Goal: Transaction & Acquisition: Purchase product/service

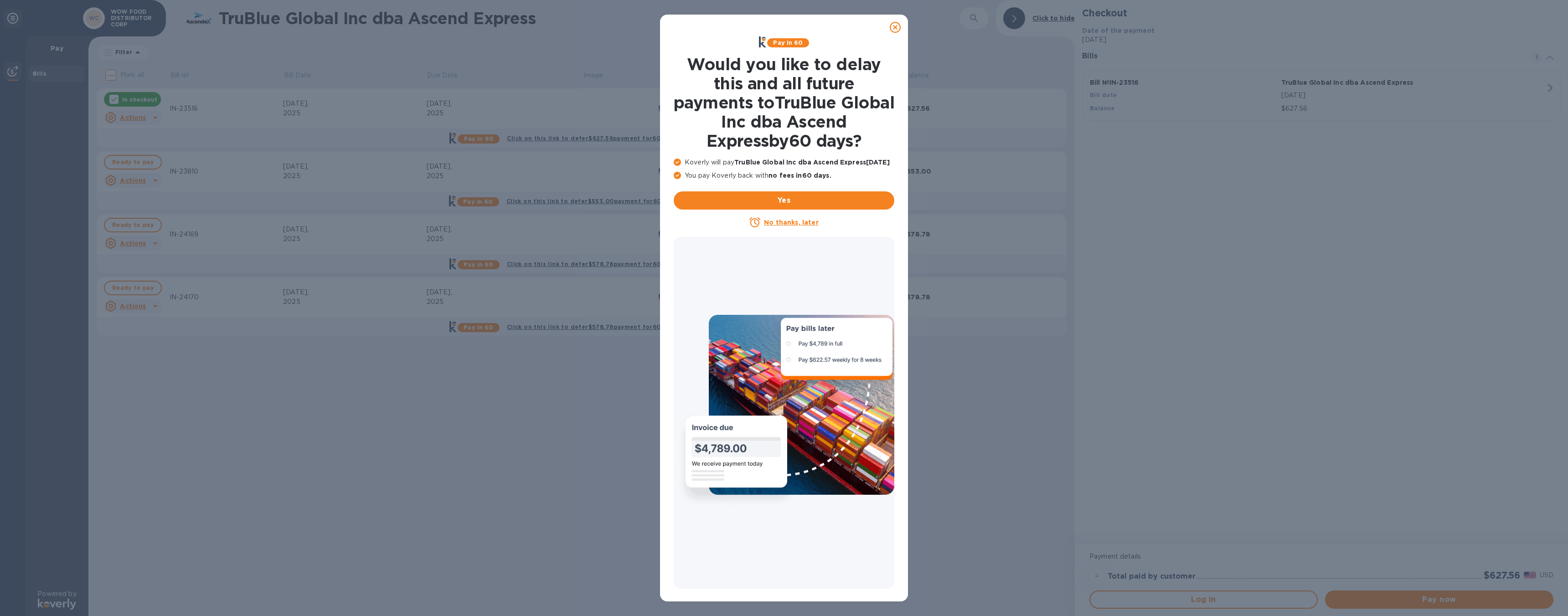
click at [895, 24] on icon at bounding box center [895, 27] width 11 height 11
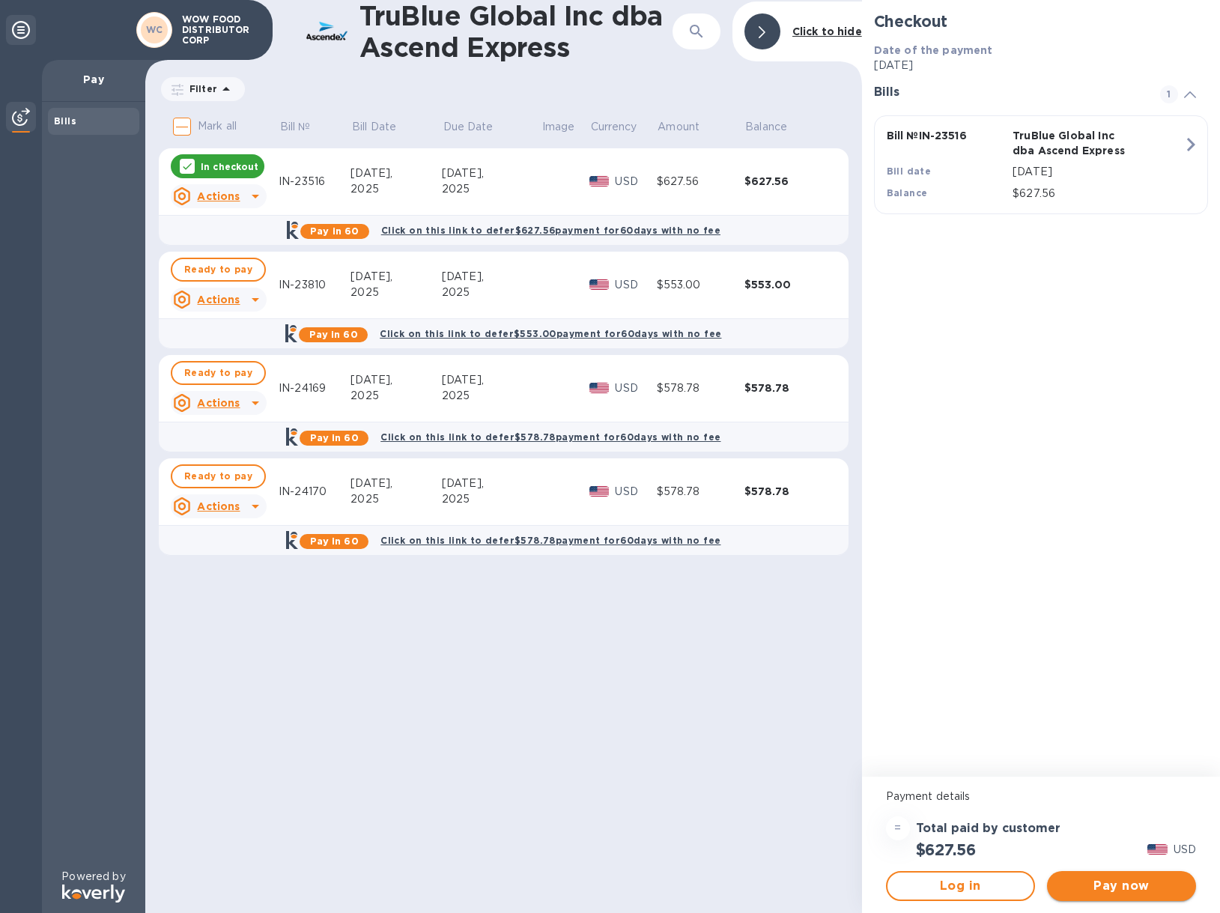
click at [1143, 886] on span "Pay now" at bounding box center [1121, 886] width 125 height 18
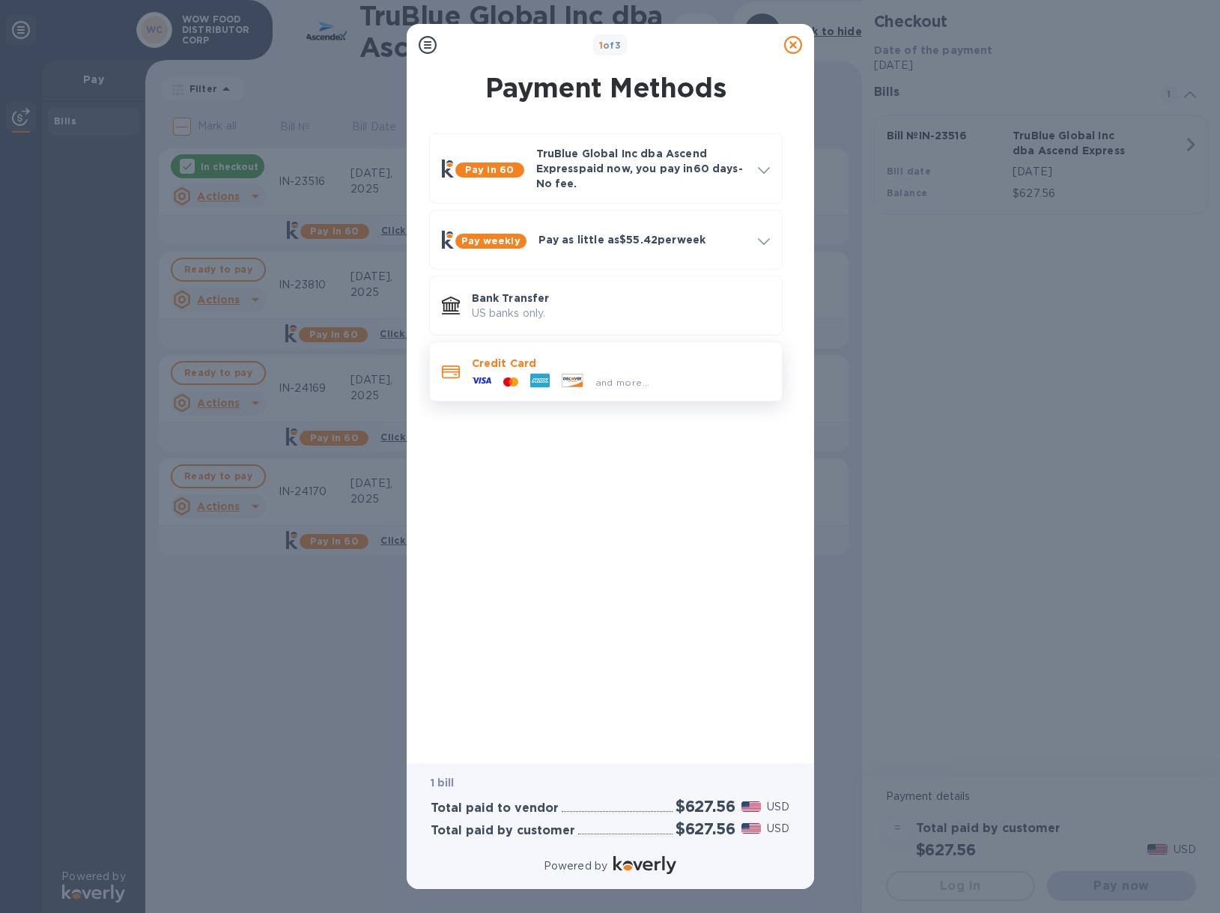
click at [660, 377] on div "and more..." at bounding box center [621, 379] width 298 height 16
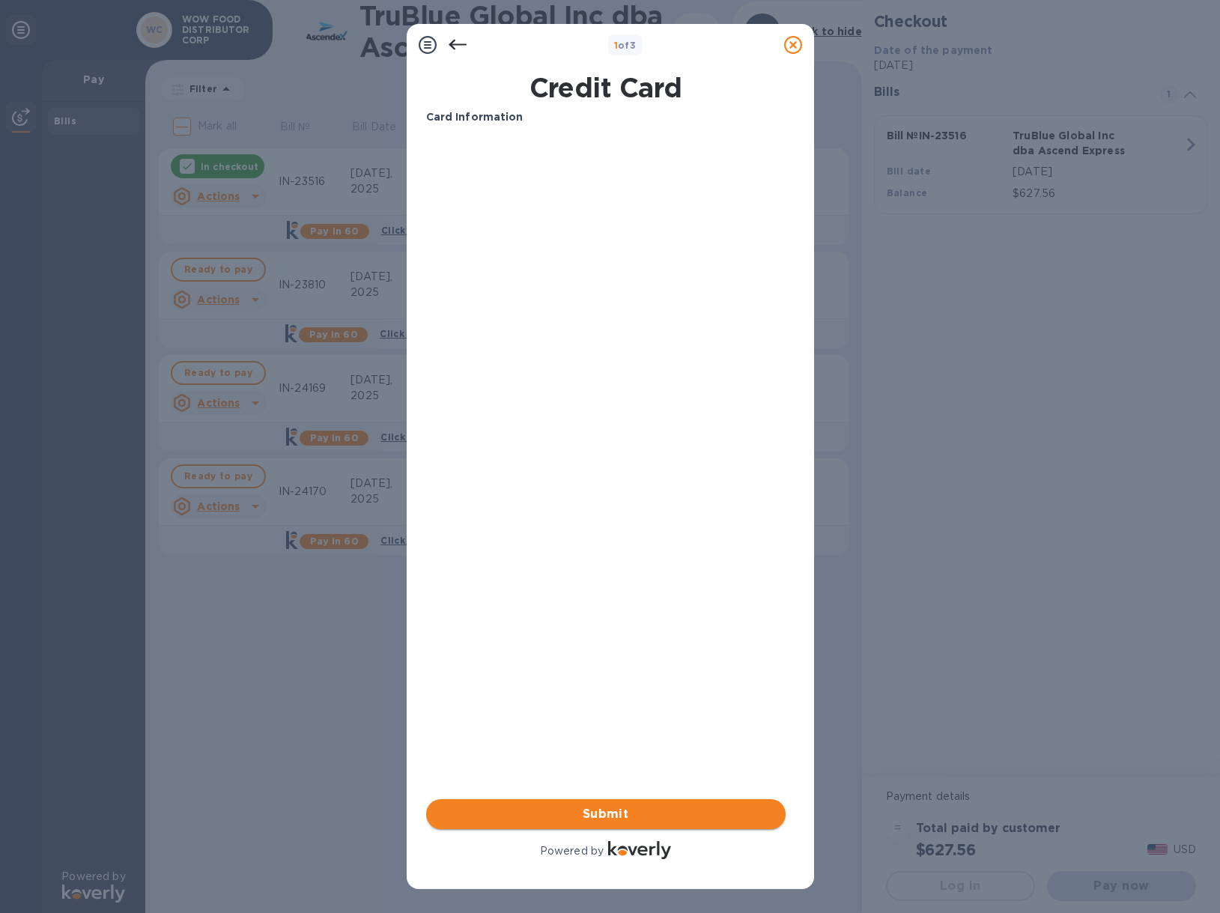
click at [610, 806] on span "Submit" at bounding box center [605, 814] width 335 height 18
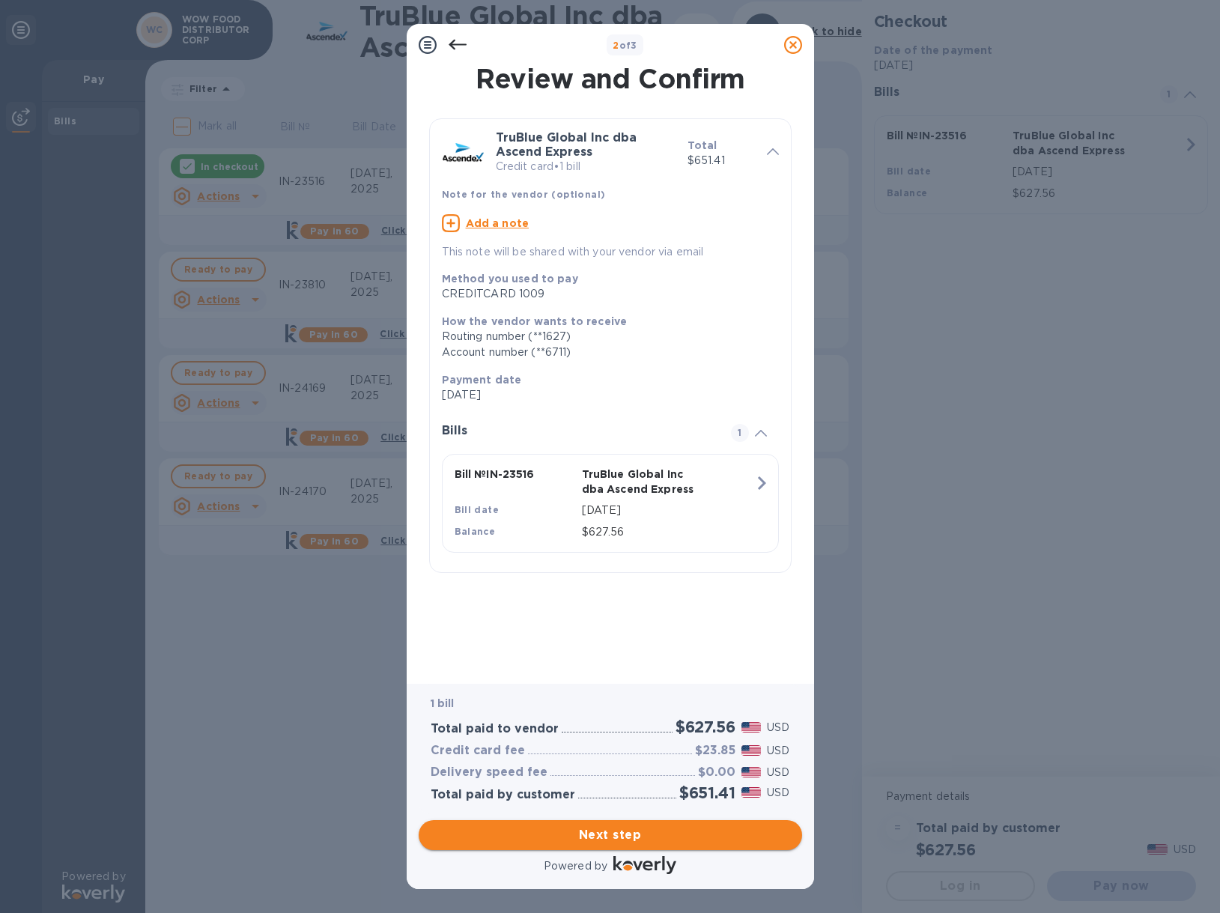
click at [627, 839] on span "Next step" at bounding box center [610, 835] width 359 height 18
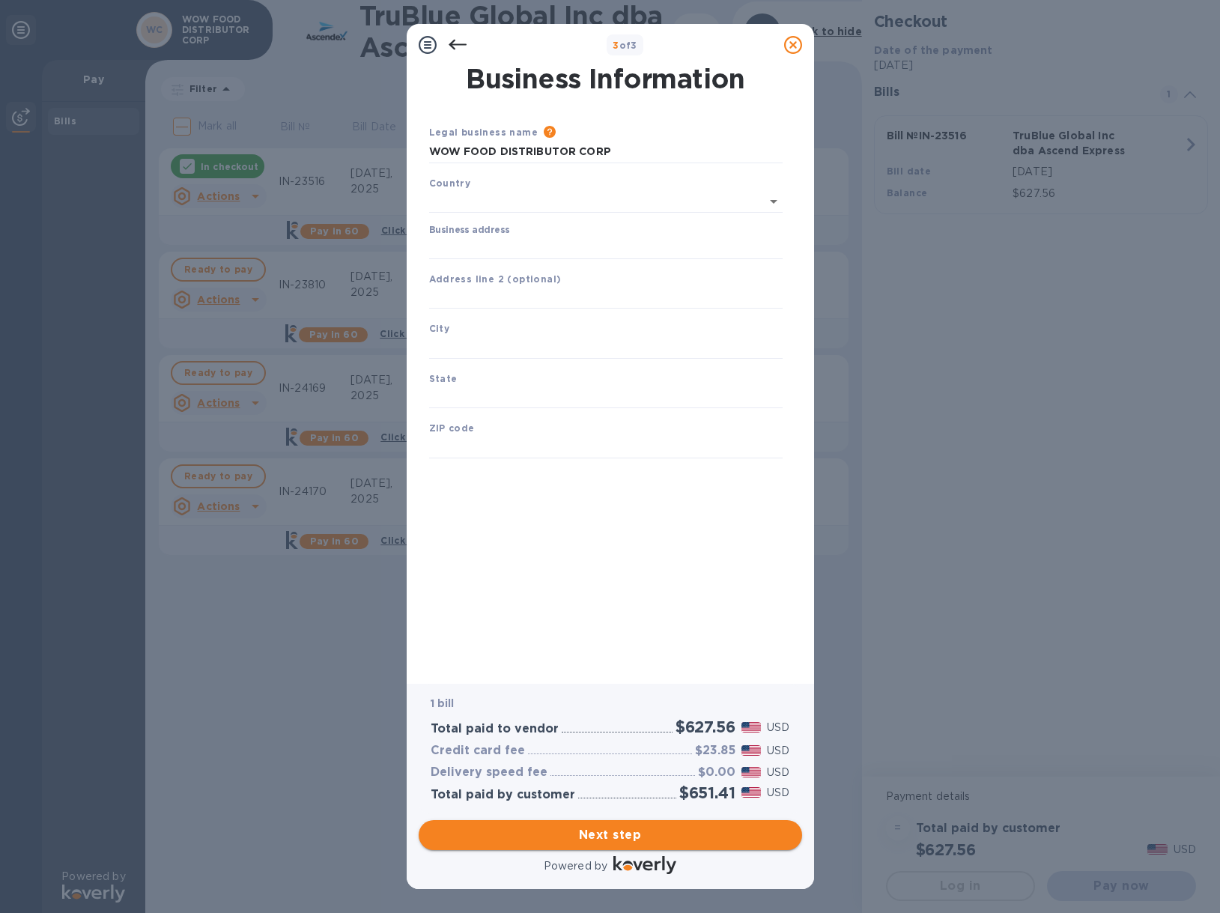
type input "[GEOGRAPHIC_DATA]"
click at [553, 258] on div "Business address" at bounding box center [605, 239] width 365 height 46
click at [564, 250] on input "Business address" at bounding box center [605, 245] width 353 height 22
type input "[STREET_ADDRESS][PERSON_NAME]"
click at [514, 292] on input "text" at bounding box center [605, 295] width 353 height 22
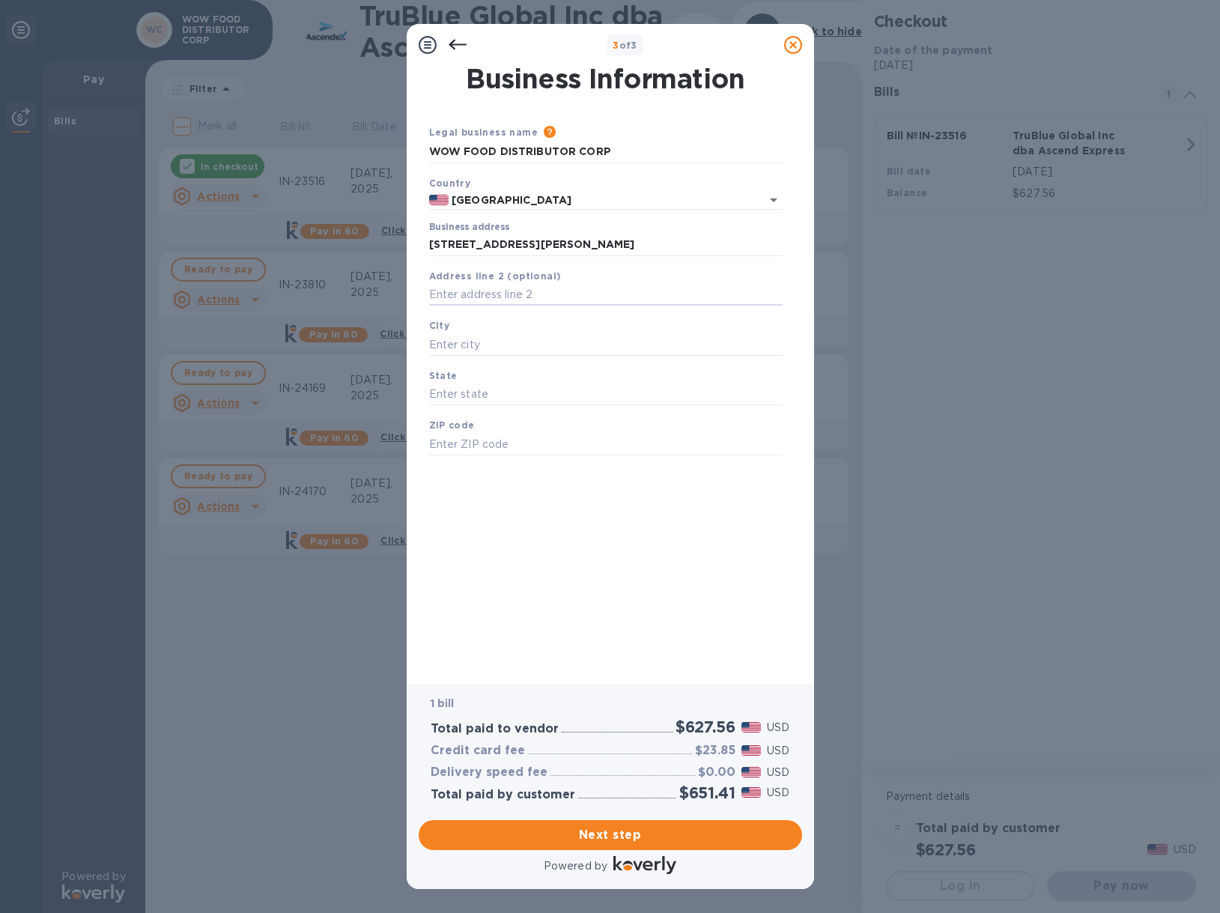
click at [498, 332] on div "City" at bounding box center [605, 337] width 365 height 50
click at [496, 341] on input "text" at bounding box center [605, 344] width 353 height 22
type input "City of Industry"
click at [508, 396] on input "text" at bounding box center [605, 394] width 353 height 22
type input "CA"
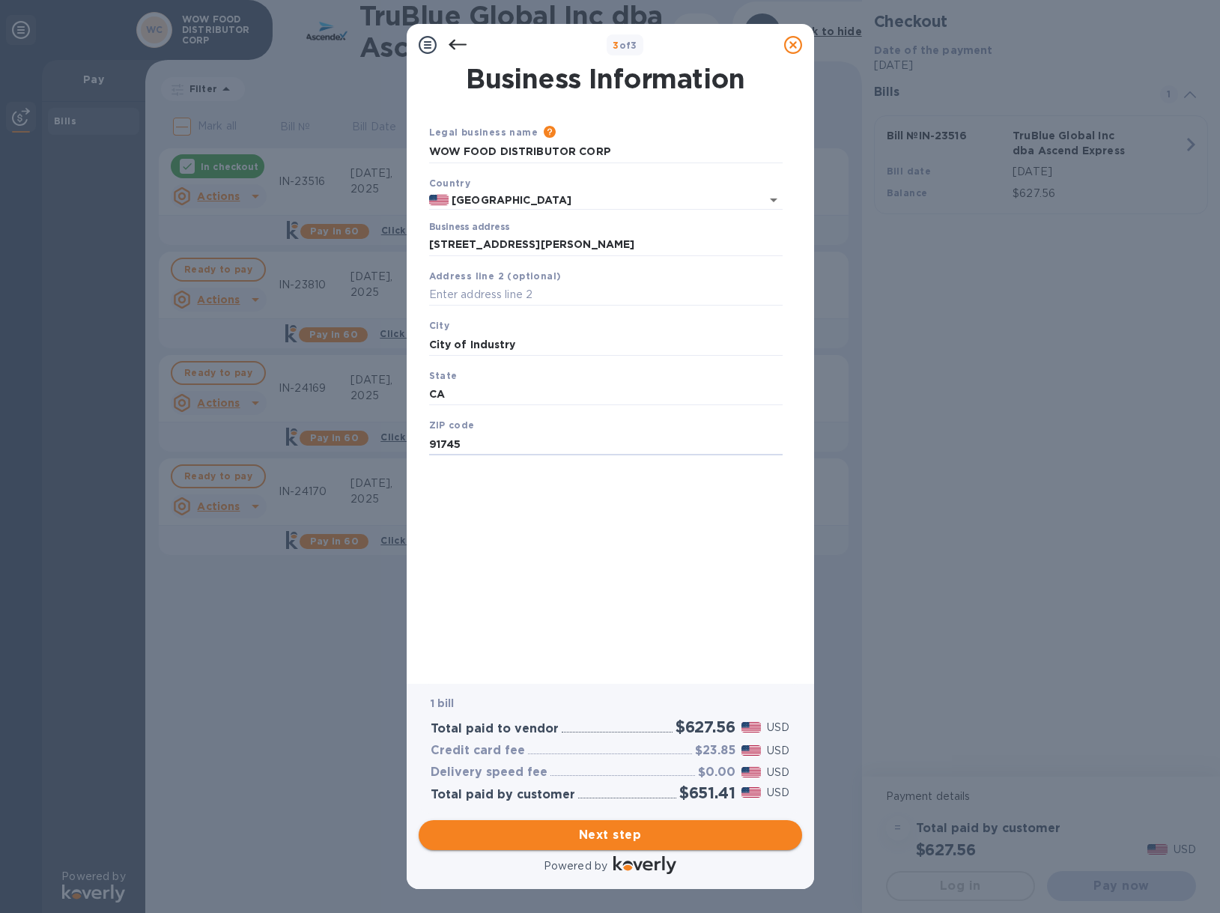
type input "91745"
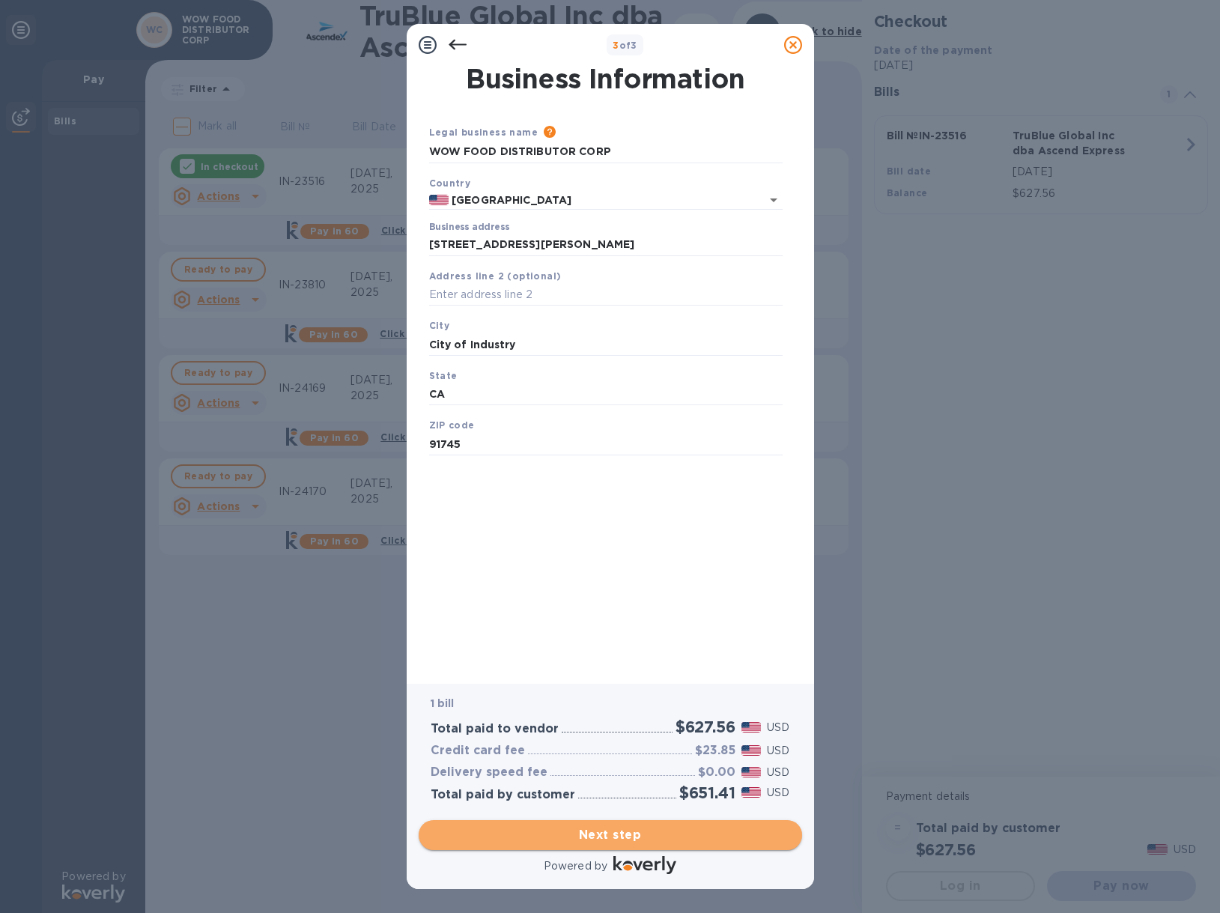
click at [631, 827] on span "Next step" at bounding box center [610, 835] width 359 height 18
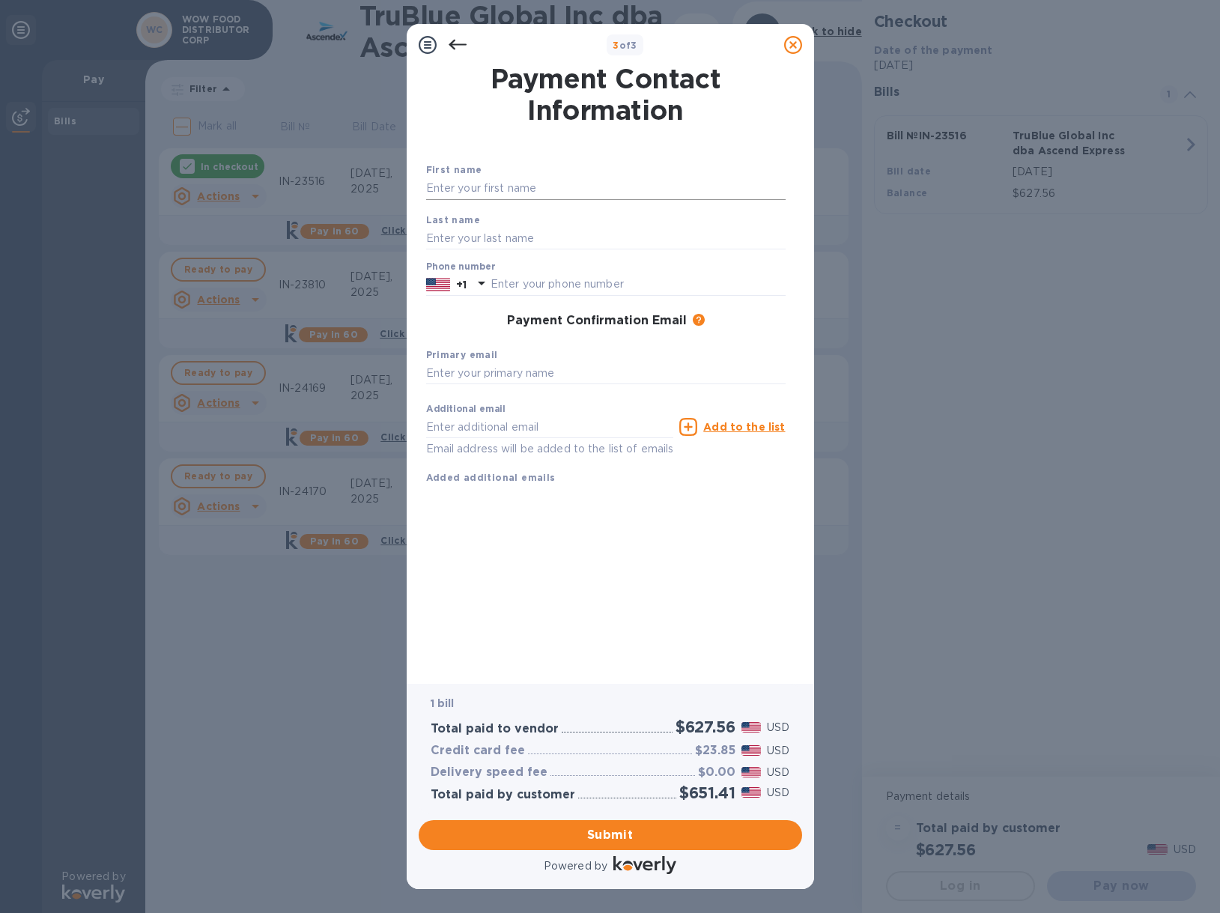
click at [517, 187] on input "text" at bounding box center [605, 188] width 359 height 22
type input "Analiza"
type input "[PERSON_NAME]"
type input "6267576395"
click at [499, 241] on input "[PERSON_NAME]" at bounding box center [605, 238] width 359 height 22
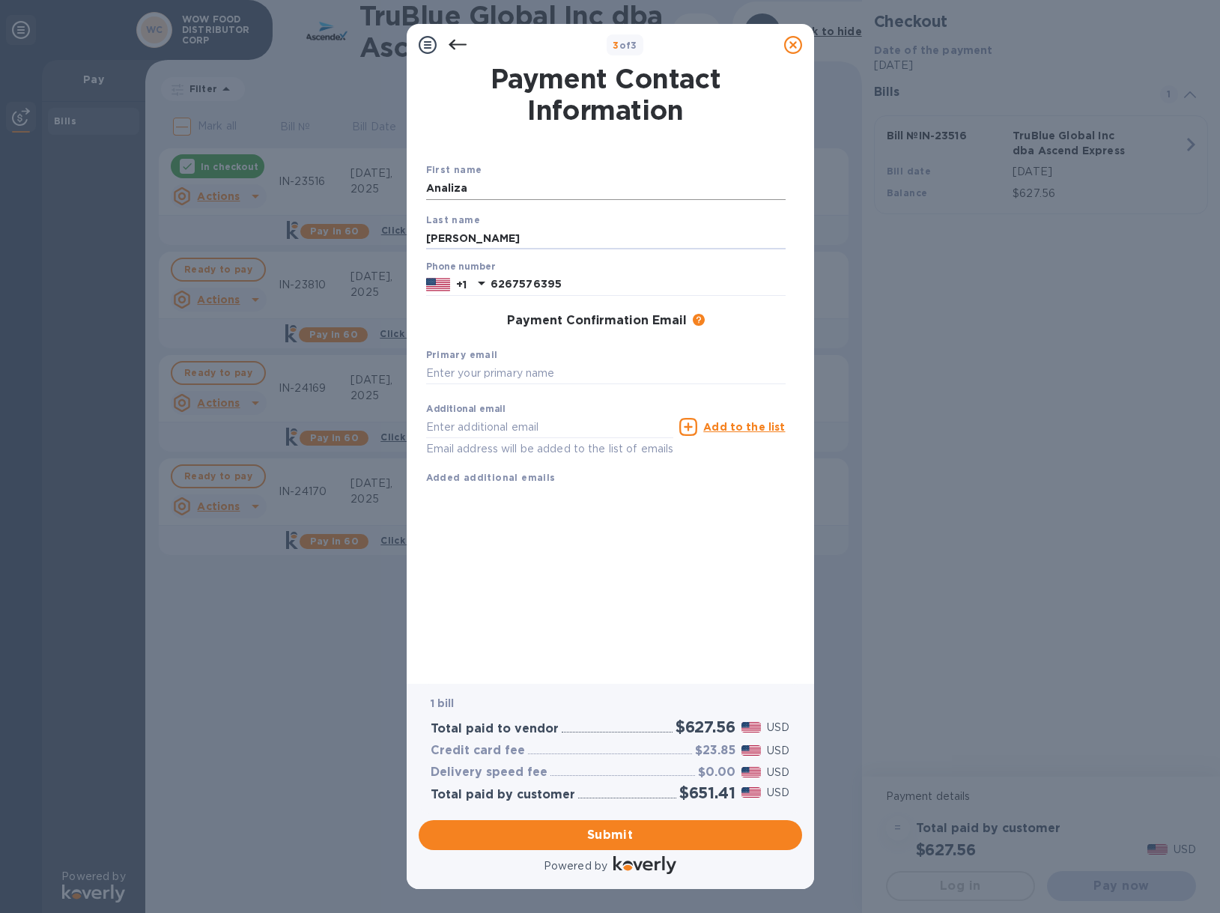
click at [485, 195] on input "Analiza" at bounding box center [605, 188] width 359 height 22
drag, startPoint x: 496, startPoint y: 195, endPoint x: 358, endPoint y: 188, distance: 138.7
click at [358, 188] on div "3 of 3 Payment Contact Information First name [PERSON_NAME] Last name [PERSON_N…" at bounding box center [610, 456] width 1220 height 913
type input "Analiza"
click at [634, 363] on input "text" at bounding box center [605, 373] width 359 height 22
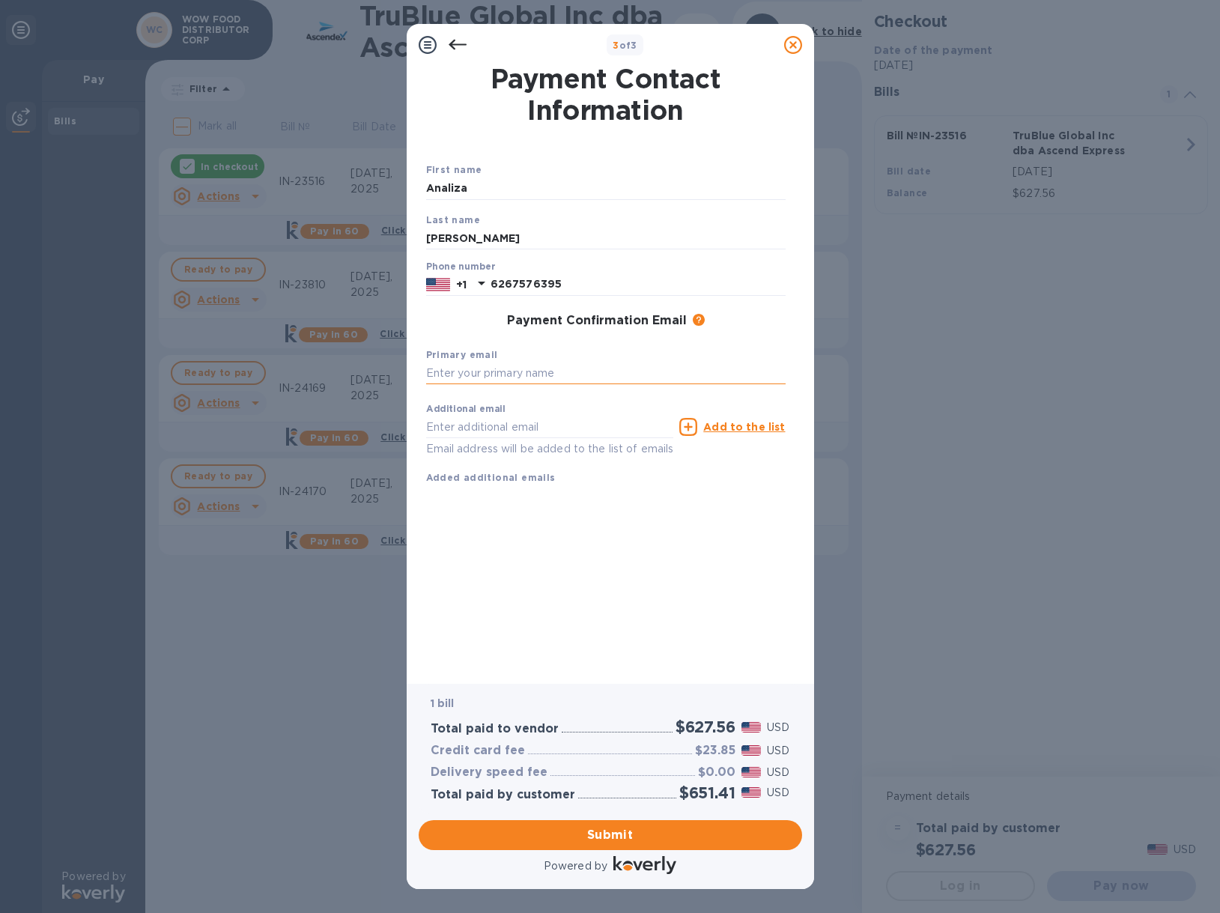
click at [560, 371] on input "text" at bounding box center [605, 373] width 359 height 22
click at [598, 377] on input "[EMAIL_ADDRESS]" at bounding box center [605, 373] width 359 height 22
drag, startPoint x: 640, startPoint y: 377, endPoint x: 283, endPoint y: 368, distance: 357.3
click at [283, 368] on div "3 of 3 Payment Contact Information First name [PERSON_NAME] Last name [PERSON_N…" at bounding box center [610, 456] width 1220 height 913
type input "[EMAIL_ADDRESS][DOMAIN_NAME]"
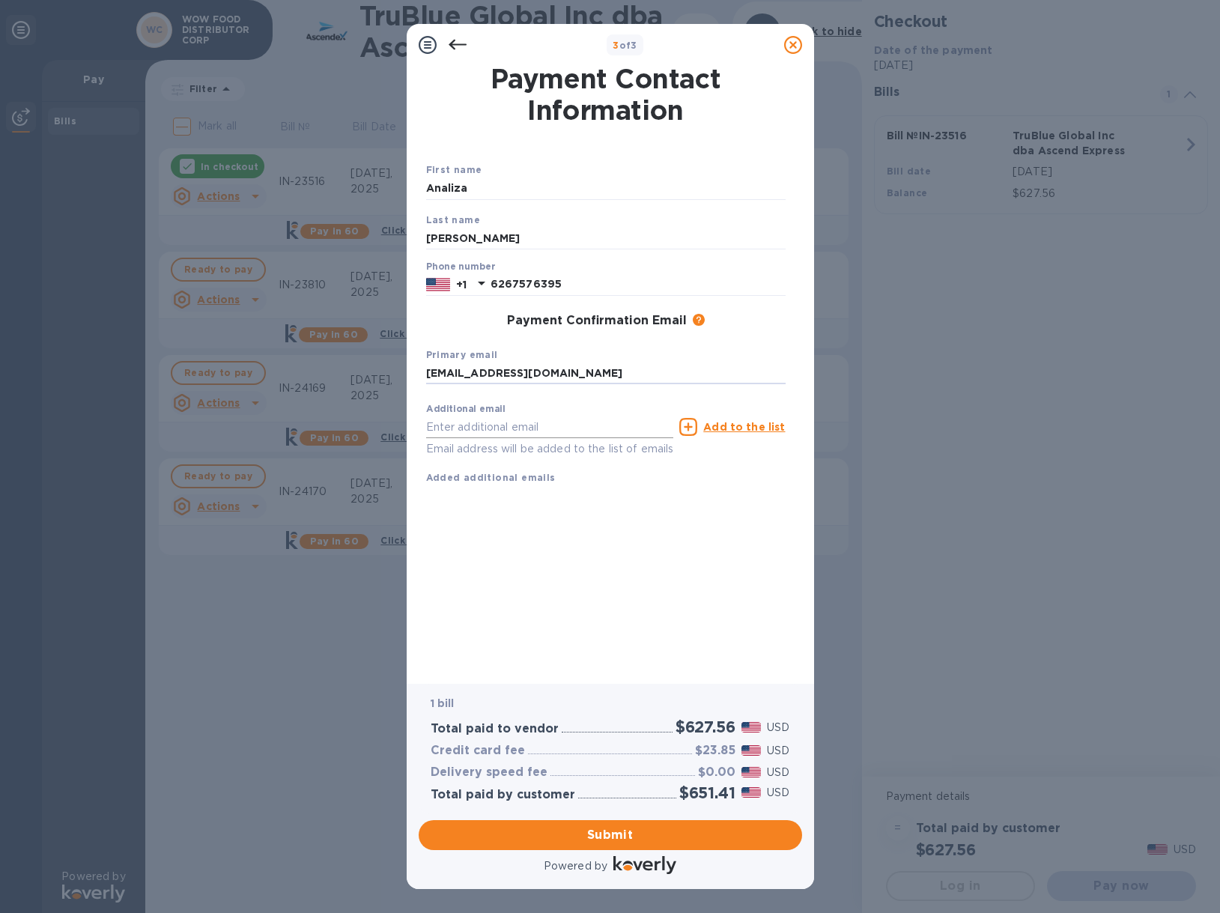
click at [480, 432] on input "text" at bounding box center [550, 427] width 248 height 22
paste input "[EMAIL_ADDRESS][DOMAIN_NAME]"
click at [448, 430] on input "[EMAIL_ADDRESS][DOMAIN_NAME]" at bounding box center [550, 427] width 248 height 22
type input "[PERSON_NAME][EMAIL_ADDRESS][DOMAIN_NAME]"
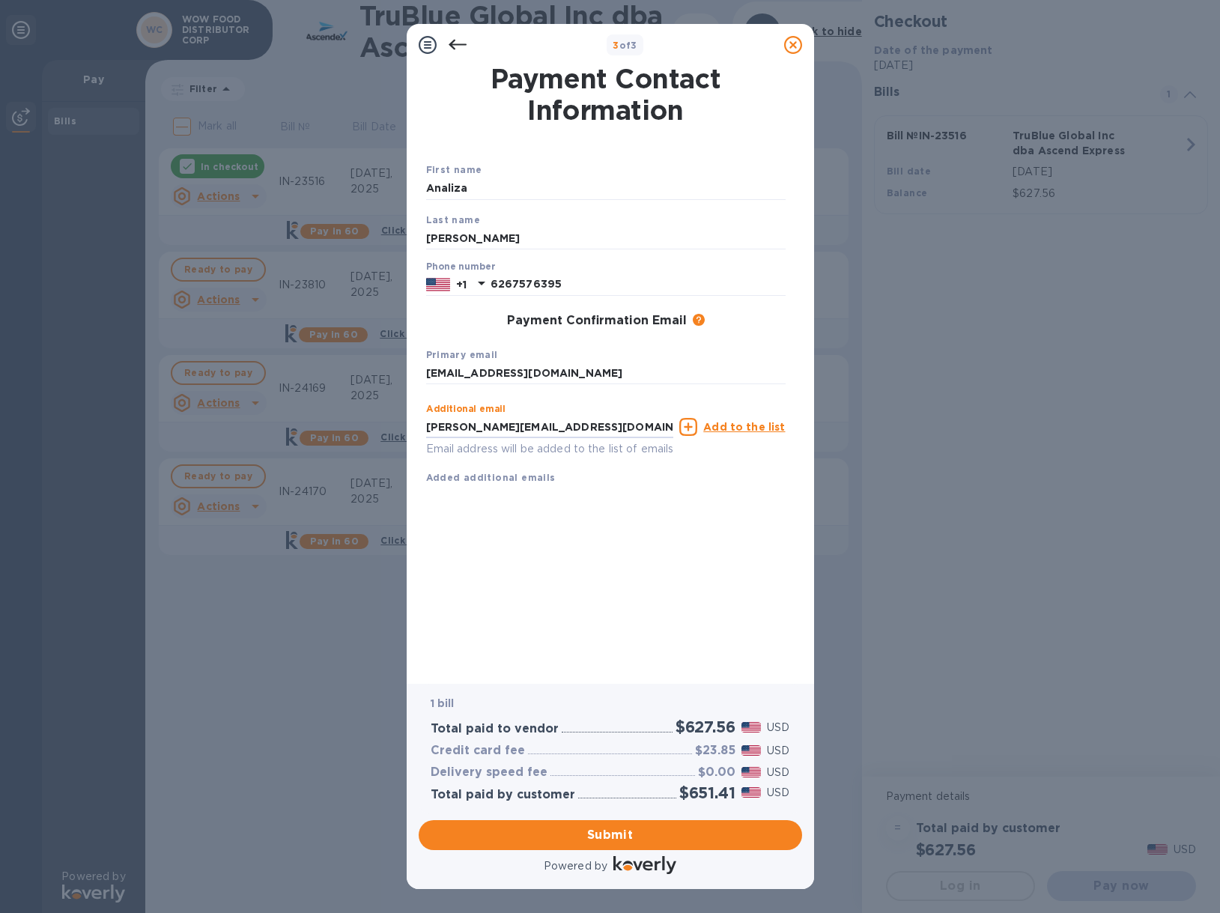
click at [730, 428] on u "Add to the list" at bounding box center [744, 427] width 82 height 12
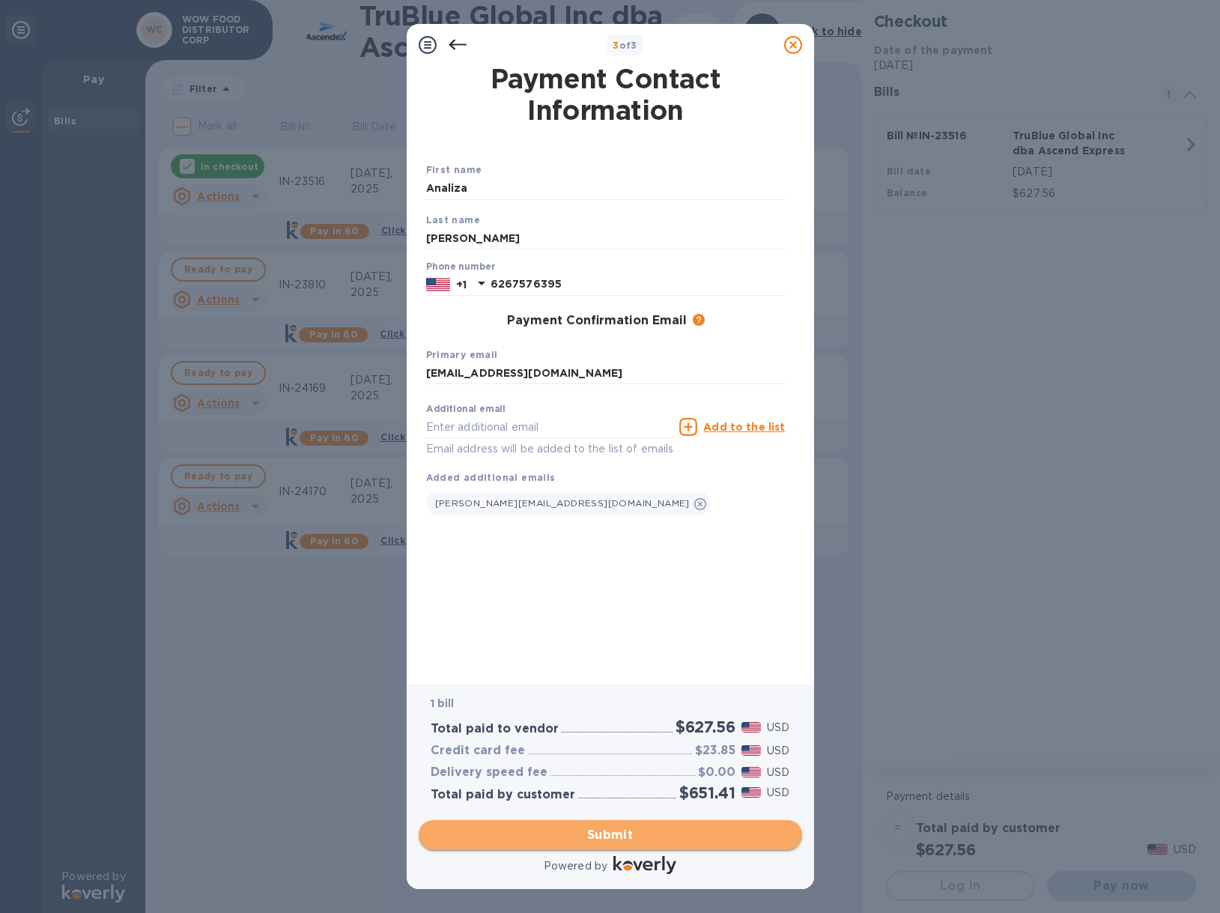
click at [607, 829] on span "Submit" at bounding box center [610, 835] width 359 height 18
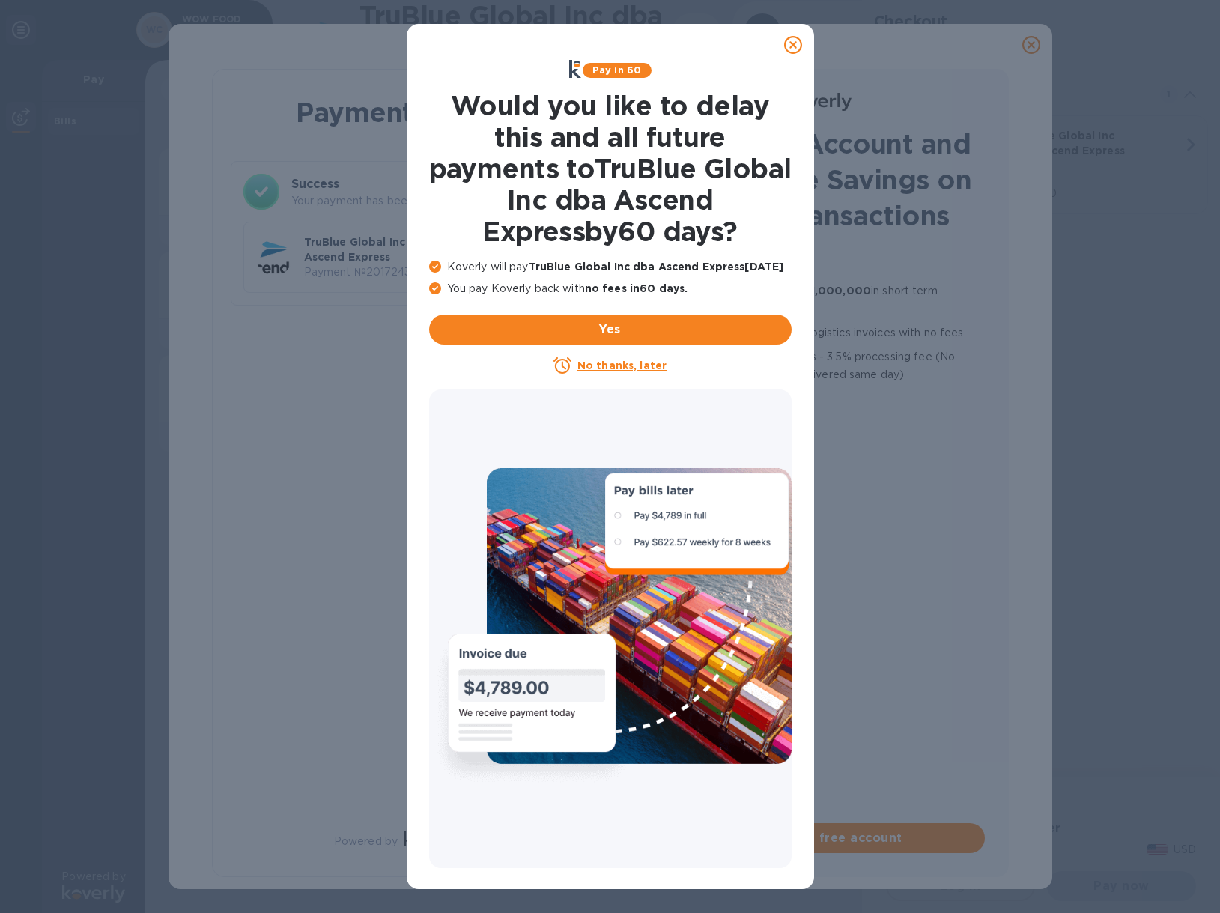
click at [615, 367] on u "No thanks, later" at bounding box center [621, 365] width 89 height 12
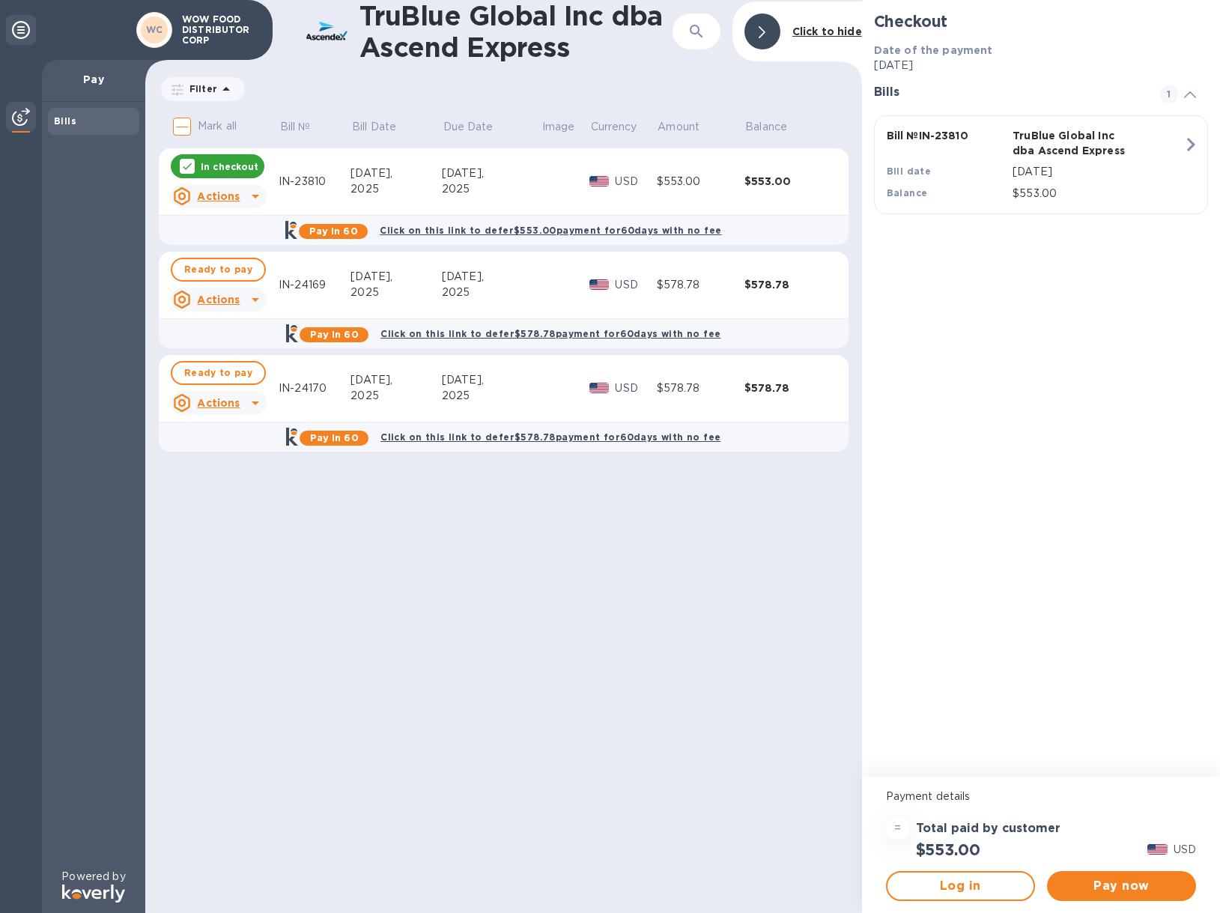
click at [235, 169] on p "In checkout" at bounding box center [230, 166] width 58 height 13
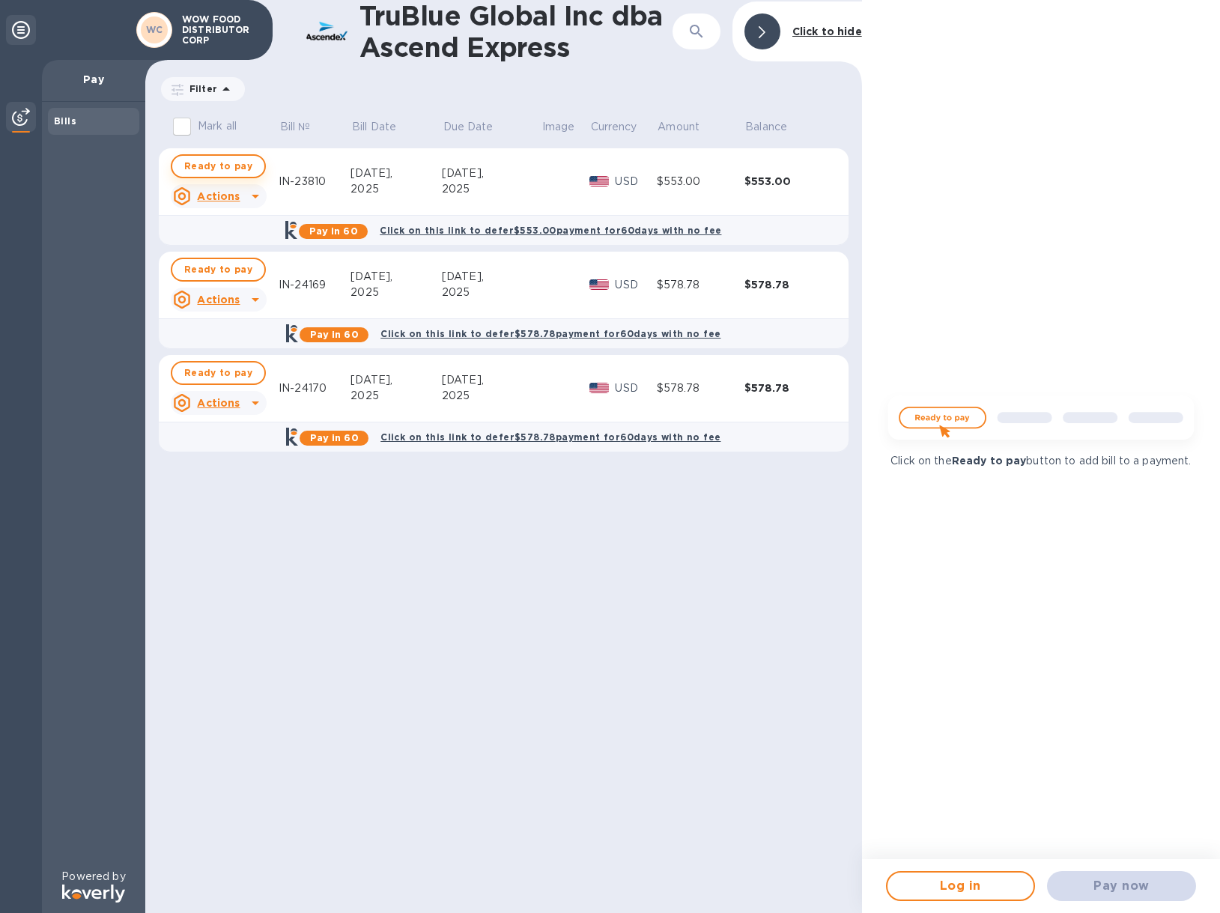
click at [234, 174] on span "Ready to pay" at bounding box center [218, 166] width 68 height 18
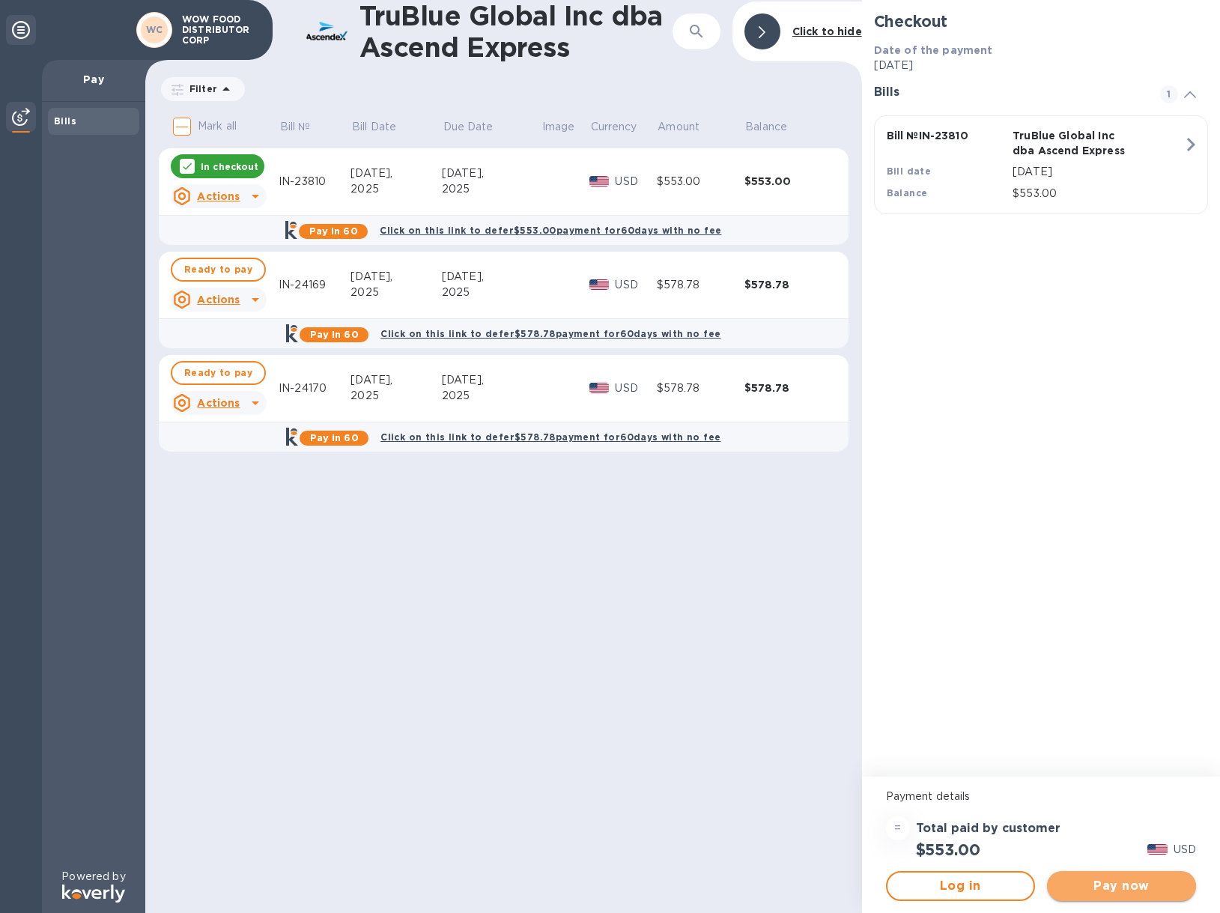
click at [1122, 885] on span "Pay now" at bounding box center [1121, 886] width 125 height 18
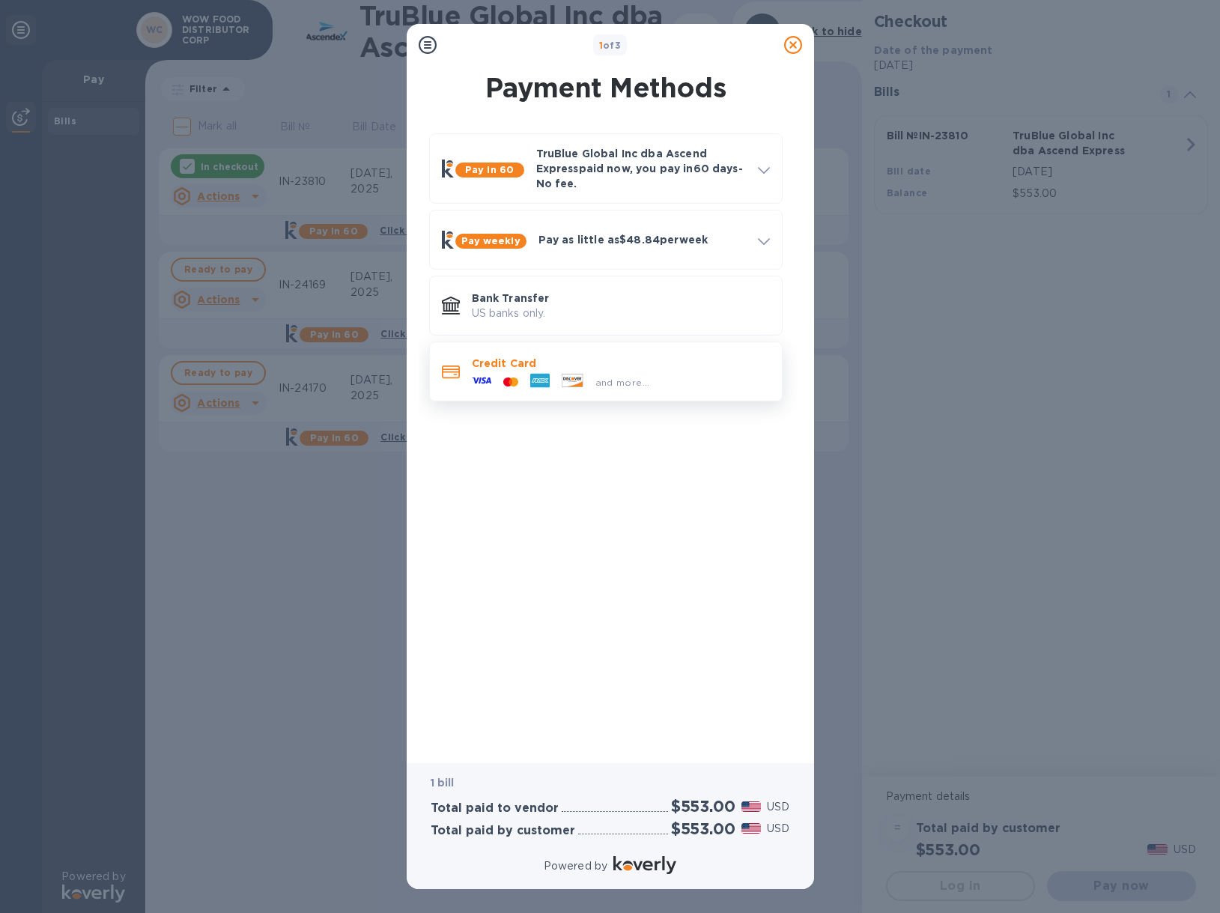
click at [636, 386] on span "and more..." at bounding box center [622, 382] width 55 height 11
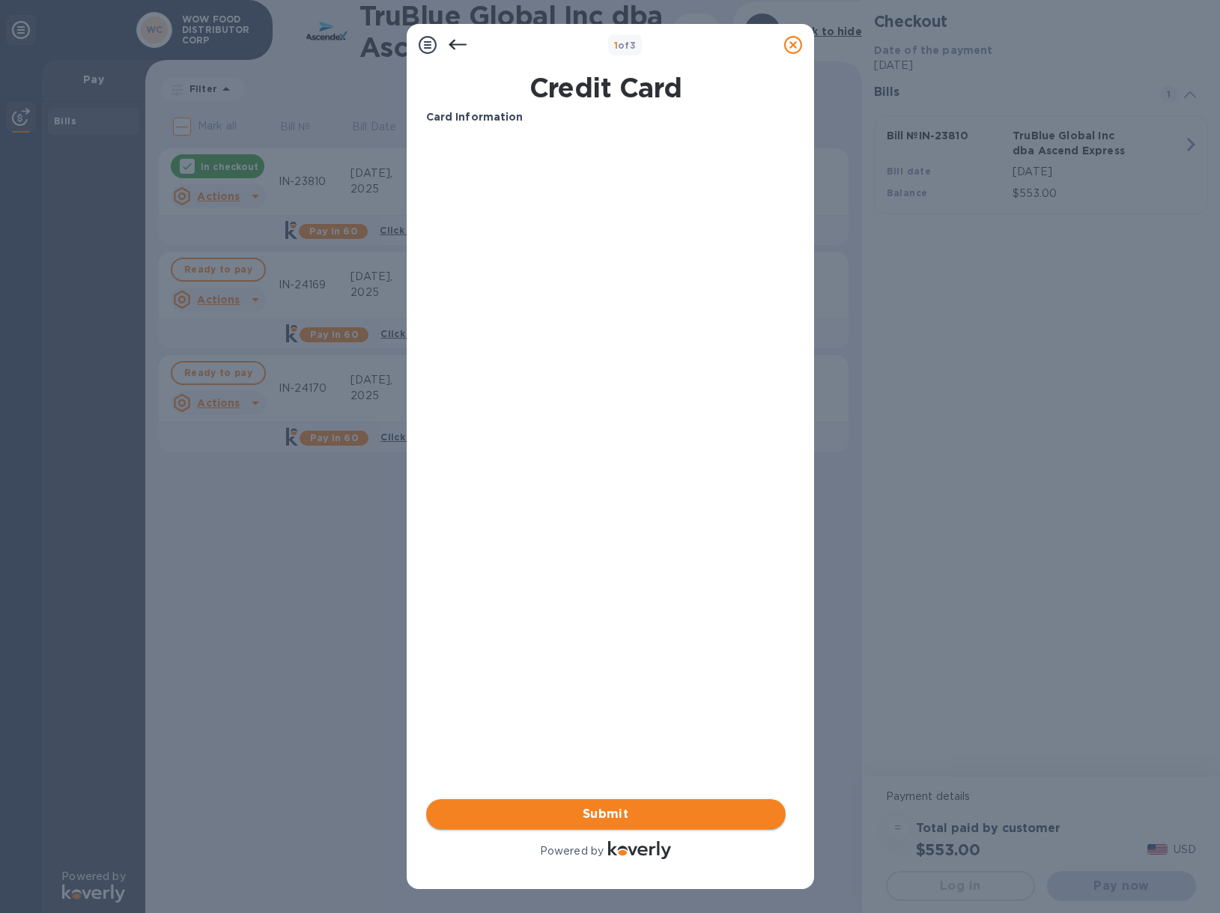
click at [630, 818] on span "Submit" at bounding box center [605, 814] width 335 height 18
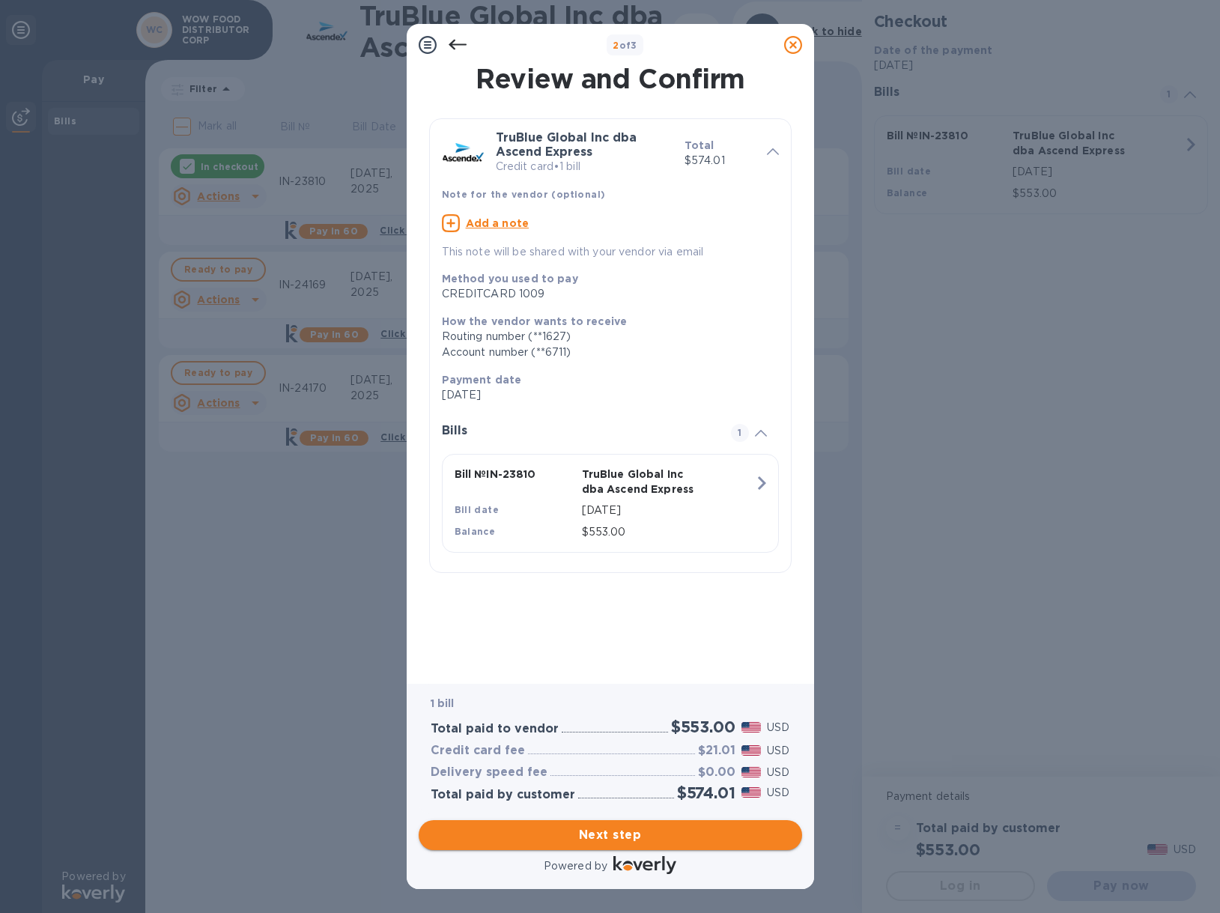
click at [606, 842] on span "Next step" at bounding box center [610, 835] width 359 height 18
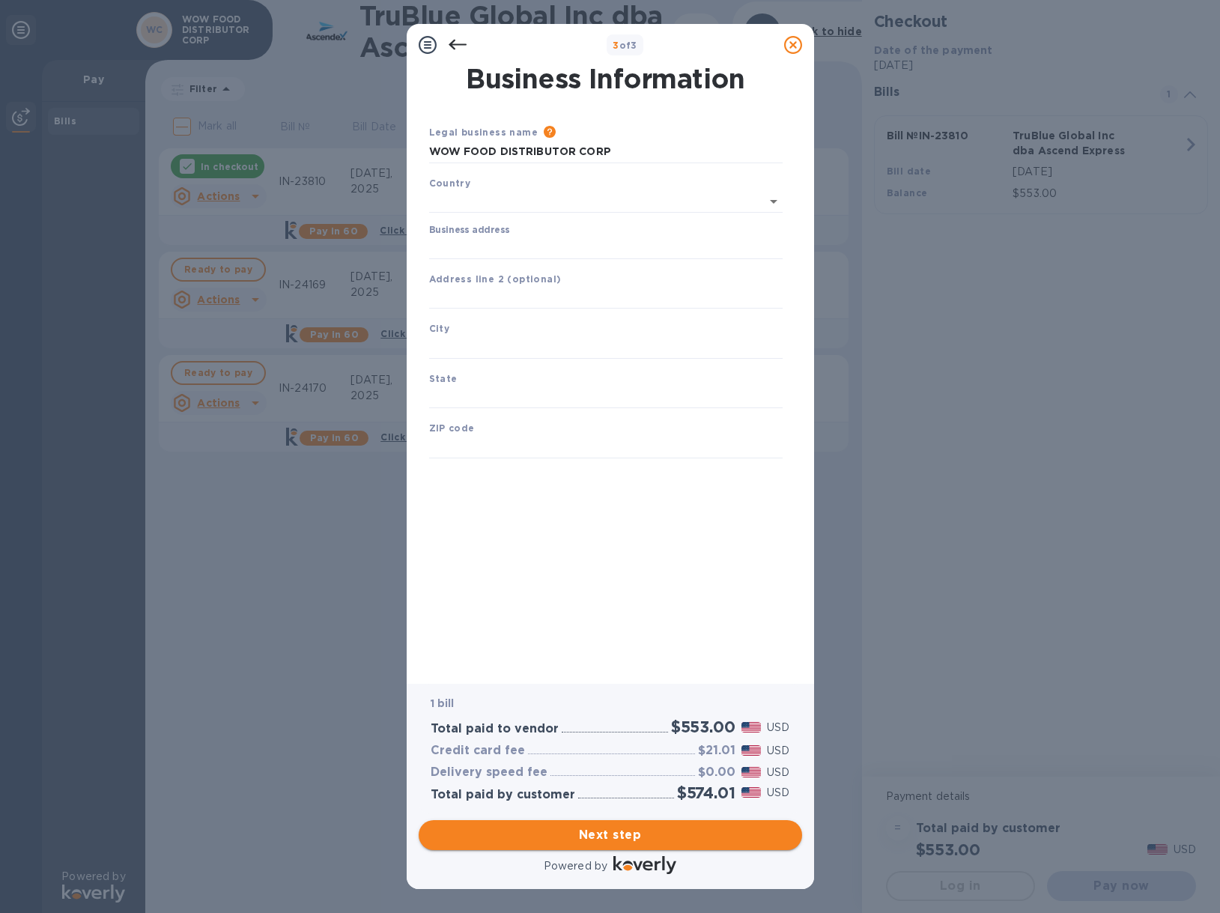
type input "[GEOGRAPHIC_DATA]"
click at [491, 243] on input "Business address" at bounding box center [605, 245] width 353 height 22
type input "[STREET_ADDRESS][PERSON_NAME]"
click at [467, 335] on input "text" at bounding box center [605, 344] width 353 height 22
type input "City of Industry"
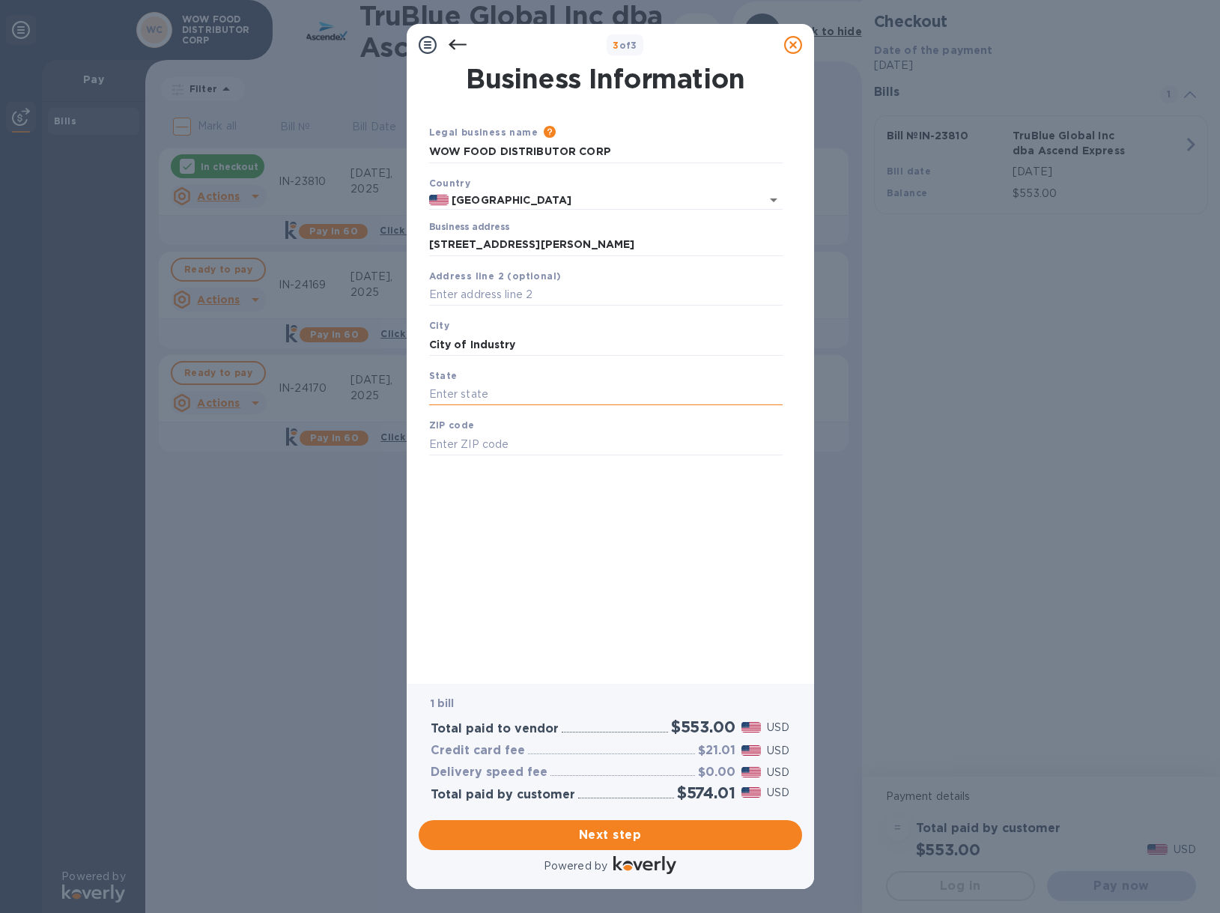
click at [460, 387] on input "text" at bounding box center [605, 394] width 353 height 22
type input "CA"
click at [464, 437] on input "text" at bounding box center [605, 444] width 353 height 22
type input "91745"
click at [538, 526] on div "Business Information Legal business name Please provide the legal name that app…" at bounding box center [610, 364] width 368 height 597
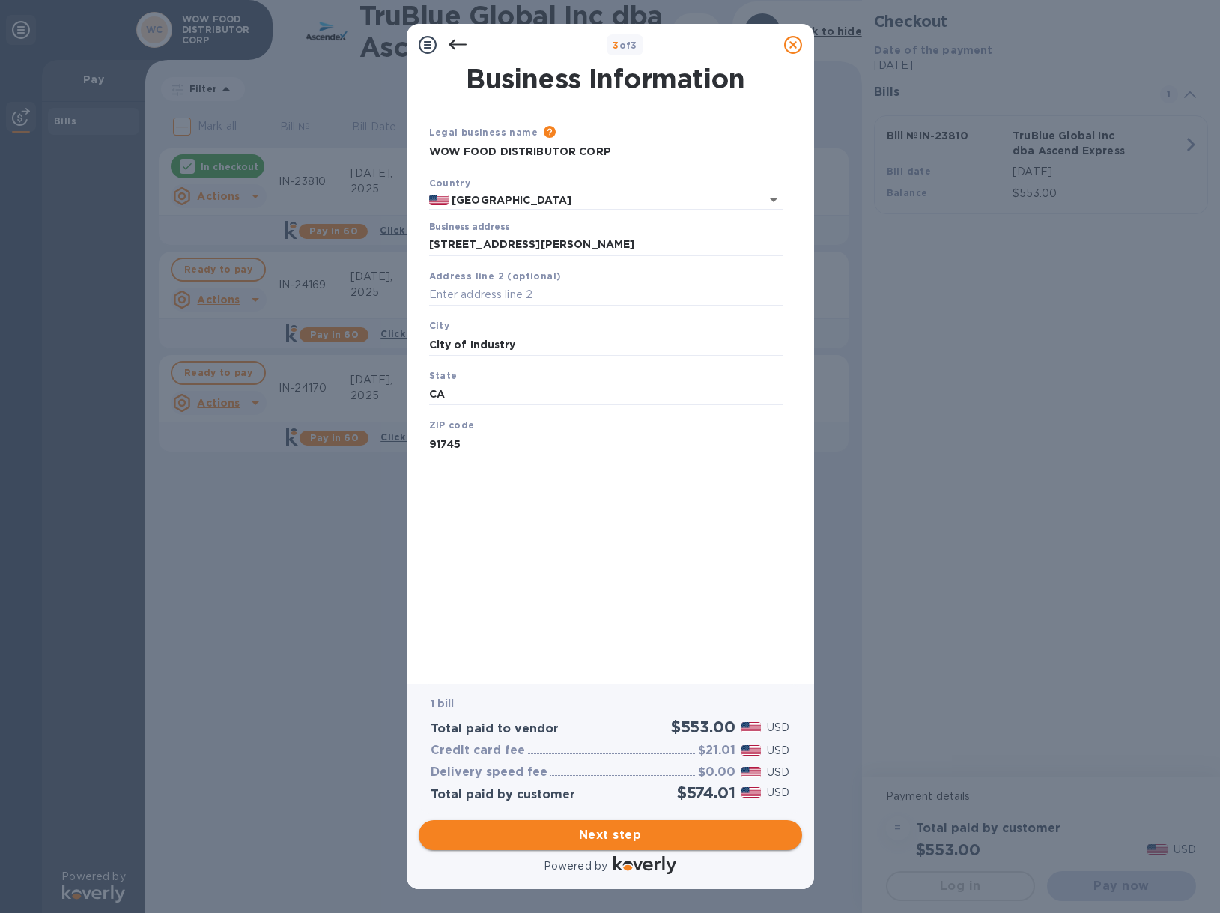
click at [598, 821] on button "Next step" at bounding box center [610, 835] width 383 height 30
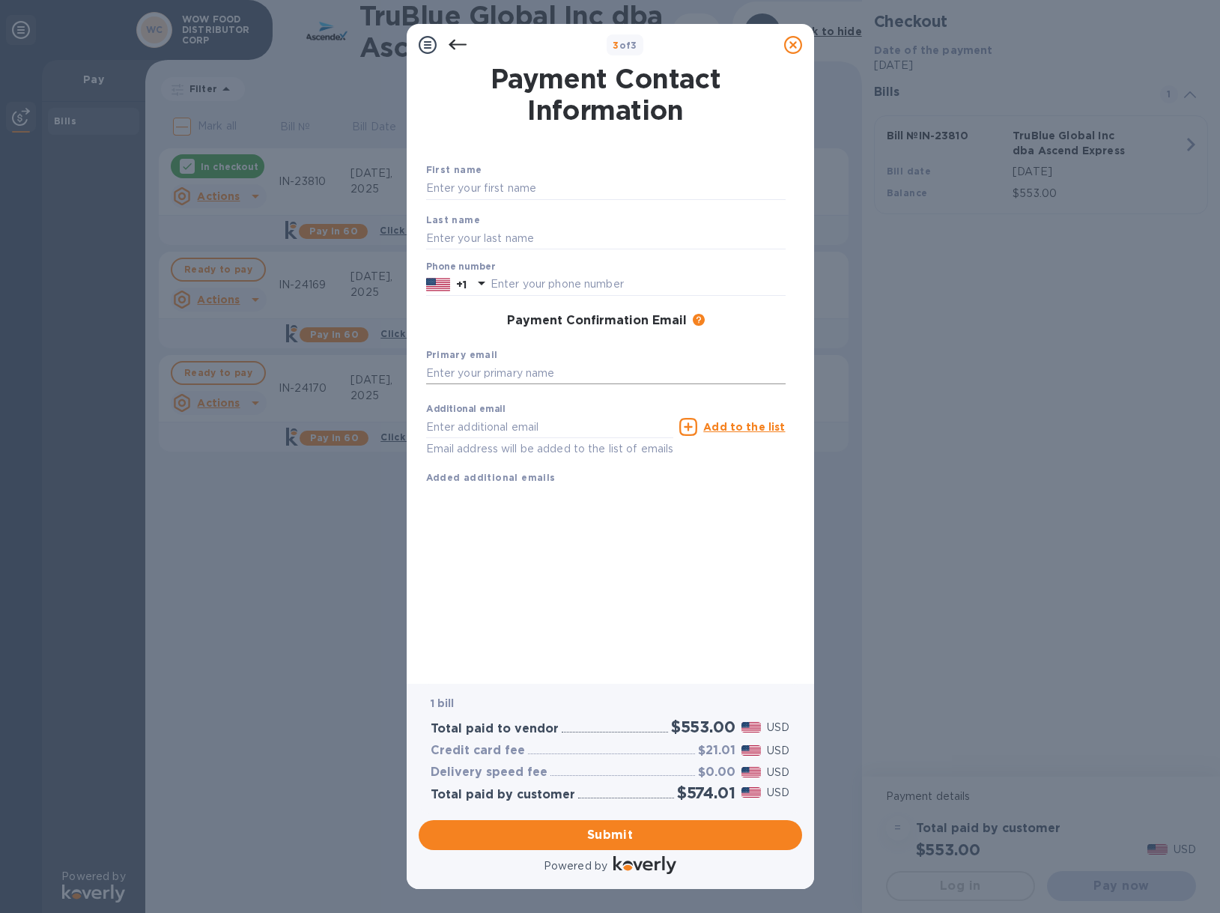
click at [496, 374] on input "text" at bounding box center [605, 373] width 359 height 22
click at [495, 192] on input "text" at bounding box center [605, 188] width 359 height 22
type input "Analiza"
type input "[PERSON_NAME]"
type input "6267576395"
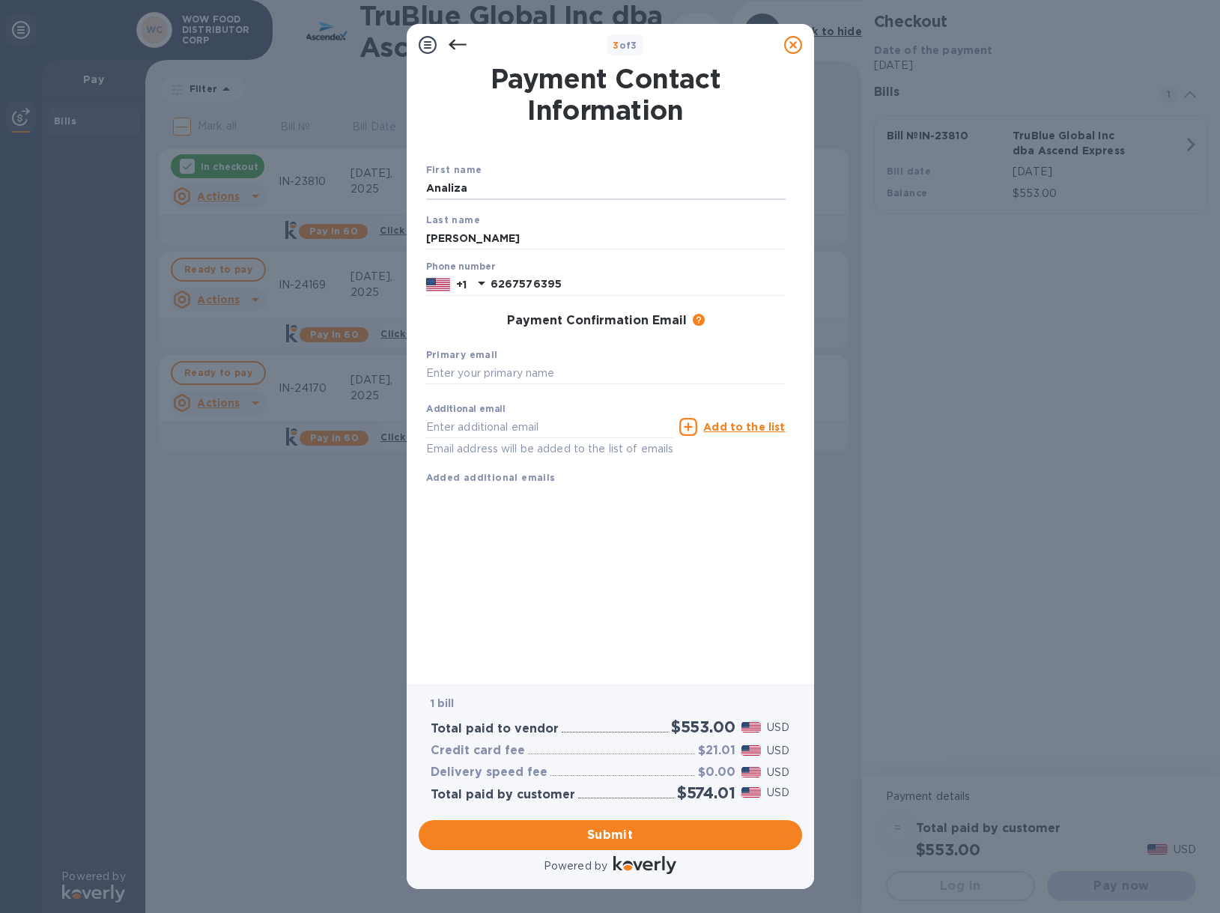
drag, startPoint x: 500, startPoint y: 184, endPoint x: 362, endPoint y: 175, distance: 138.1
click at [362, 175] on div "3 of 3 Payment Contact Information First name [PERSON_NAME] Last name [PERSON_N…" at bounding box center [610, 456] width 1220 height 913
type input "Analiza"
click at [503, 371] on input "text" at bounding box center [605, 373] width 359 height 22
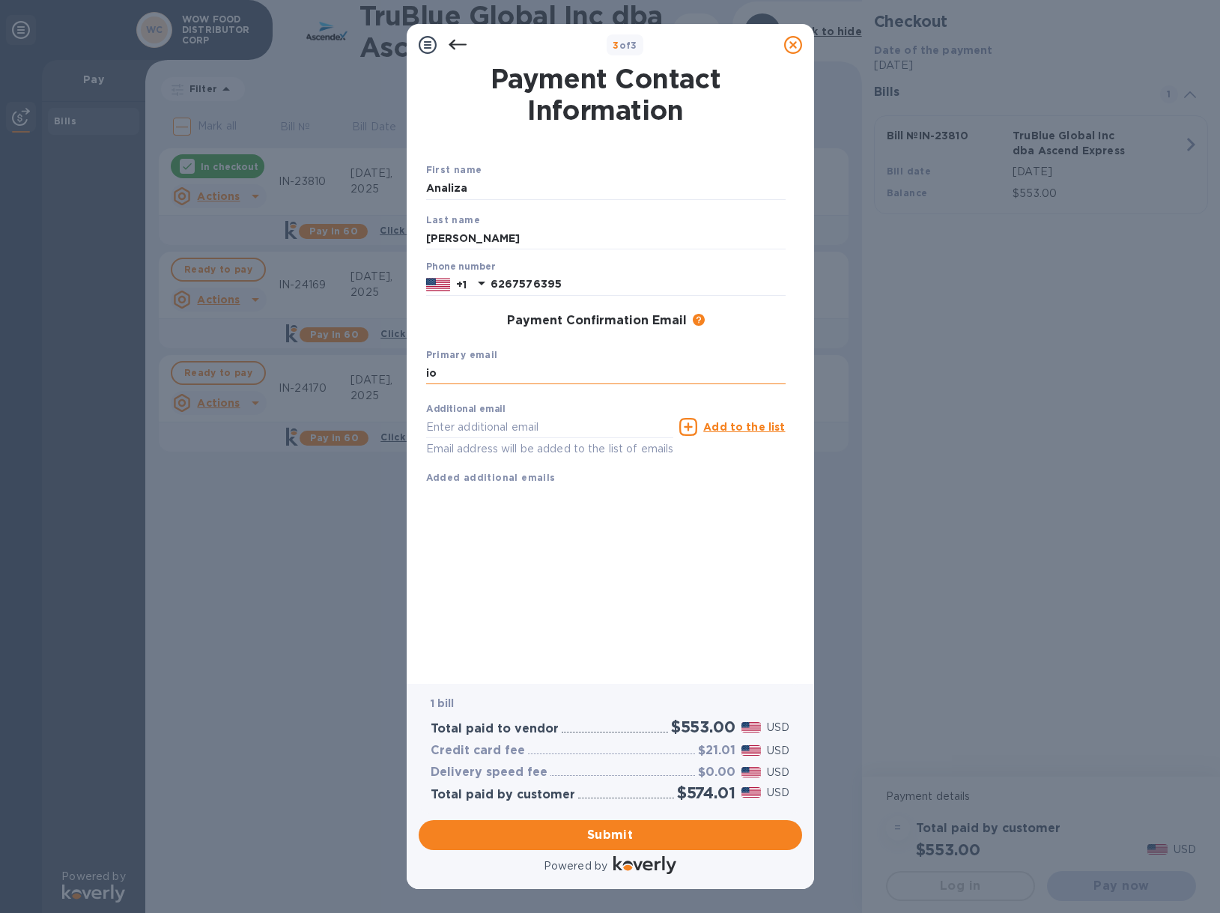
type input "i"
drag, startPoint x: 640, startPoint y: 375, endPoint x: 309, endPoint y: 376, distance: 331.7
click at [309, 376] on div "3 of 3 Payment Contact Information First name [PERSON_NAME] Last name [PERSON_N…" at bounding box center [610, 456] width 1220 height 913
type input "[EMAIL_ADDRESS][DOMAIN_NAME]"
click at [471, 428] on input "text" at bounding box center [550, 427] width 248 height 22
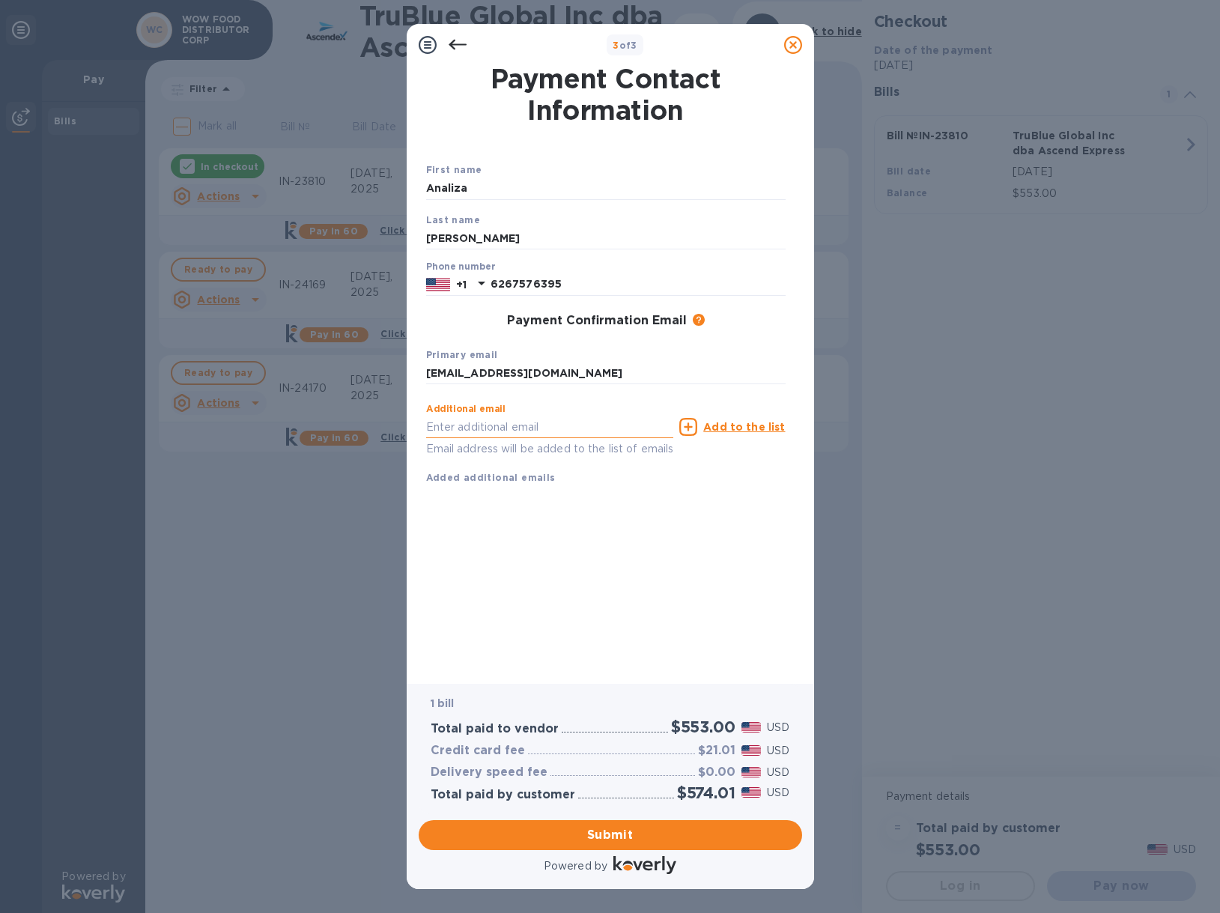
paste input "[EMAIL_ADDRESS][DOMAIN_NAME]"
click at [446, 425] on input "[EMAIL_ADDRESS][DOMAIN_NAME]" at bounding box center [550, 427] width 248 height 22
type input "[PERSON_NAME][EMAIL_ADDRESS][DOMAIN_NAME]"
click at [753, 428] on u "Add to the list" at bounding box center [744, 427] width 82 height 12
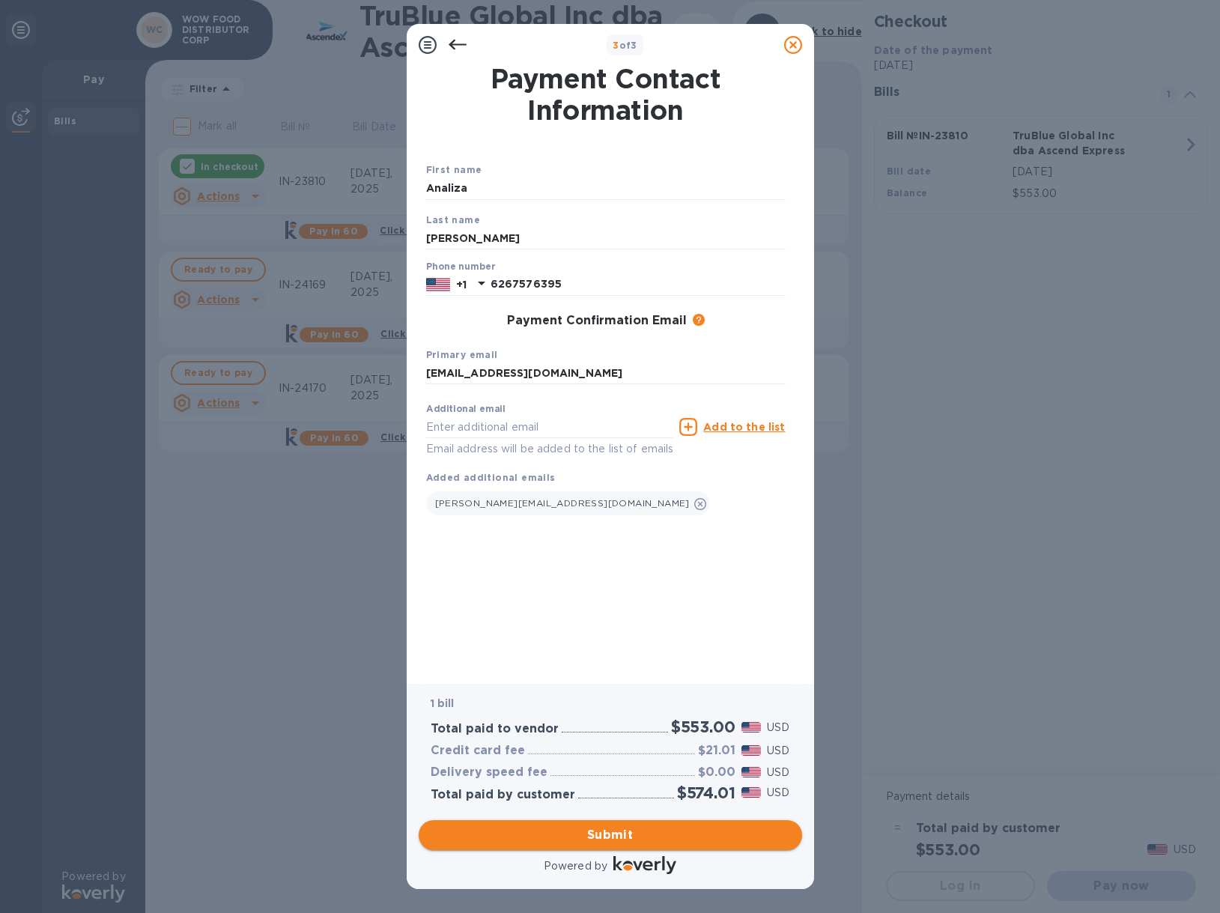
click at [602, 843] on span "Submit" at bounding box center [610, 835] width 359 height 18
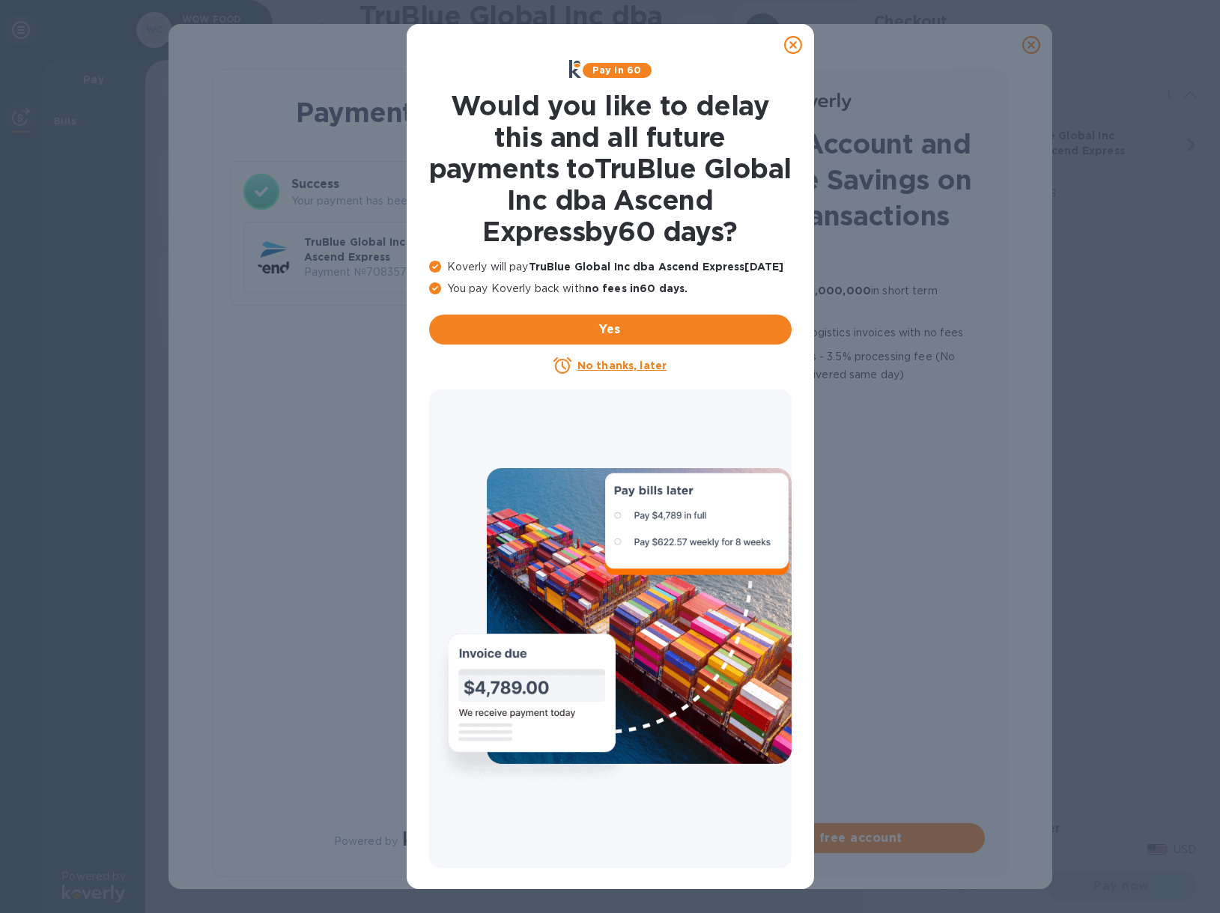
click at [798, 51] on icon at bounding box center [793, 45] width 18 height 18
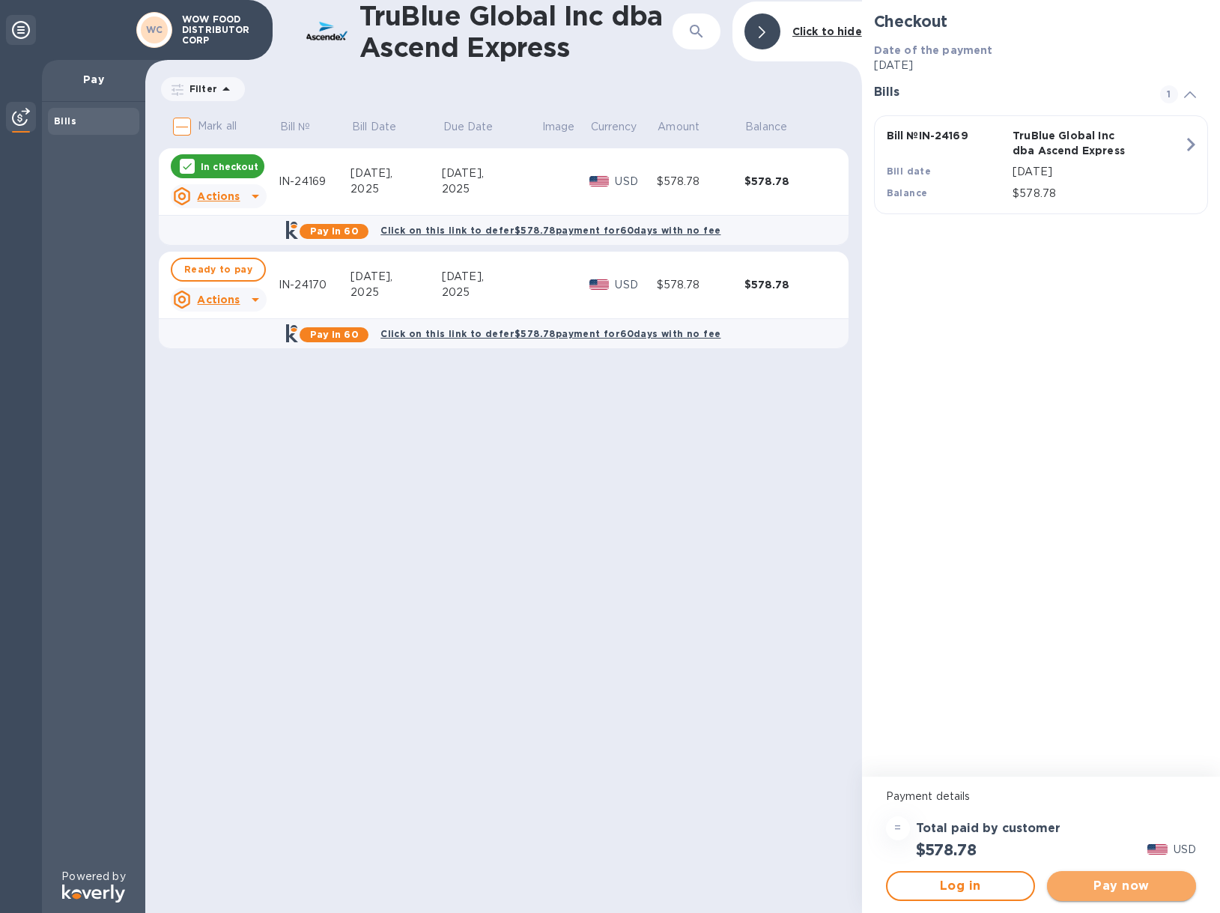
click at [1130, 893] on span "Pay now" at bounding box center [1121, 886] width 125 height 18
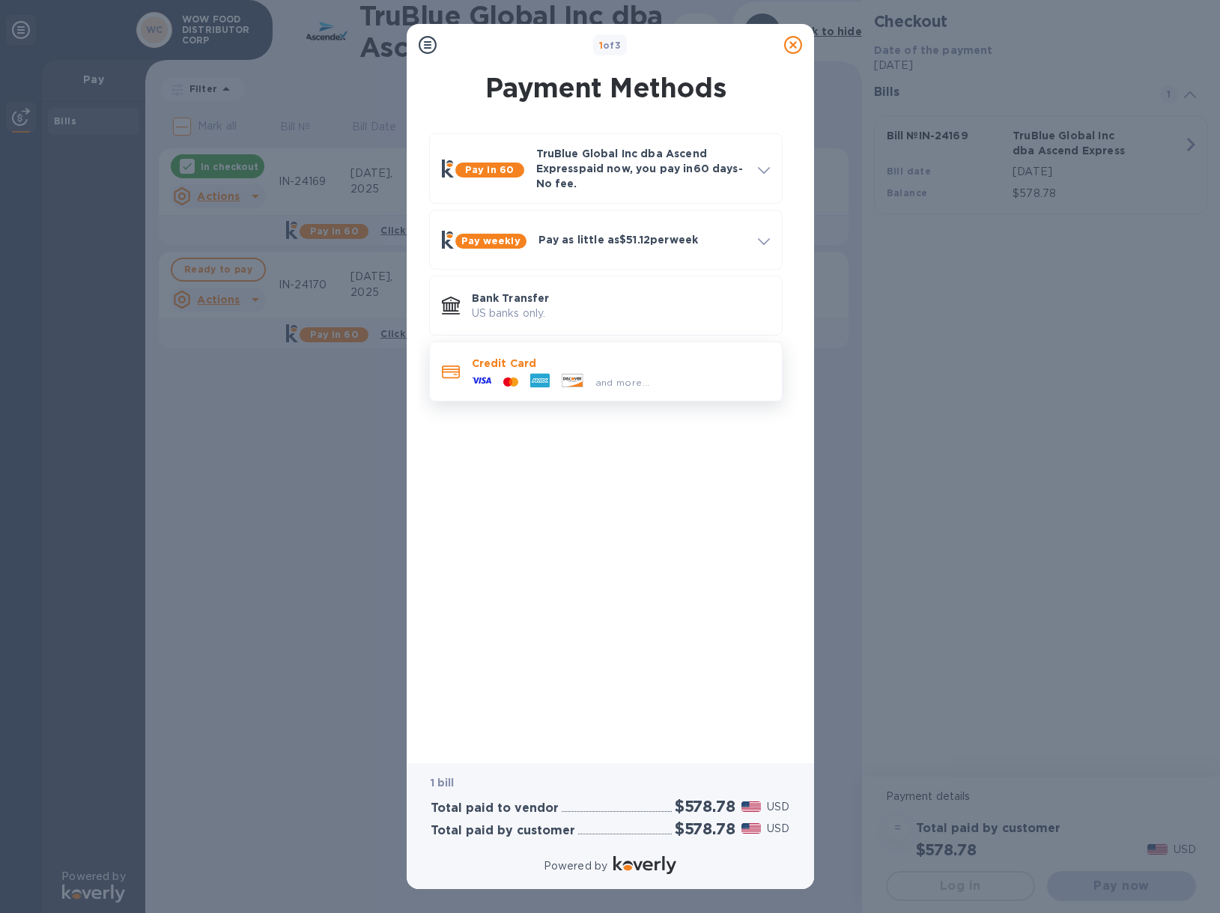
click at [622, 373] on div "and more..." at bounding box center [561, 382] width 190 height 22
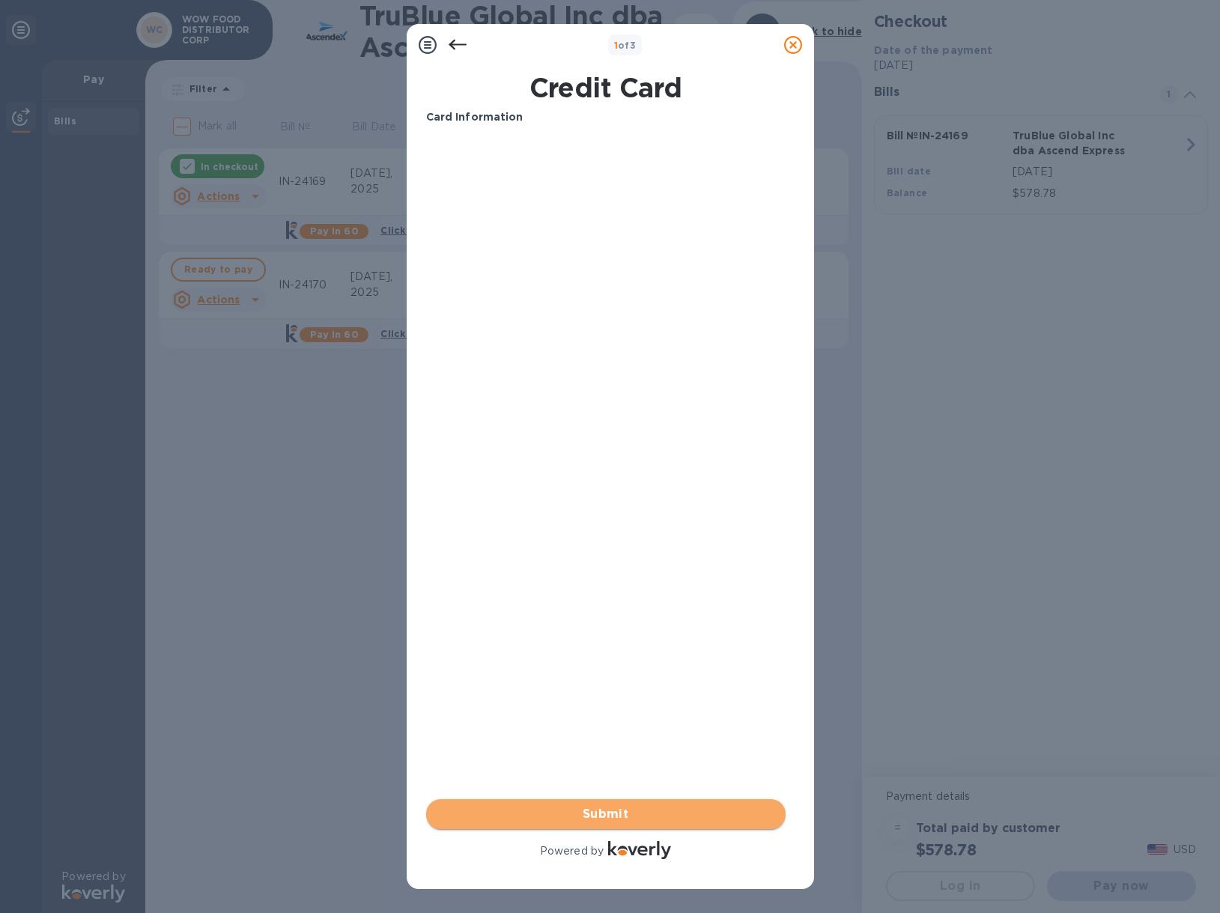
click at [616, 800] on button "Submit" at bounding box center [605, 814] width 359 height 30
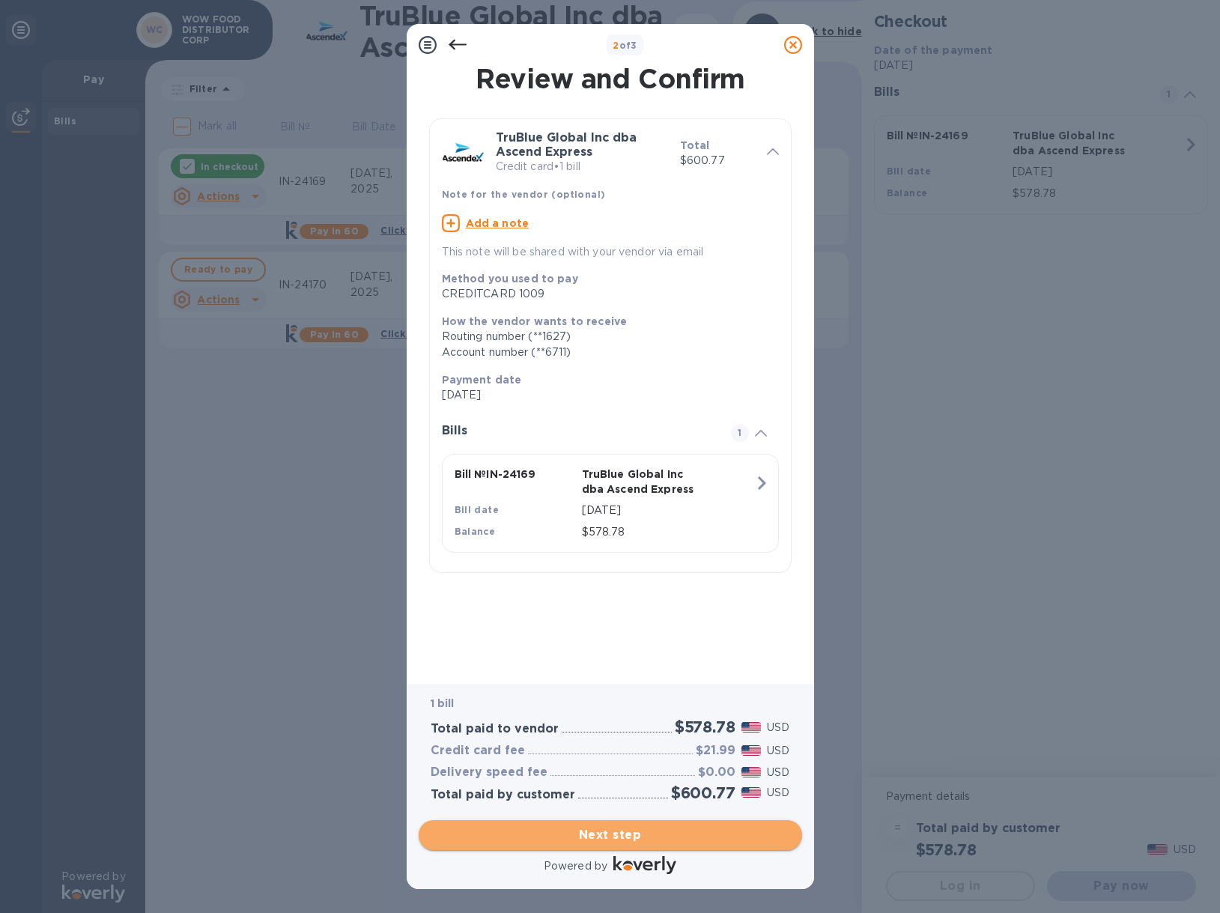
click at [631, 835] on span "Next step" at bounding box center [610, 835] width 359 height 18
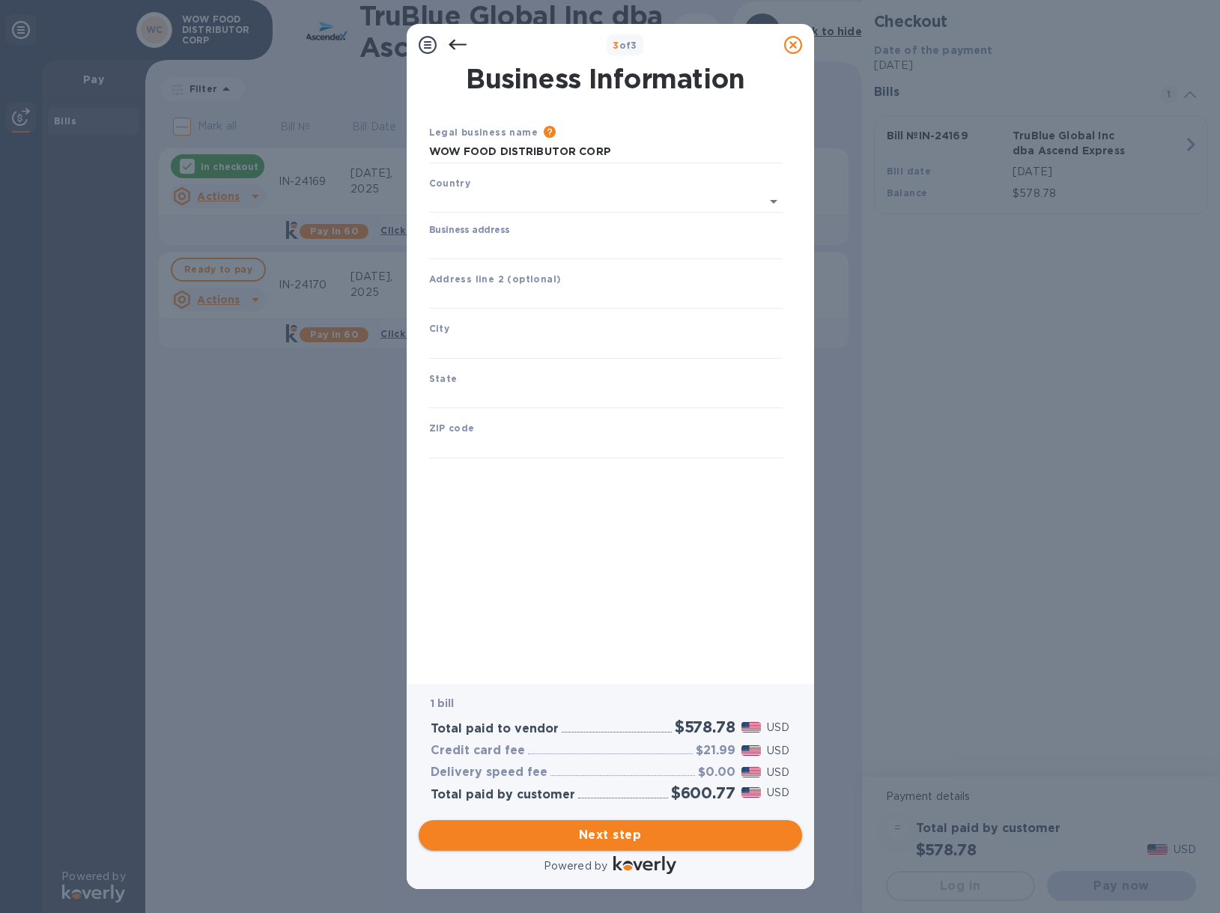
type input "[GEOGRAPHIC_DATA]"
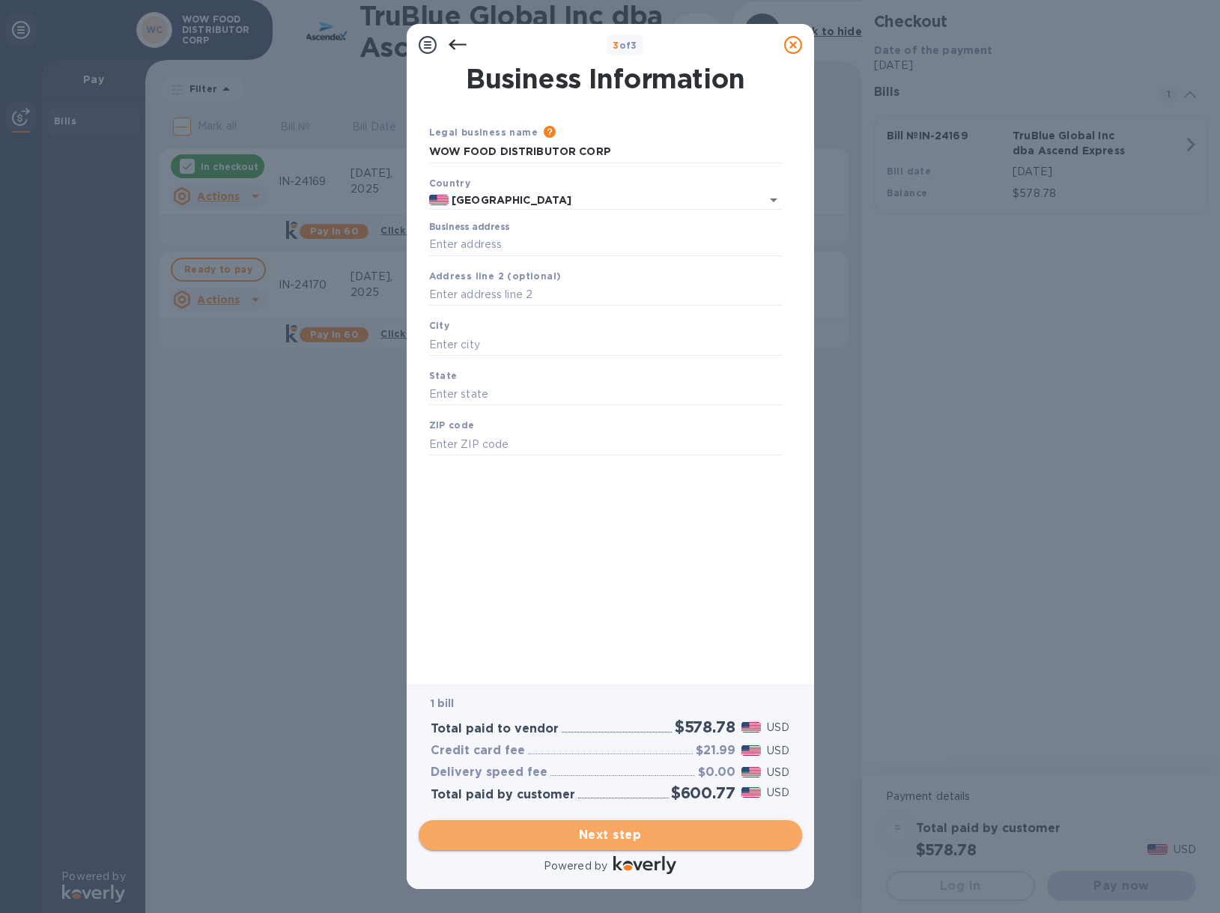
click at [628, 835] on span "Next step" at bounding box center [610, 835] width 359 height 18
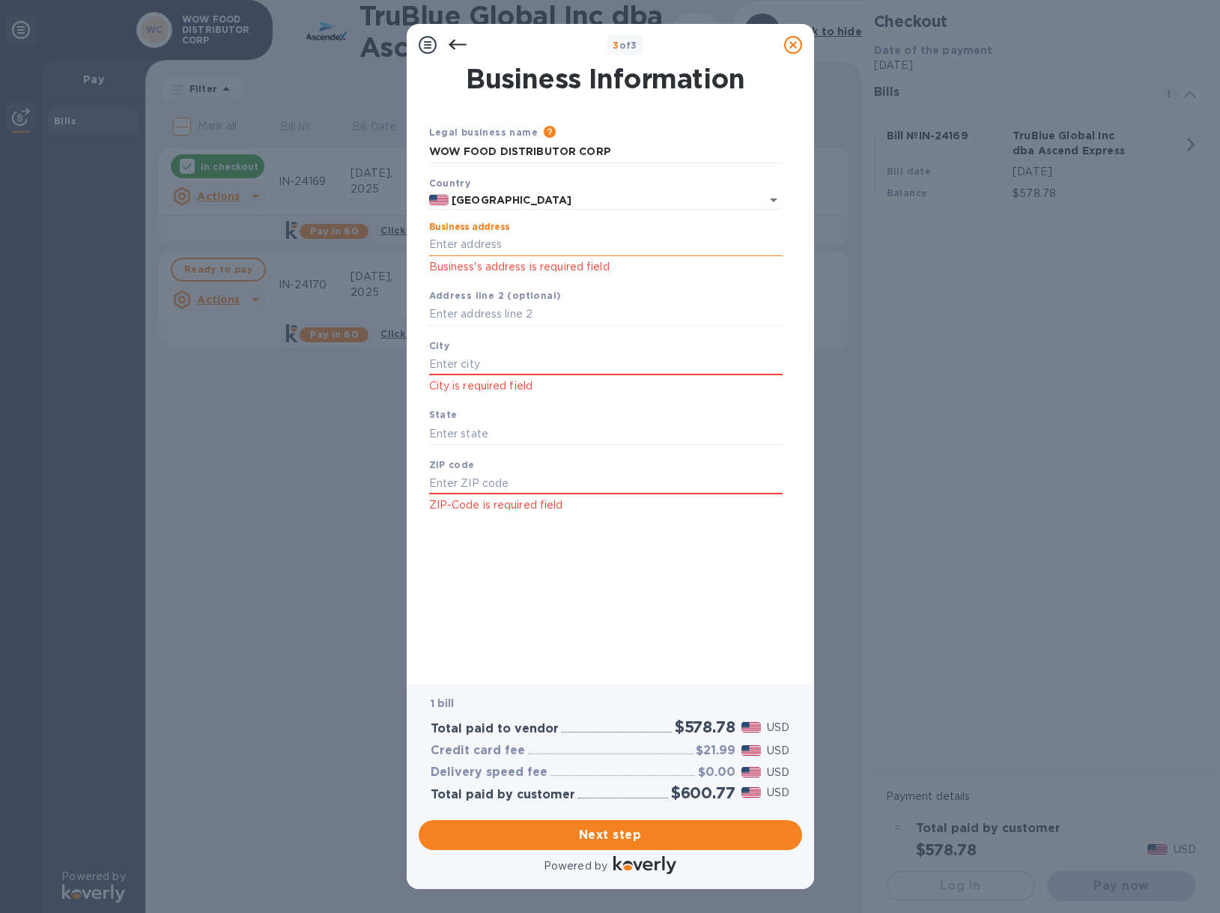
click at [479, 243] on input "Business address" at bounding box center [605, 245] width 353 height 22
type input "[STREET_ADDRESS][PERSON_NAME]"
click at [514, 356] on input "text" at bounding box center [605, 364] width 353 height 22
click at [499, 365] on input "text" at bounding box center [605, 364] width 353 height 22
click at [465, 363] on input "City oif Industry" at bounding box center [605, 364] width 353 height 22
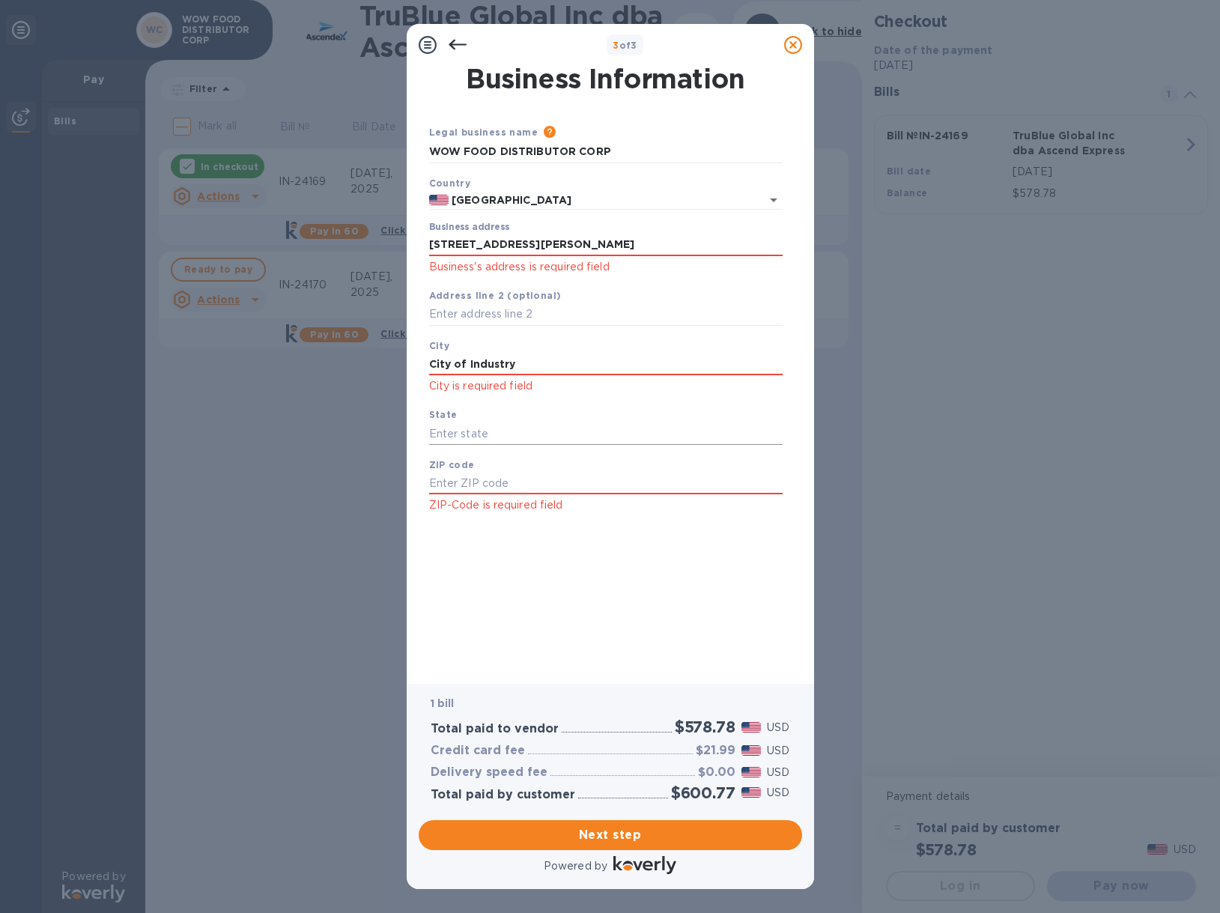
type input "City of Industry"
click at [470, 431] on input "text" at bounding box center [605, 433] width 353 height 22
type input "CA"
click at [489, 473] on input "text" at bounding box center [605, 484] width 353 height 22
type input "91745"
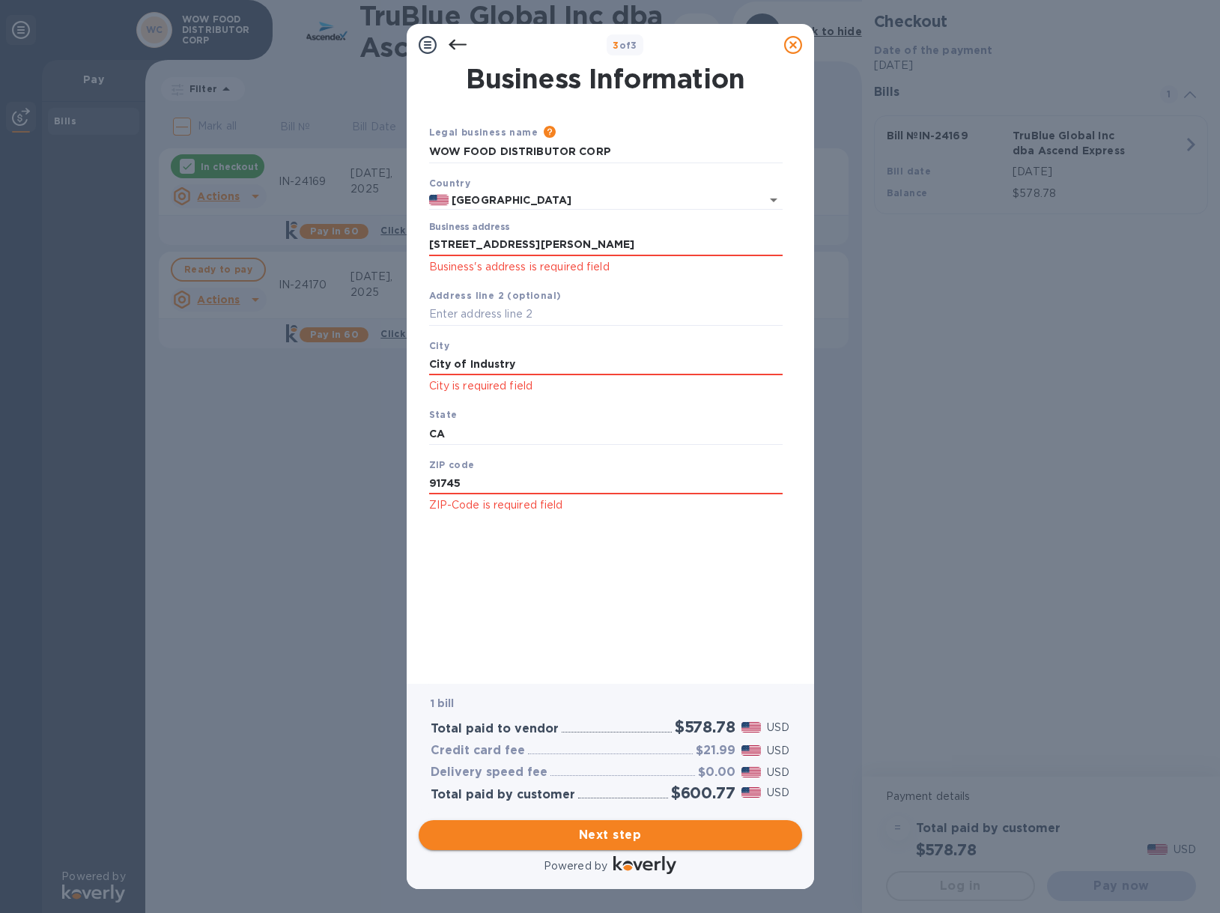
click at [619, 830] on span "Next step" at bounding box center [610, 835] width 359 height 18
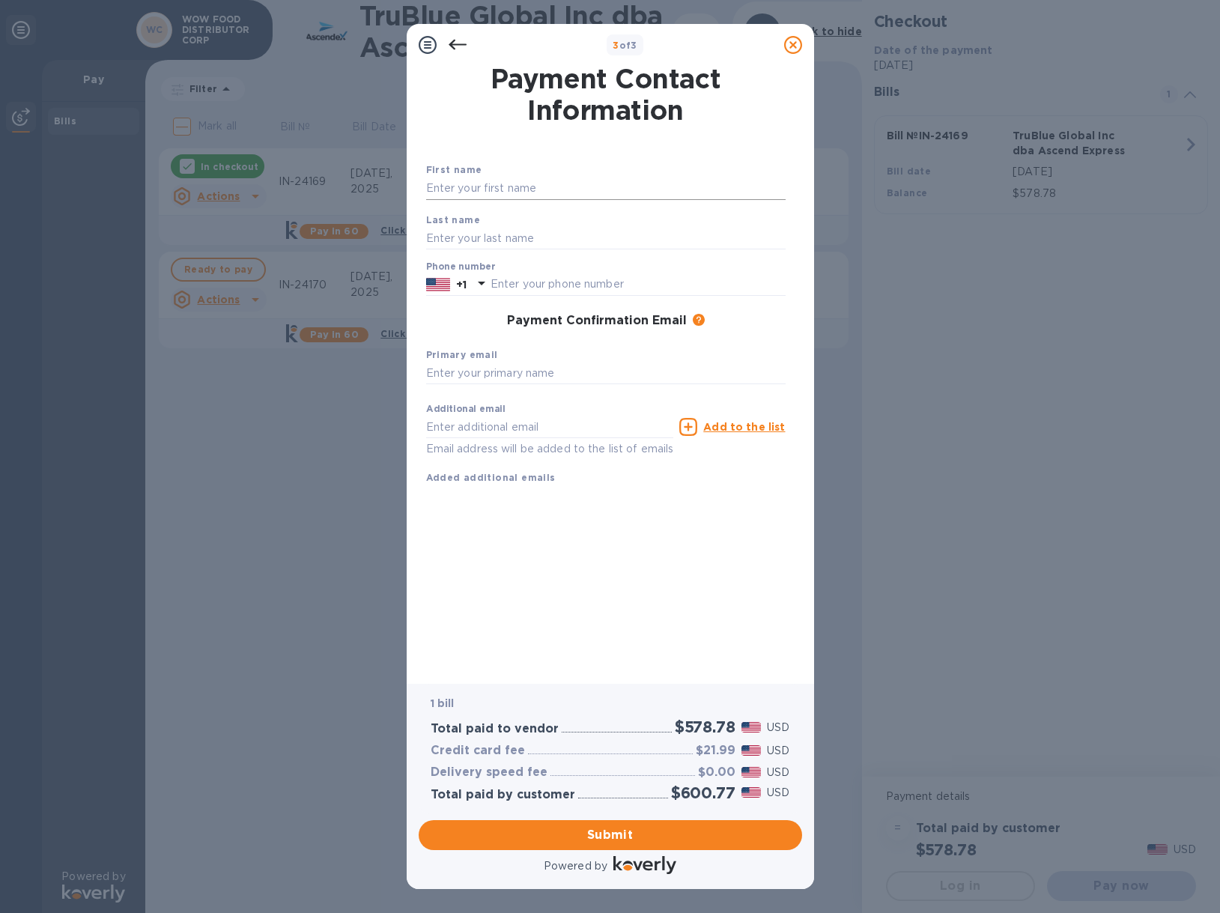
drag, startPoint x: 502, startPoint y: 160, endPoint x: 504, endPoint y: 177, distance: 17.4
click at [502, 168] on div "First name Last name Phone number +1 Payment Confirmation Email The added email…" at bounding box center [605, 311] width 365 height 353
click at [504, 177] on input "text" at bounding box center [605, 188] width 359 height 22
type input "Analiza"
type input "[PERSON_NAME]"
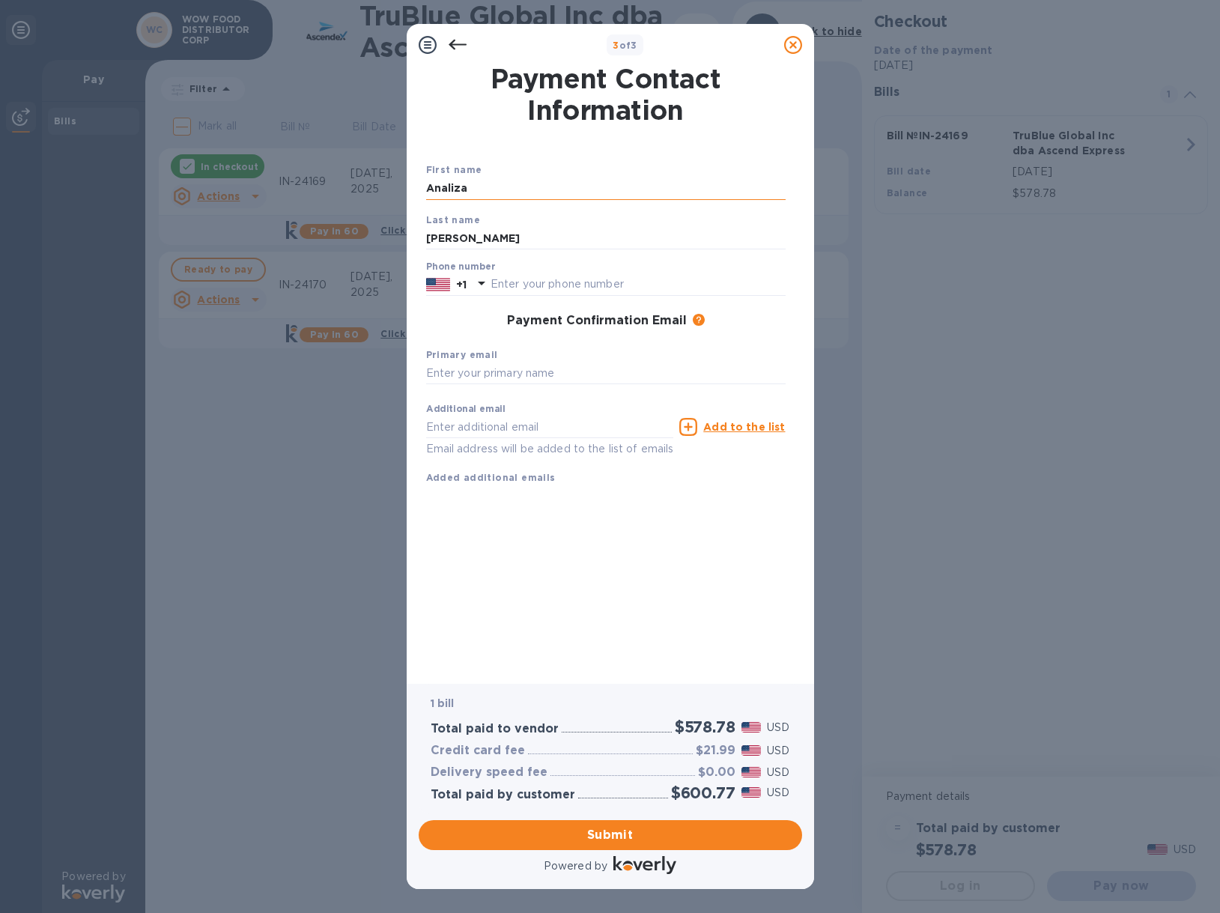
type input "6267576395"
drag, startPoint x: 487, startPoint y: 190, endPoint x: 365, endPoint y: 177, distance: 123.5
click at [365, 177] on div "3 of 3 Payment Contact Information First name [PERSON_NAME] Last name [PERSON_N…" at bounding box center [610, 456] width 1220 height 913
type input "Analiza"
click at [479, 362] on input "text" at bounding box center [605, 373] width 359 height 22
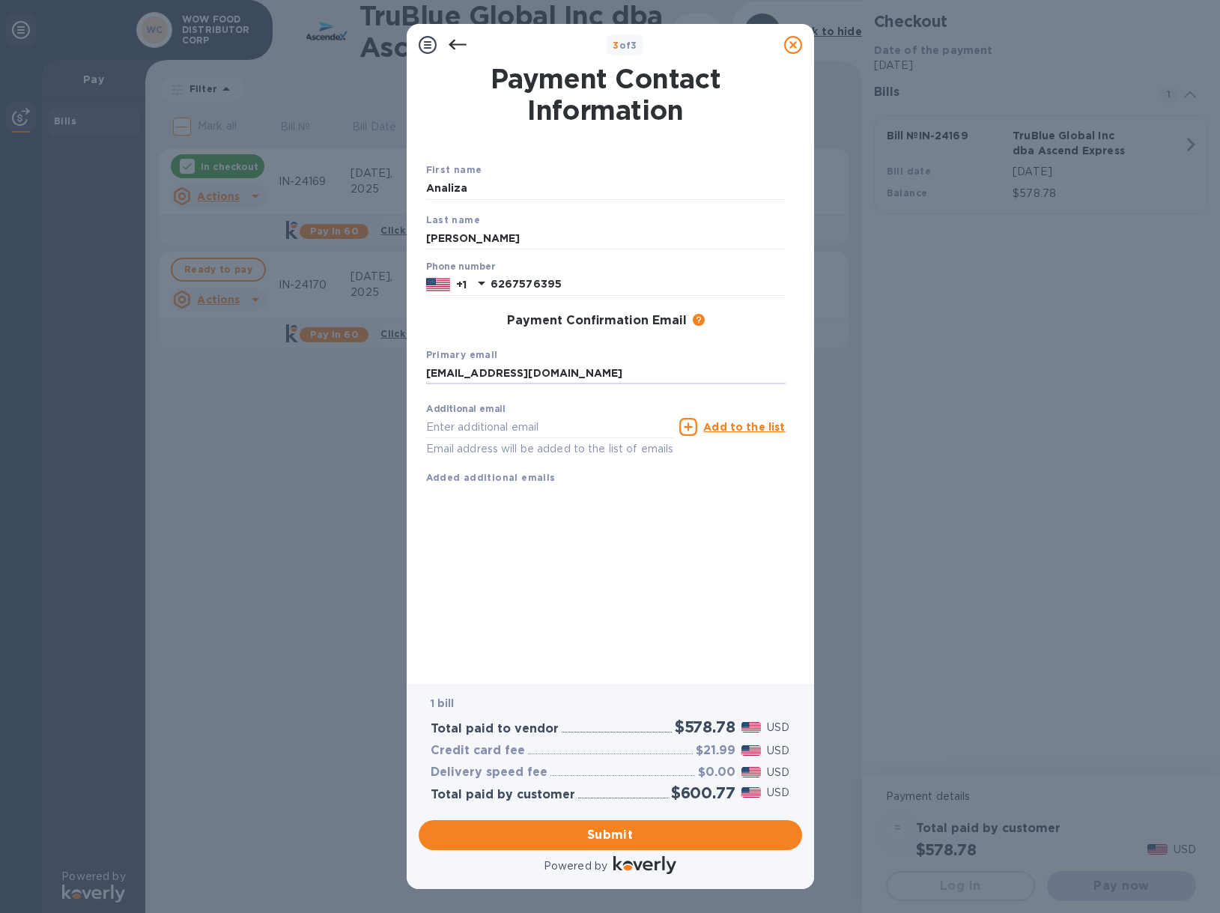
drag, startPoint x: 645, startPoint y: 377, endPoint x: 275, endPoint y: 370, distance: 370.7
click at [275, 370] on div "3 of 3 Payment Contact Information First name [PERSON_NAME] Last name [PERSON_N…" at bounding box center [610, 456] width 1220 height 913
type input "[EMAIL_ADDRESS][DOMAIN_NAME]"
click at [477, 425] on input "text" at bounding box center [550, 427] width 248 height 22
paste input "[EMAIL_ADDRESS][DOMAIN_NAME]"
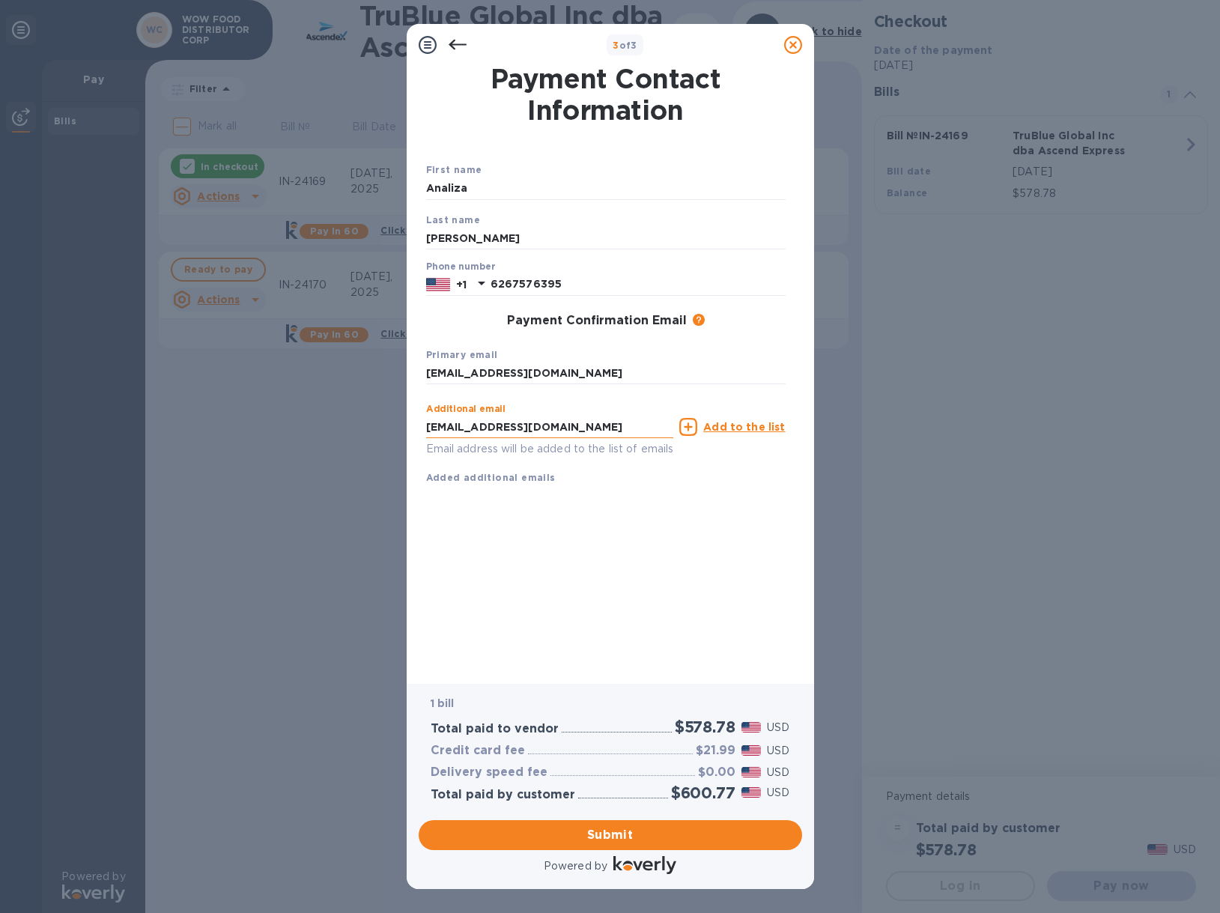
click at [437, 431] on input "[EMAIL_ADDRESS][DOMAIN_NAME]" at bounding box center [550, 427] width 248 height 22
type input "[PERSON_NAME][EMAIL_ADDRESS][DOMAIN_NAME]"
click at [603, 562] on div "Payment Contact Information First name [PERSON_NAME] Last name [PERSON_NAME] Ph…" at bounding box center [610, 364] width 368 height 597
click at [607, 841] on span "Submit" at bounding box center [610, 835] width 359 height 18
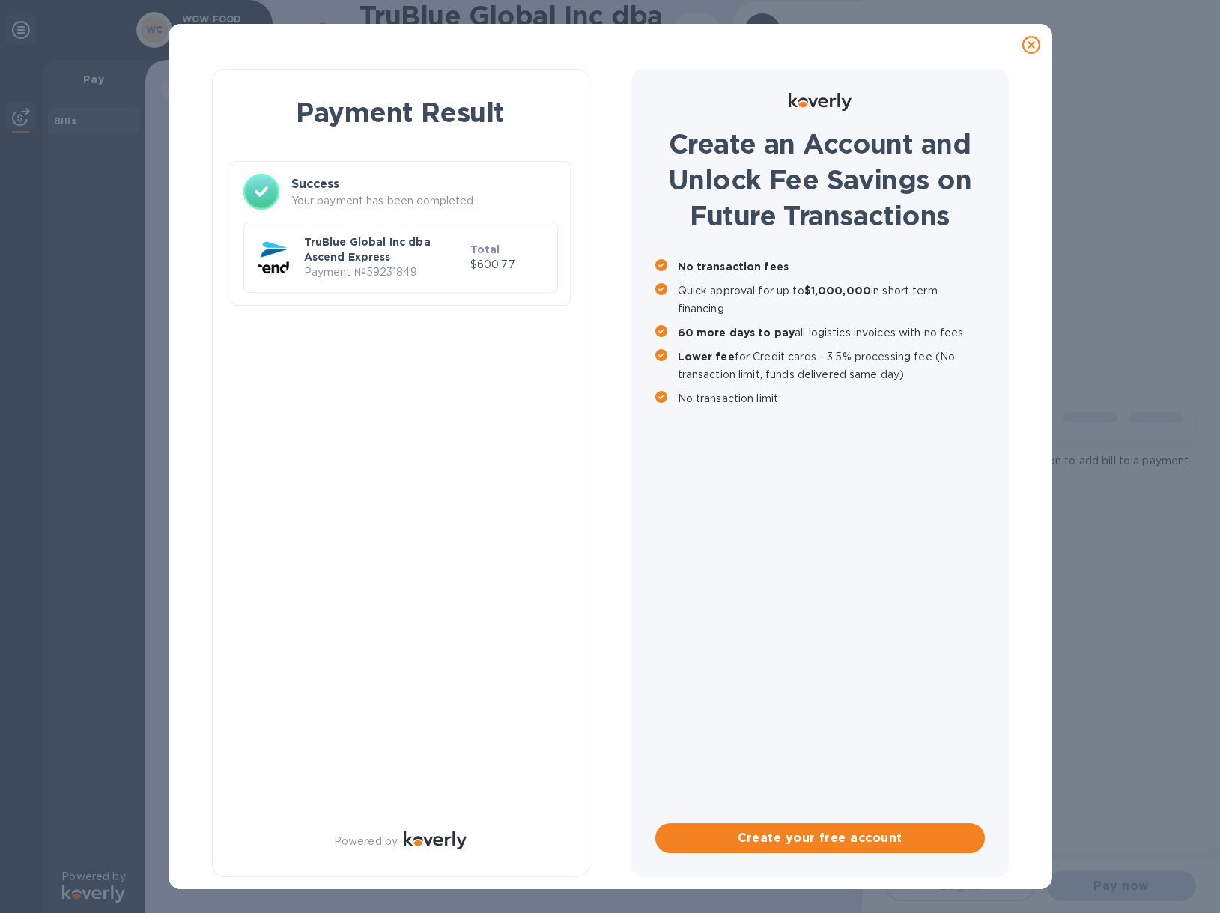
checkbox input "true"
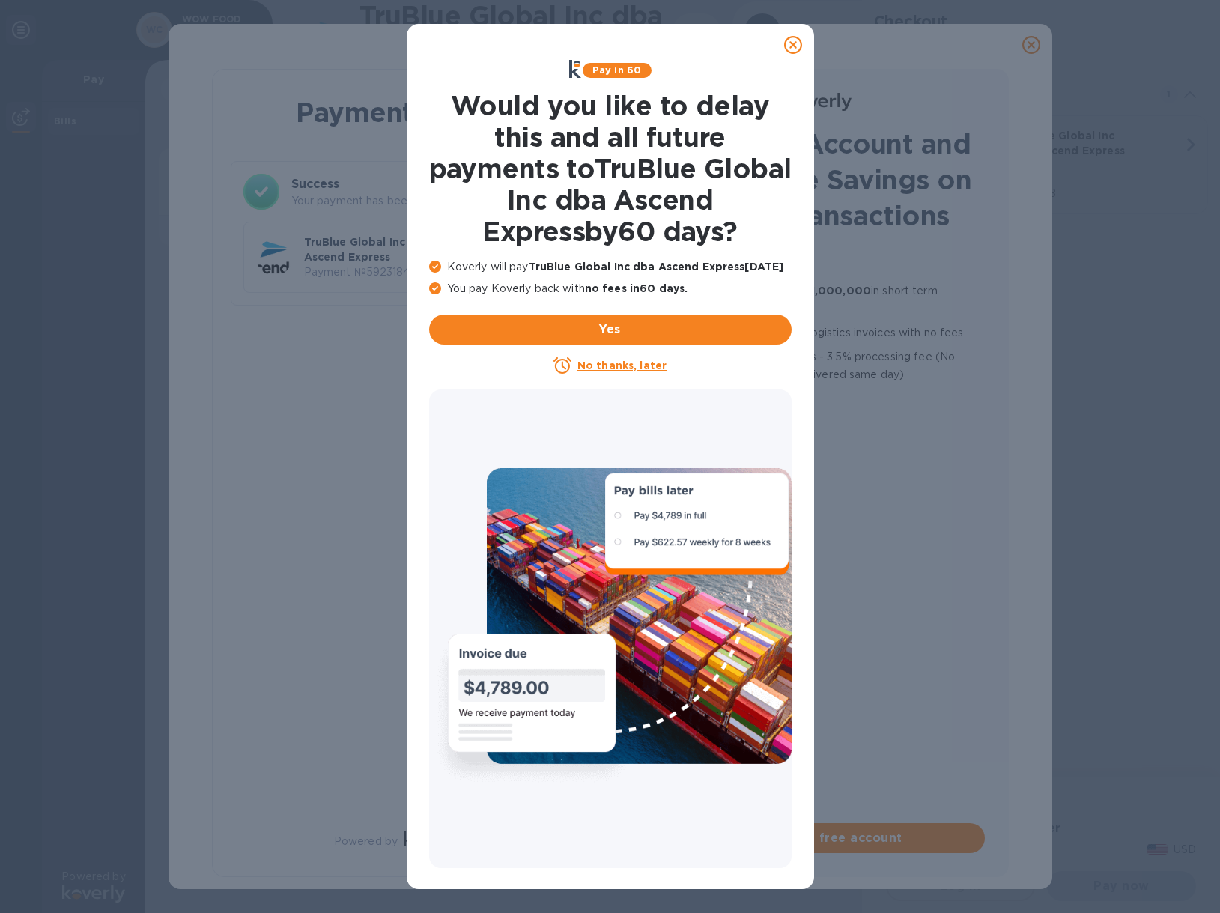
click at [795, 44] on icon at bounding box center [793, 45] width 18 height 18
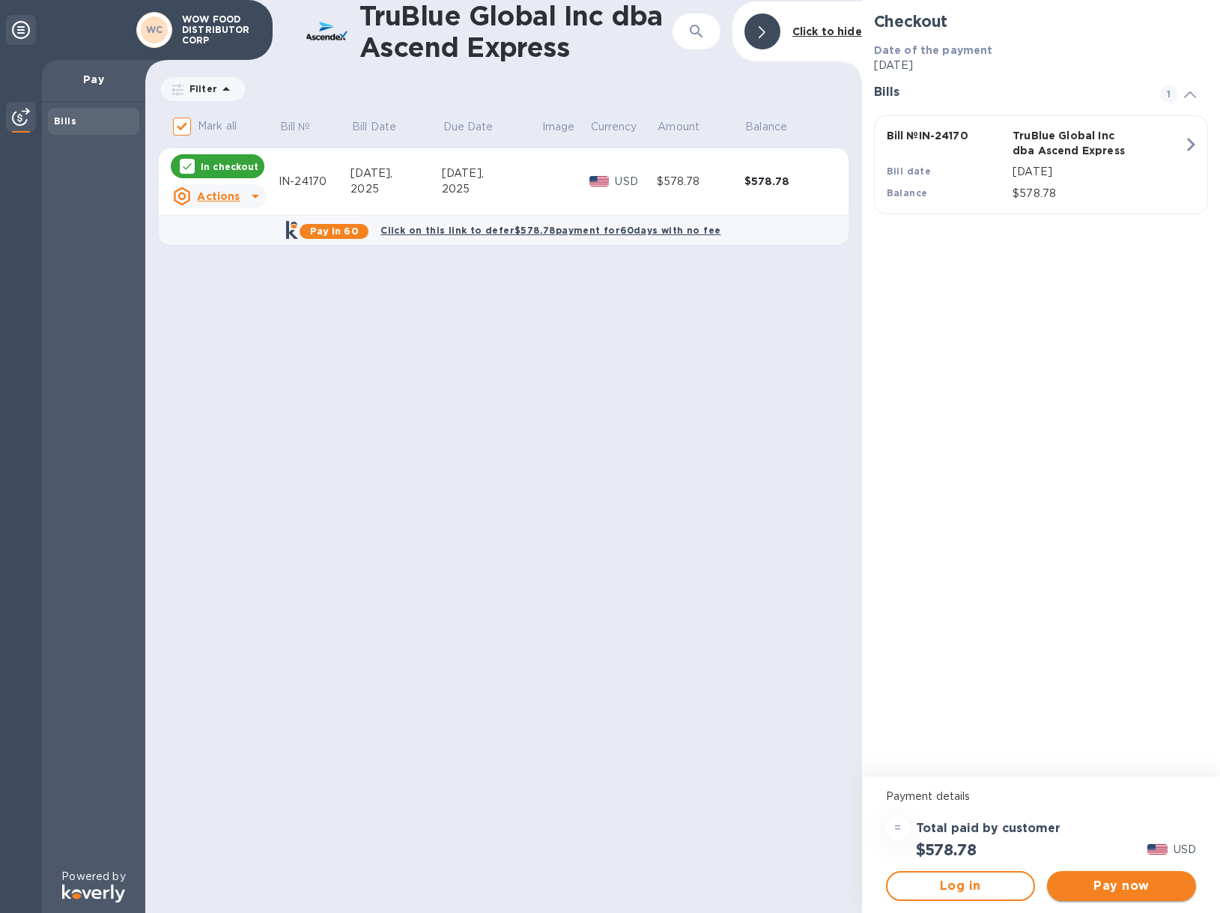
click at [1114, 887] on span "Pay now" at bounding box center [1121, 886] width 125 height 18
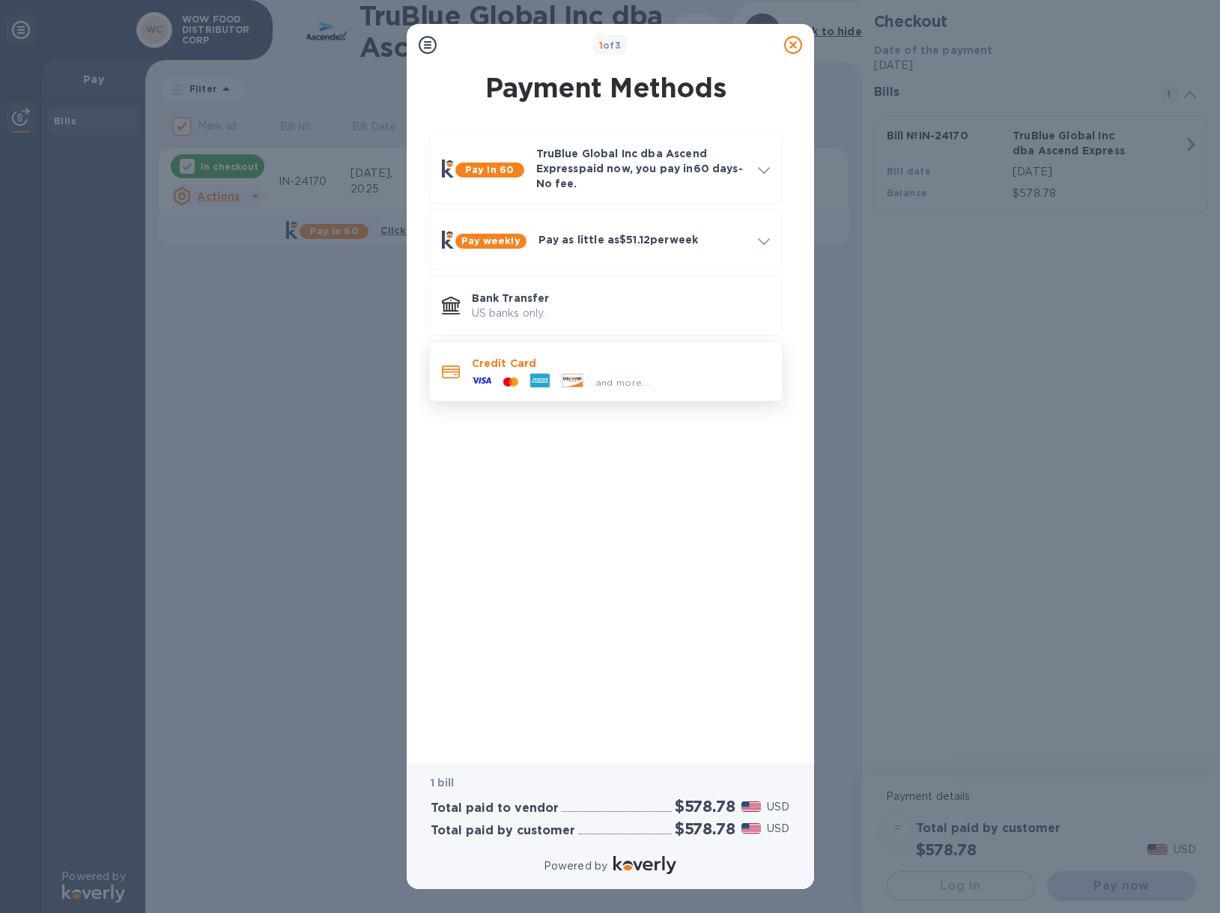
click at [536, 389] on icon at bounding box center [539, 380] width 19 height 19
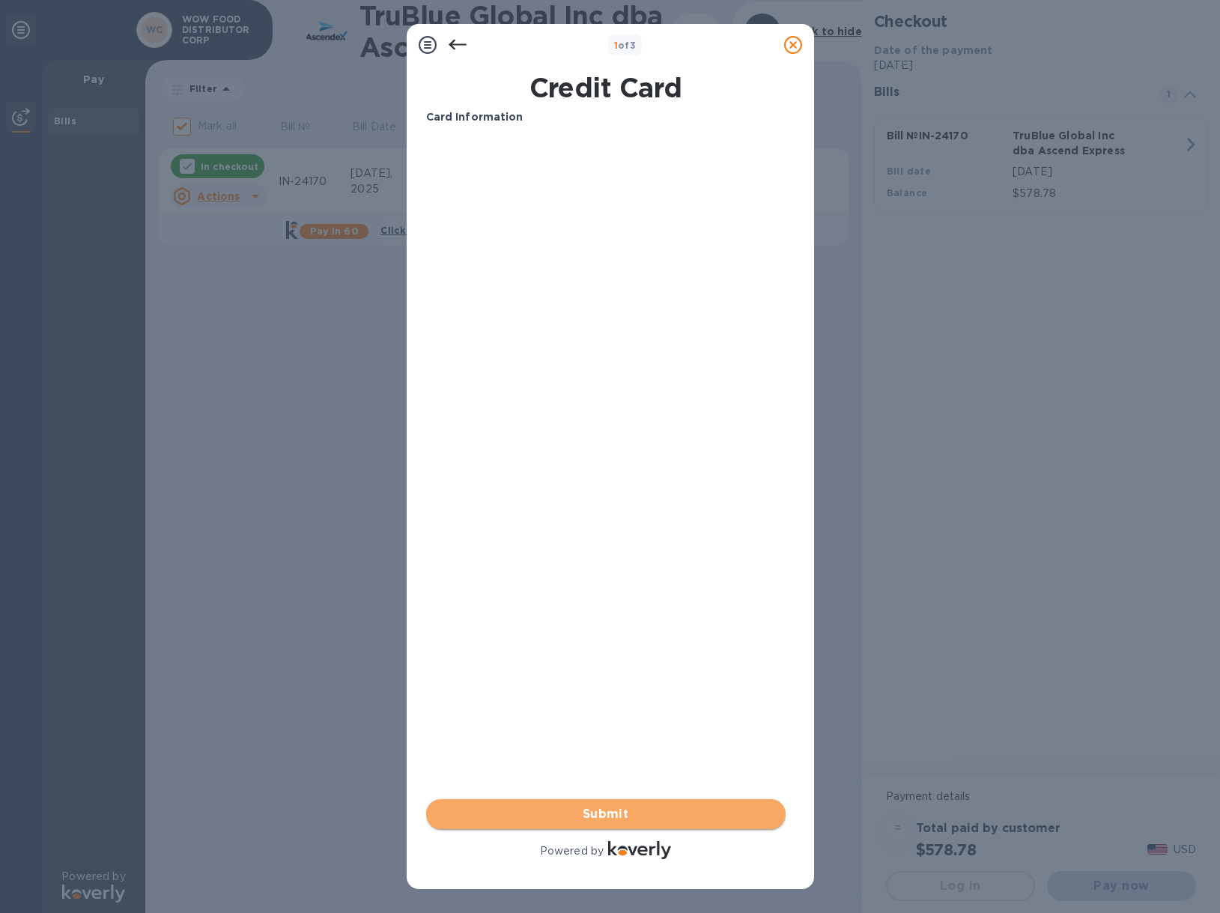
click at [587, 818] on span "Submit" at bounding box center [605, 814] width 335 height 18
click at [626, 809] on span "Submit" at bounding box center [605, 814] width 335 height 18
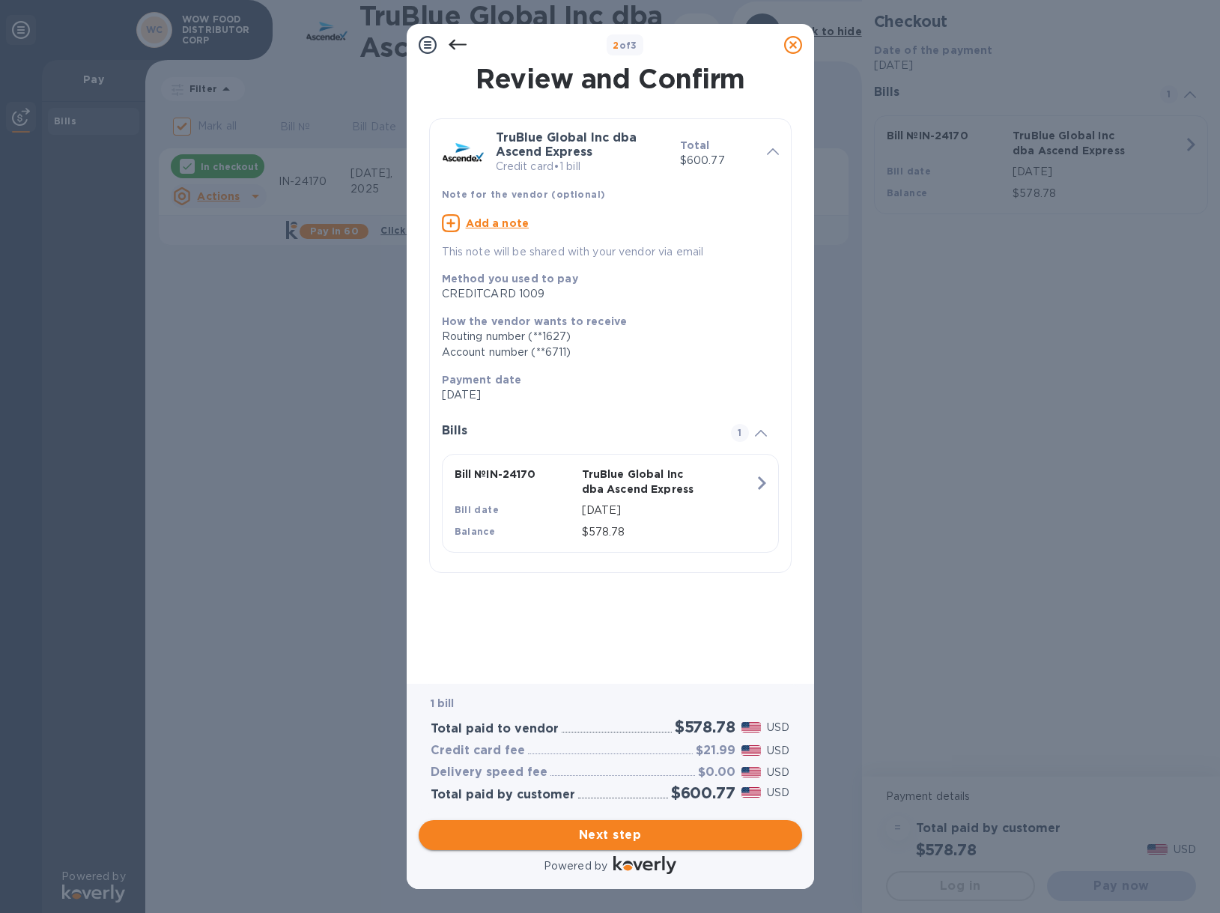
click at [613, 840] on span "Next step" at bounding box center [610, 835] width 359 height 18
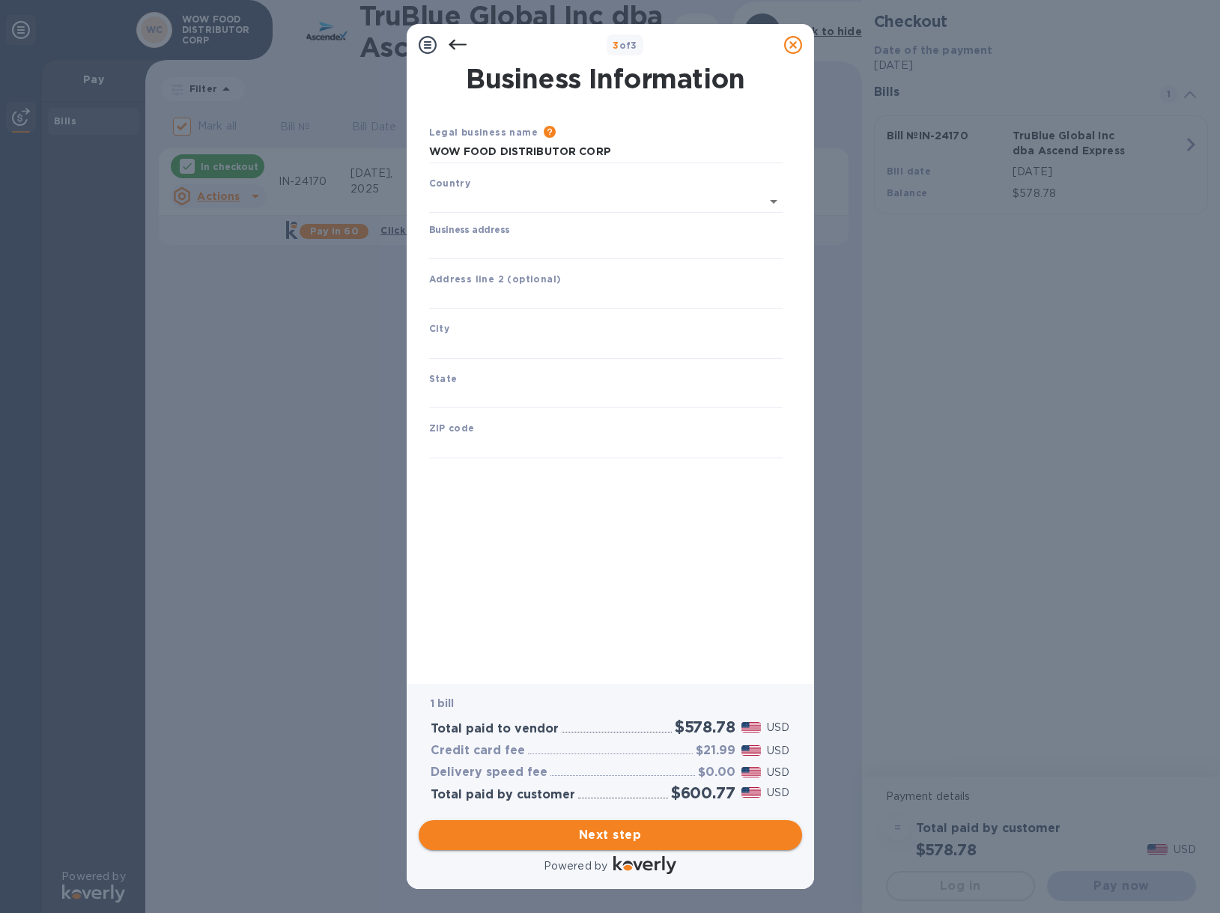
type input "[GEOGRAPHIC_DATA]"
click at [485, 244] on input "Business address" at bounding box center [605, 245] width 353 height 22
type input "[STREET_ADDRESS][PERSON_NAME]"
click at [486, 346] on input "text" at bounding box center [605, 344] width 353 height 22
drag, startPoint x: 493, startPoint y: 347, endPoint x: 503, endPoint y: 344, distance: 10.7
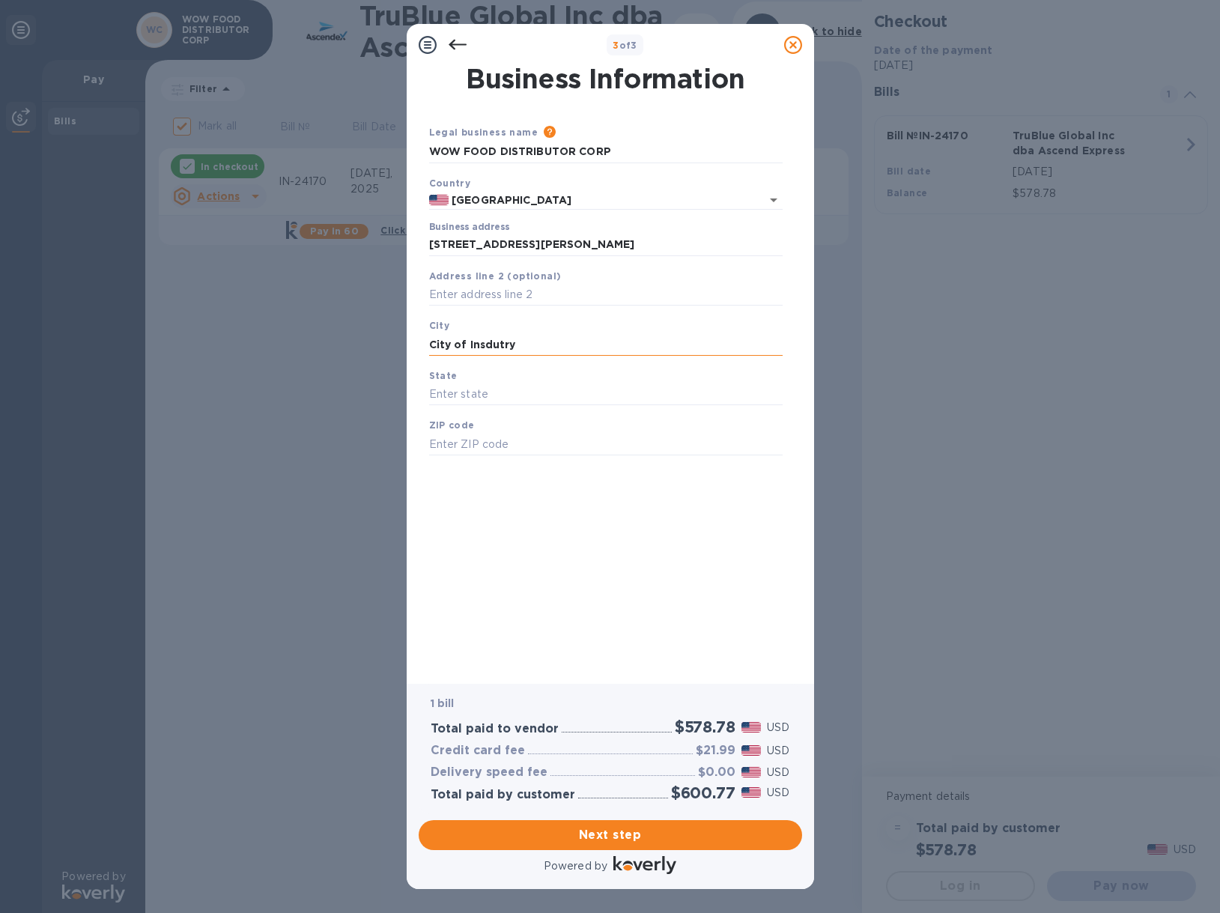
click at [495, 345] on input "City of Insdutry" at bounding box center [605, 344] width 353 height 22
type input "City of Industry"
click at [493, 390] on input "text" at bounding box center [605, 394] width 353 height 22
type input "CA"
click at [488, 439] on input "text" at bounding box center [605, 444] width 353 height 22
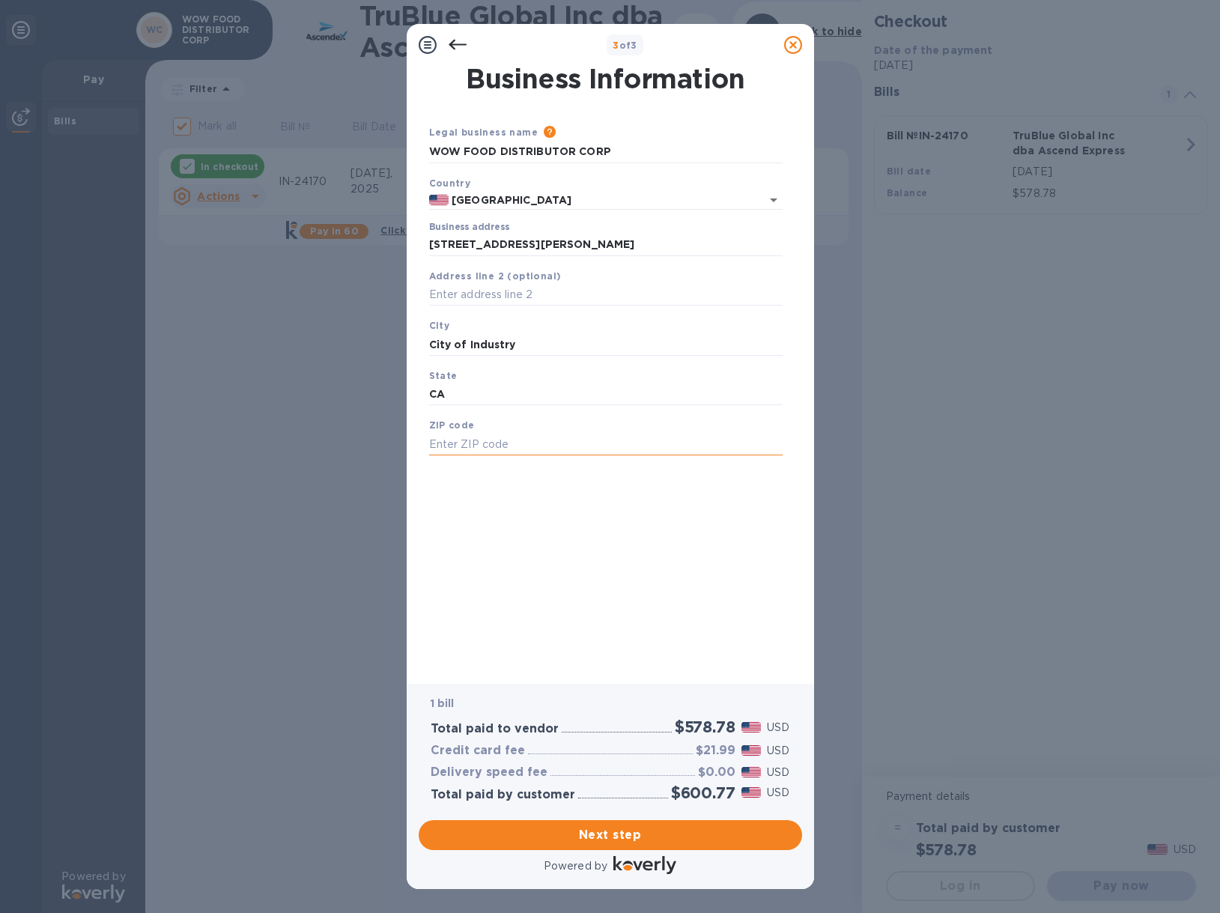
type input "("
type input "91745"
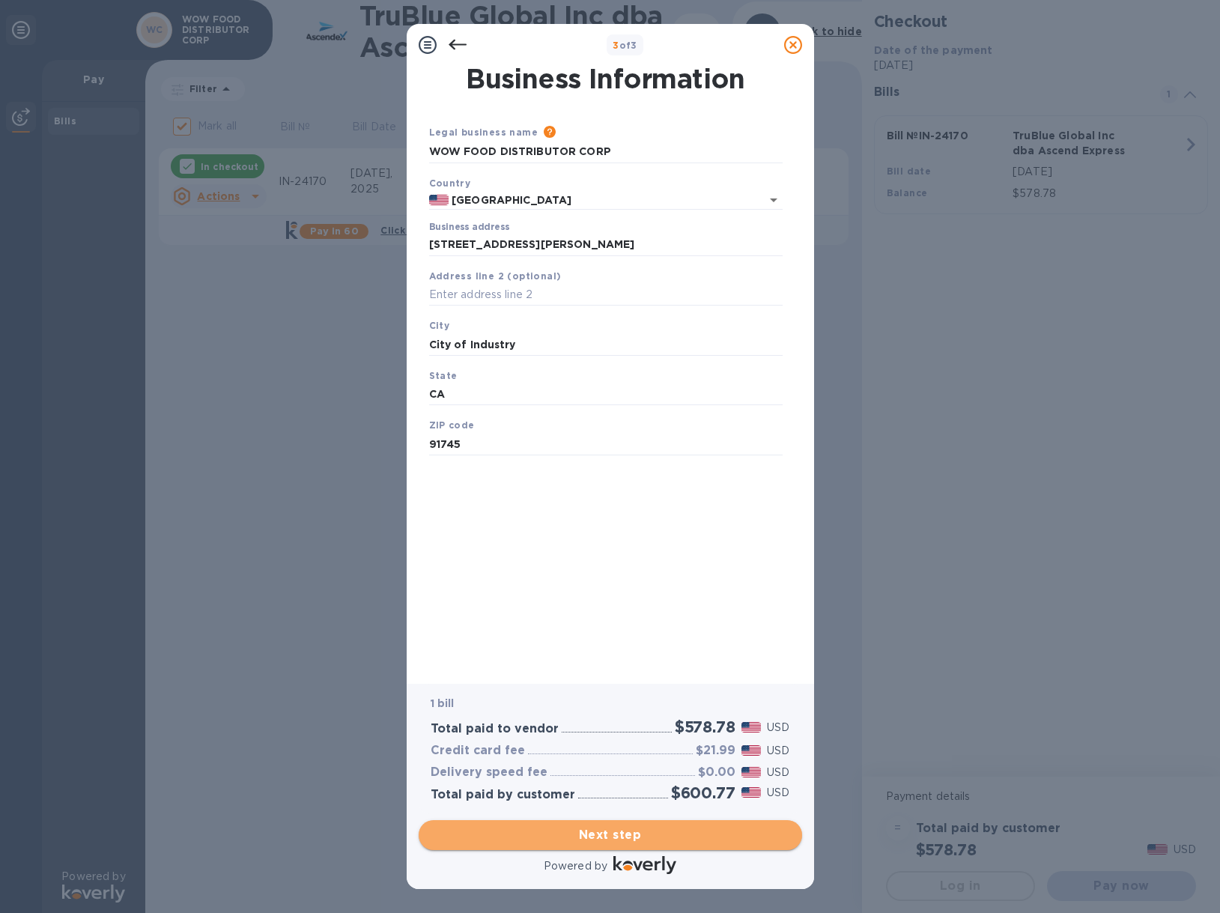
click at [598, 837] on span "Next step" at bounding box center [610, 835] width 359 height 18
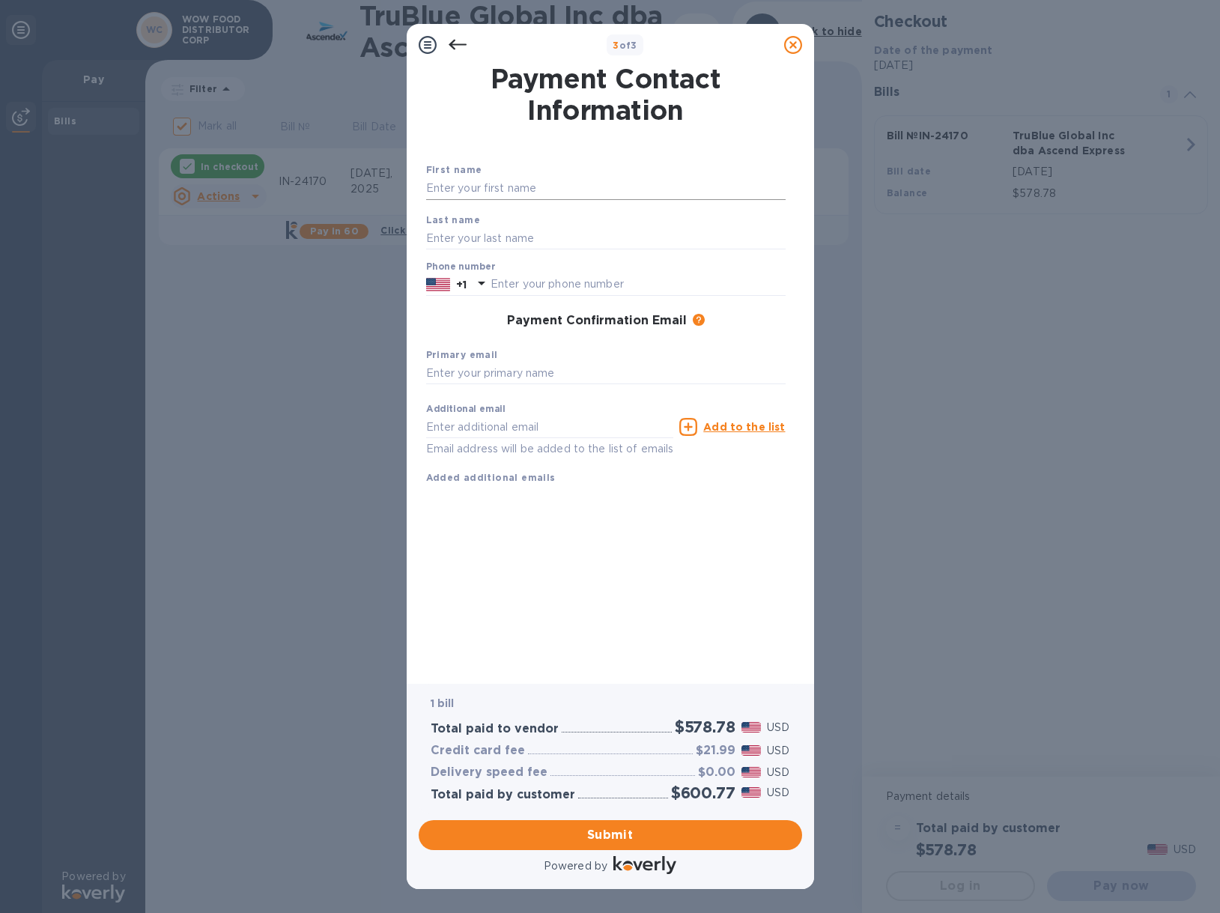
click at [482, 186] on input "text" at bounding box center [605, 188] width 359 height 22
type input "Analiza"
type input "[PERSON_NAME]"
type input "6267576395"
drag, startPoint x: 514, startPoint y: 183, endPoint x: 382, endPoint y: 188, distance: 132.6
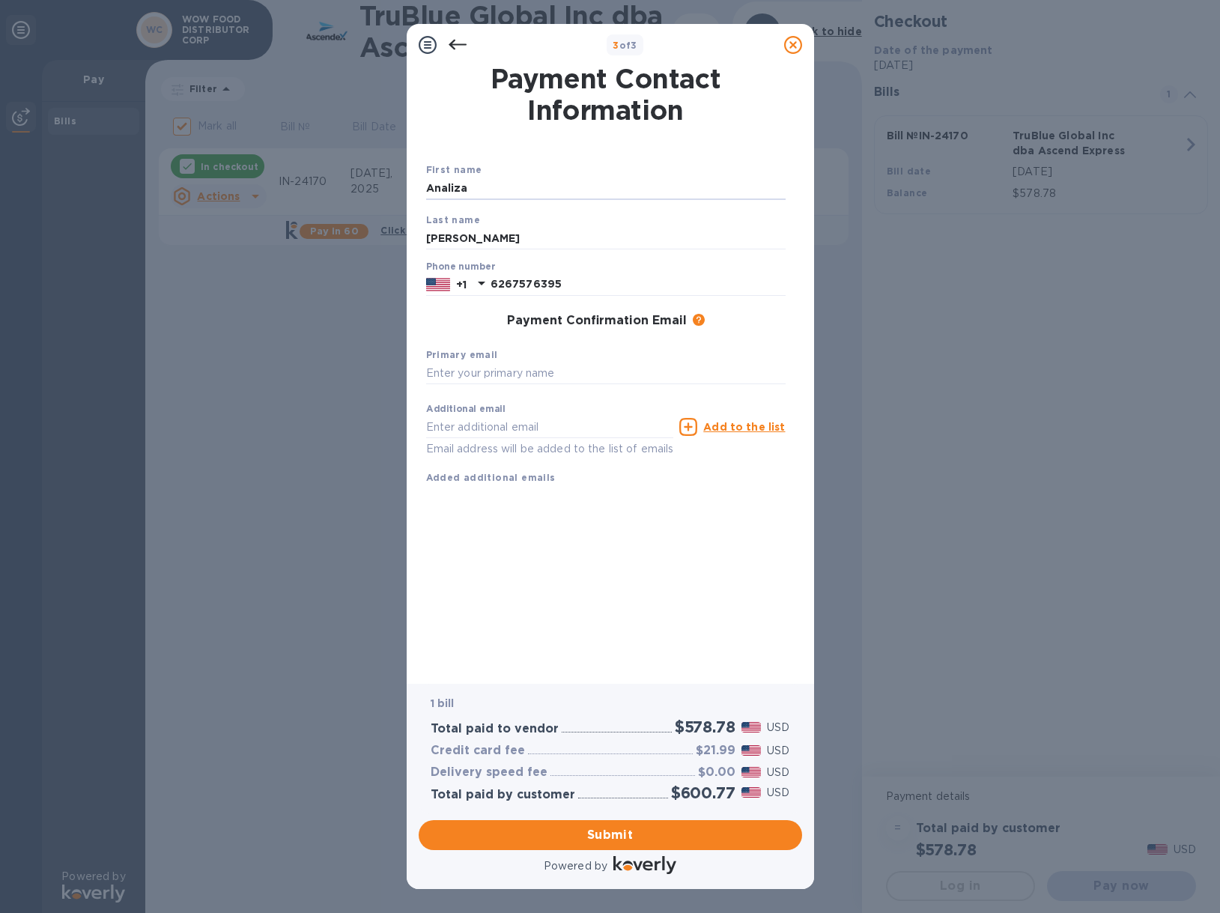
click at [382, 188] on div "3 of 3 Payment Contact Information First name [PERSON_NAME] Last name [PERSON_N…" at bounding box center [610, 456] width 1220 height 913
type input "Analiza"
click at [556, 369] on input "text" at bounding box center [605, 373] width 359 height 22
paste input "[EMAIL_ADDRESS][DOMAIN_NAME]"
drag, startPoint x: 462, startPoint y: 377, endPoint x: 335, endPoint y: 371, distance: 126.7
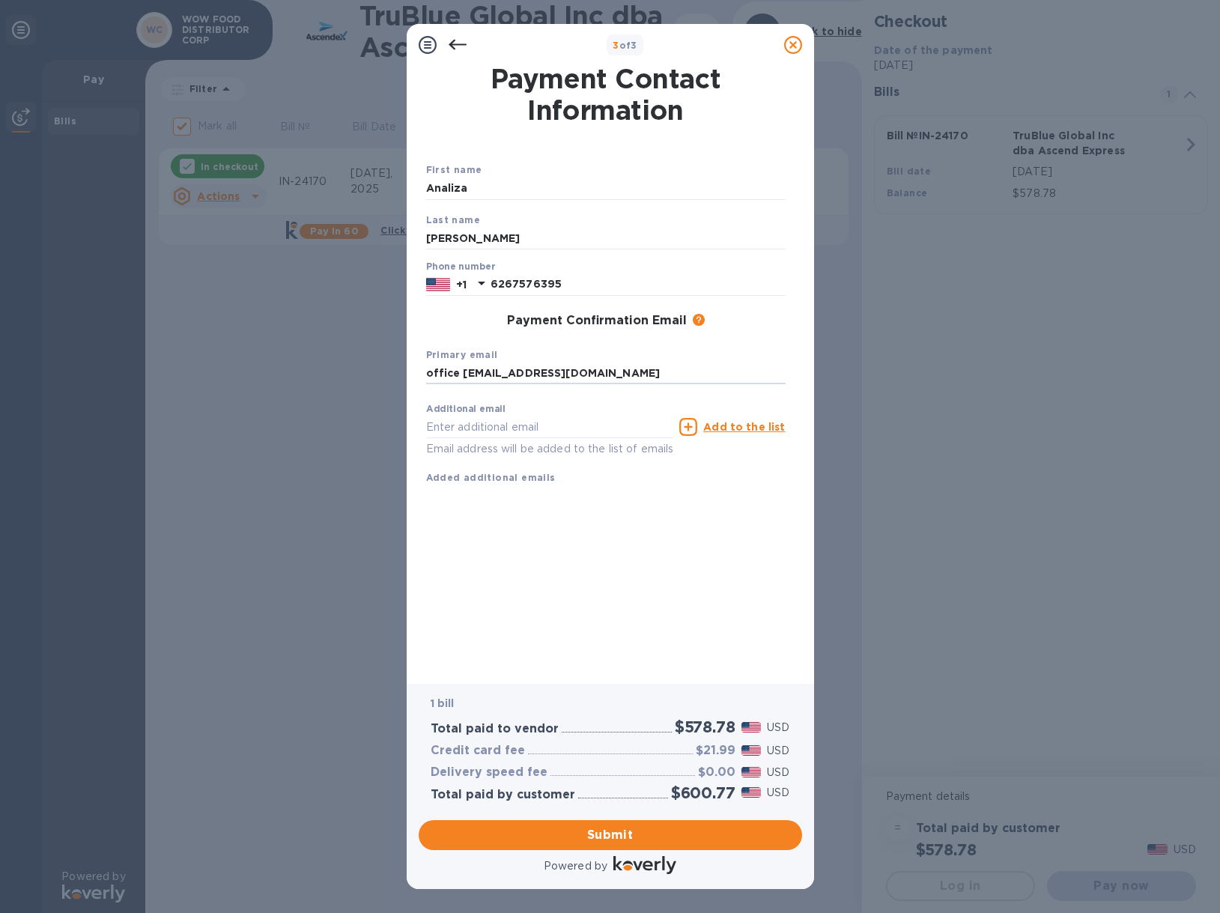
click at [335, 371] on div "3 of 3 Payment Contact Information First name [PERSON_NAME] Last name [PERSON_N…" at bounding box center [610, 456] width 1220 height 913
type input "[EMAIL_ADDRESS][DOMAIN_NAME]"
click at [487, 432] on input "text" at bounding box center [550, 427] width 248 height 22
paste input "[EMAIL_ADDRESS][DOMAIN_NAME]"
click at [443, 424] on input "[EMAIL_ADDRESS][DOMAIN_NAME]" at bounding box center [550, 427] width 248 height 22
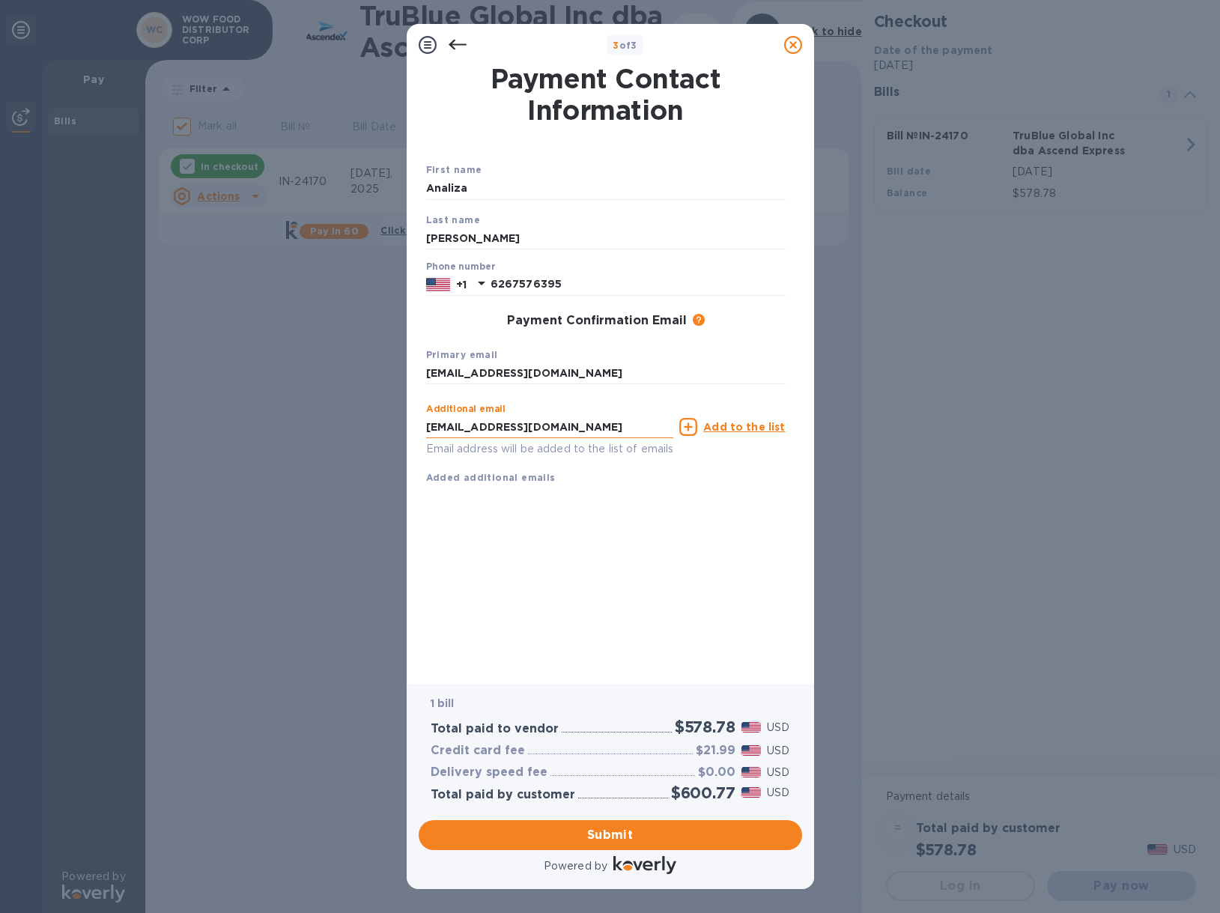
click at [443, 424] on input "[EMAIL_ADDRESS][DOMAIN_NAME]" at bounding box center [550, 427] width 248 height 22
type input "[PERSON_NAME][EMAIL_ADDRESS][DOMAIN_NAME]"
click at [746, 428] on u "Add to the list" at bounding box center [744, 427] width 82 height 12
click at [613, 816] on div "Submit" at bounding box center [610, 835] width 395 height 42
click at [607, 828] on span "Submit" at bounding box center [610, 835] width 359 height 18
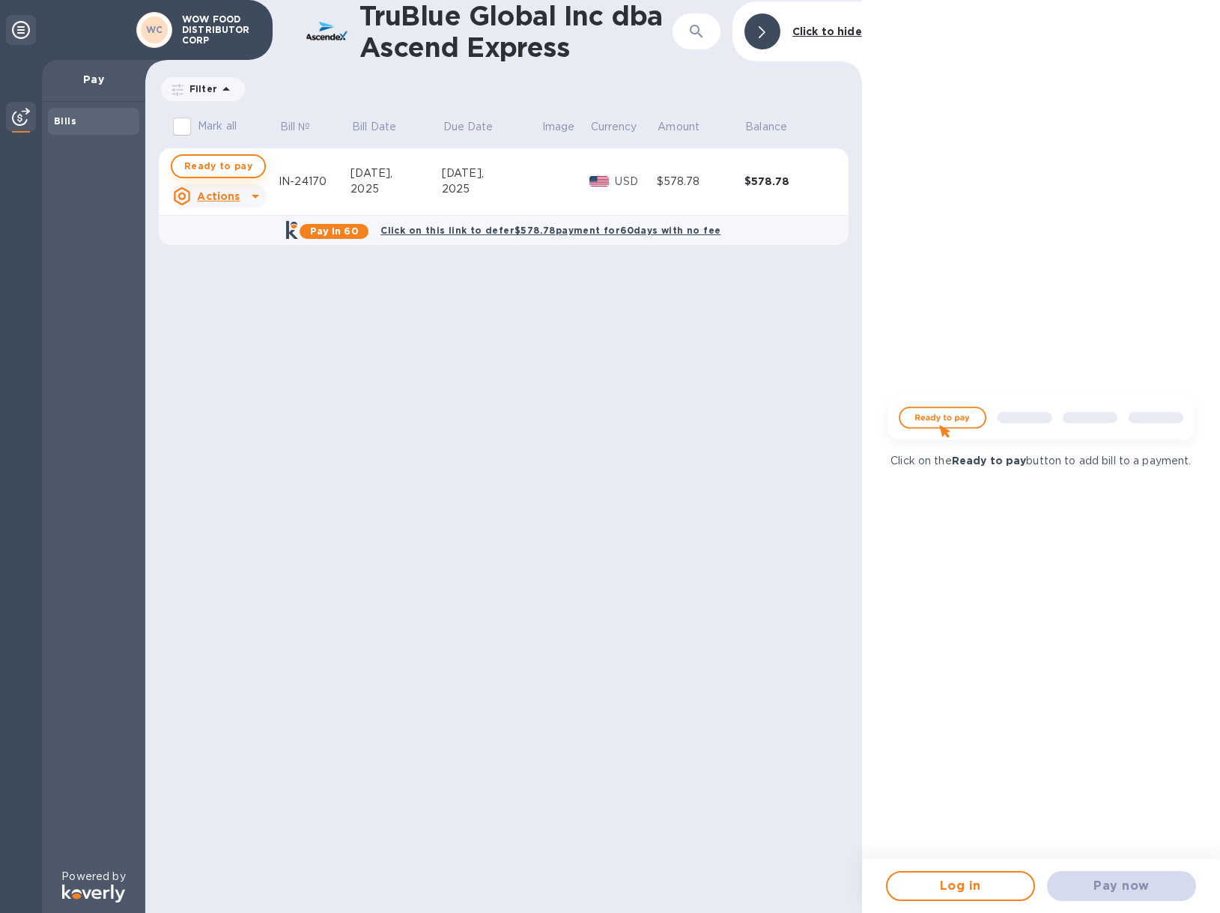
click at [220, 167] on span "Ready to pay" at bounding box center [218, 166] width 68 height 18
checkbox input "true"
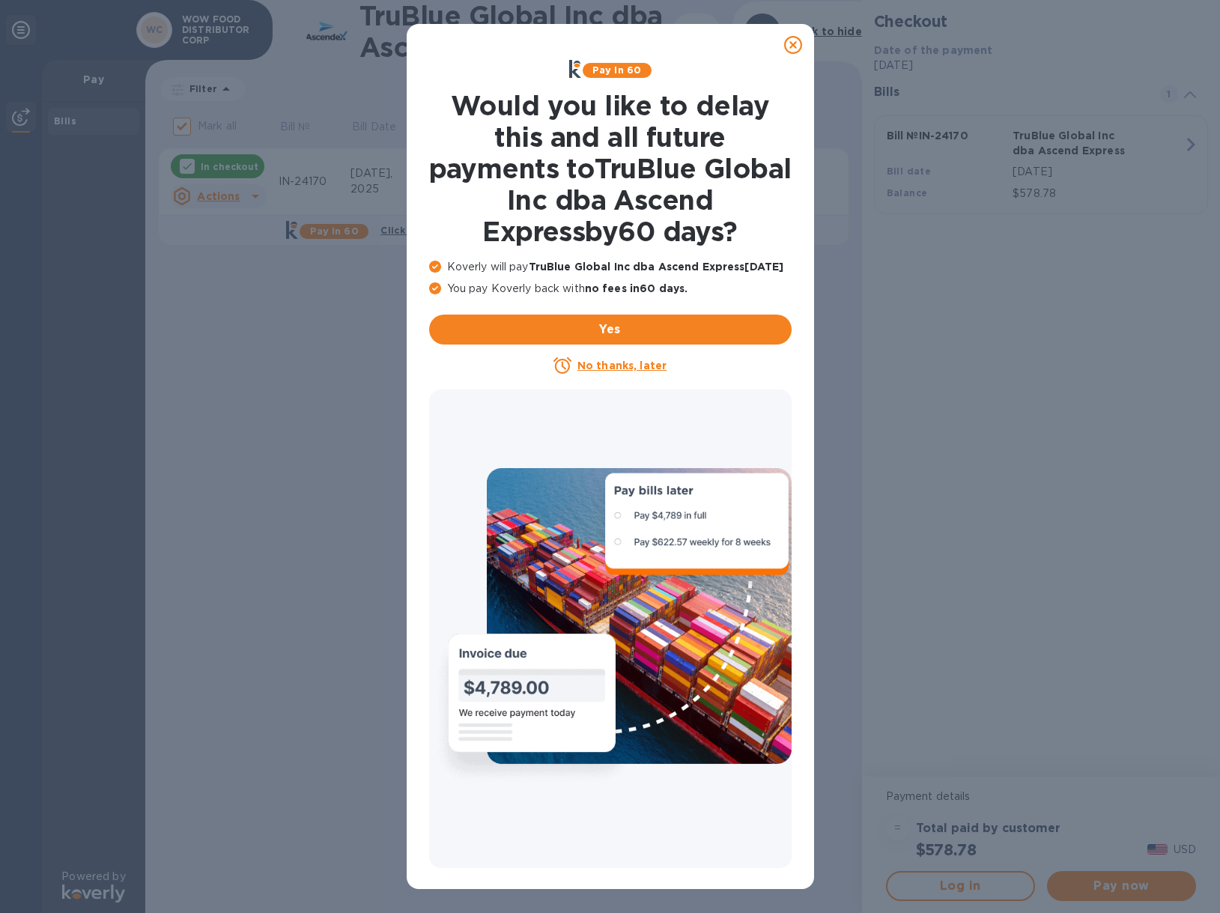
click at [793, 46] on icon at bounding box center [793, 45] width 18 height 18
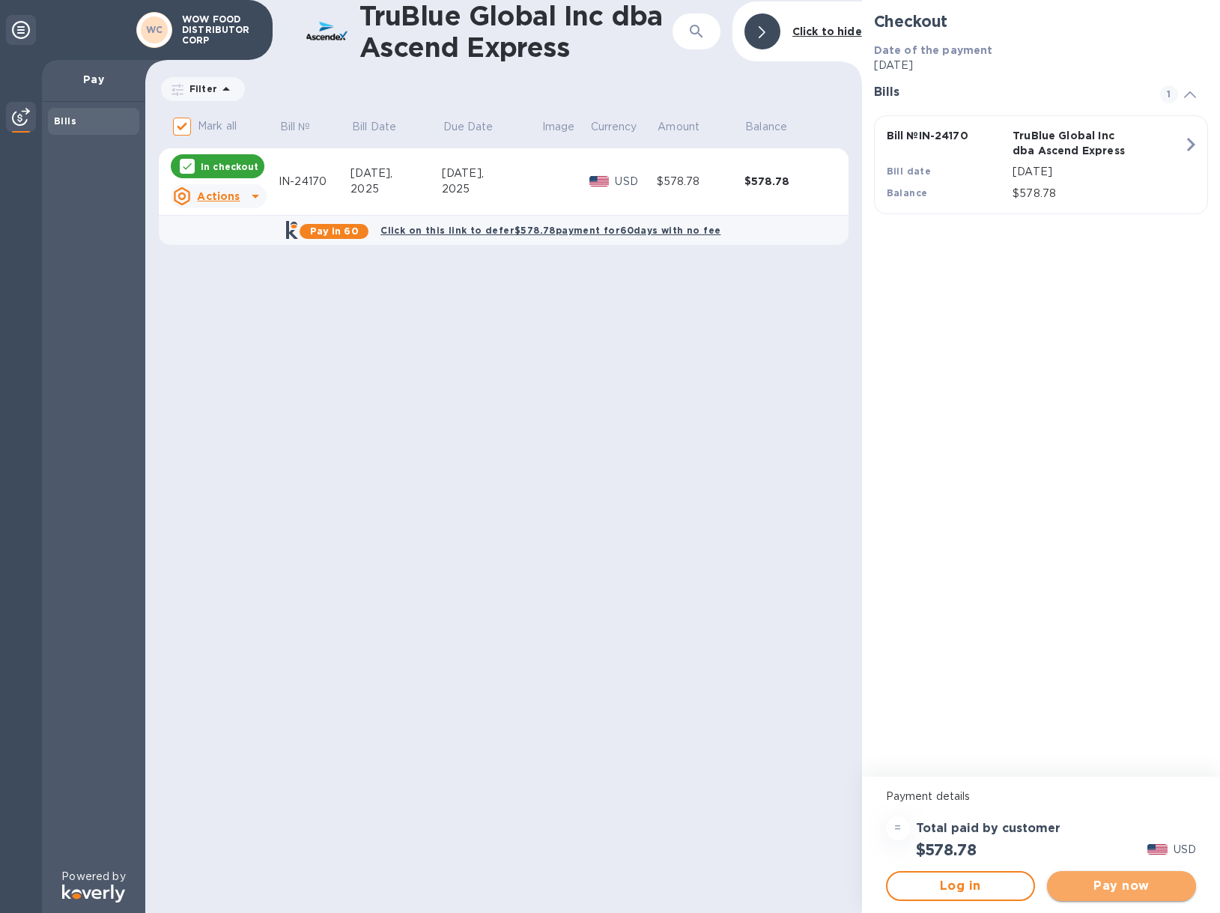
click at [1107, 890] on span "Pay now" at bounding box center [1121, 886] width 125 height 18
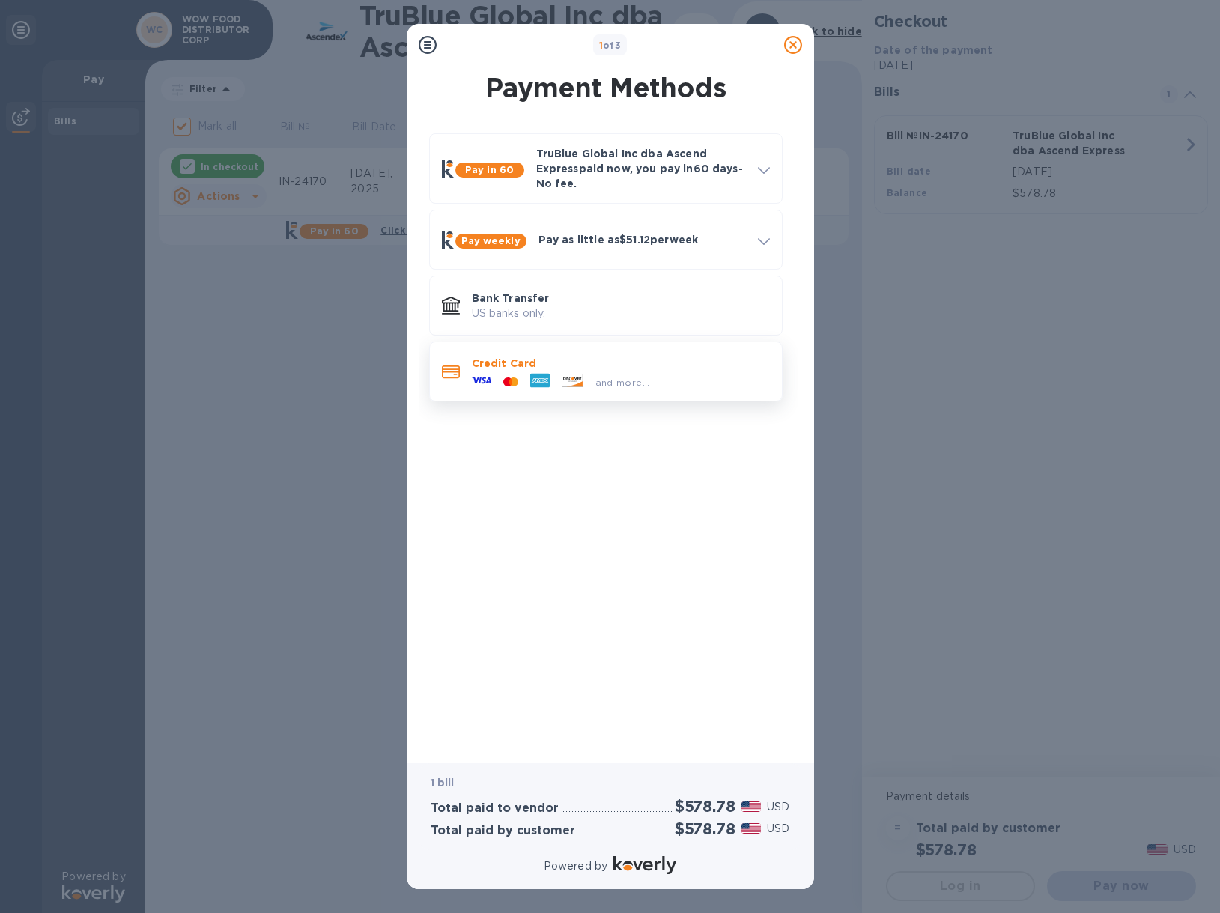
click at [522, 363] on p "Credit Card" at bounding box center [621, 363] width 298 height 15
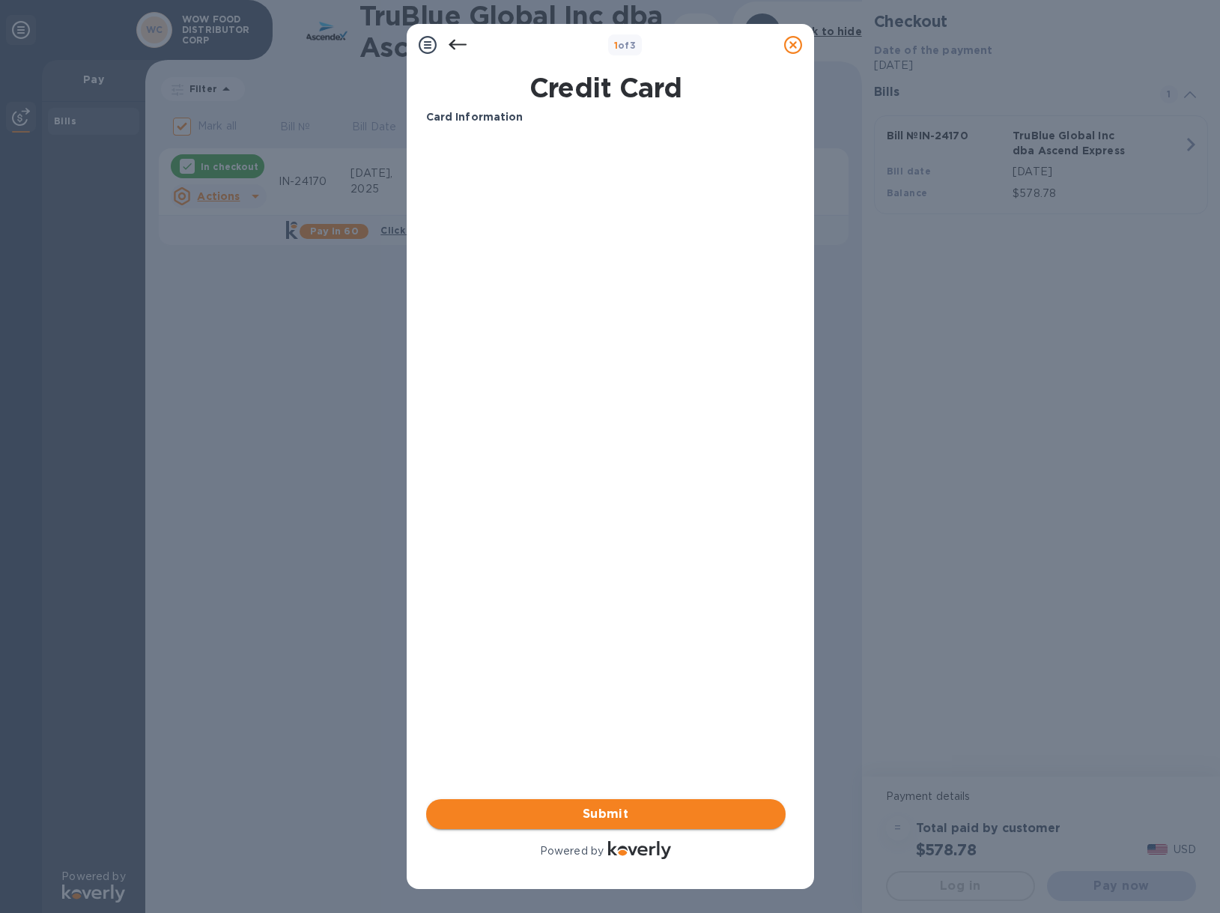
click at [604, 812] on span "Submit" at bounding box center [605, 814] width 335 height 18
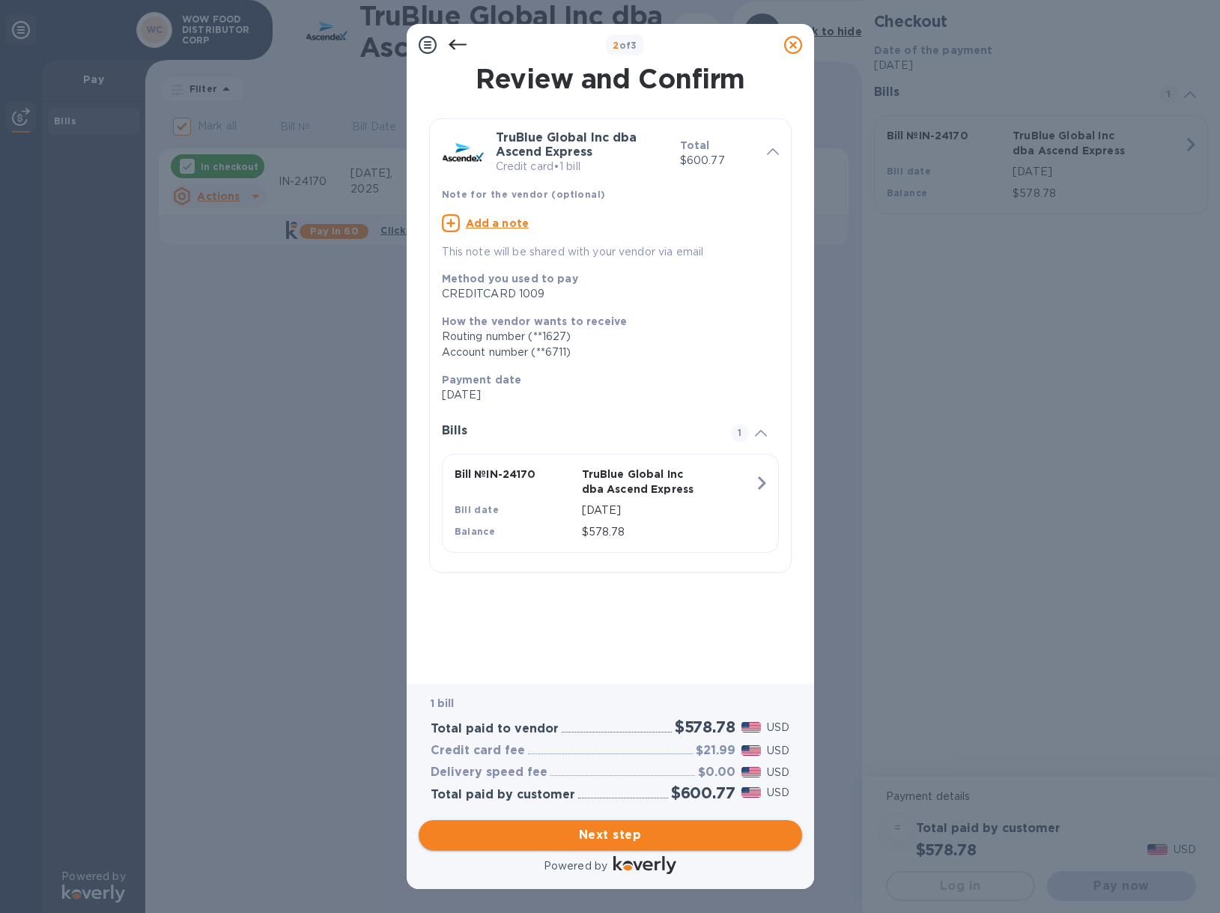
click at [617, 845] on button "Next step" at bounding box center [610, 835] width 383 height 30
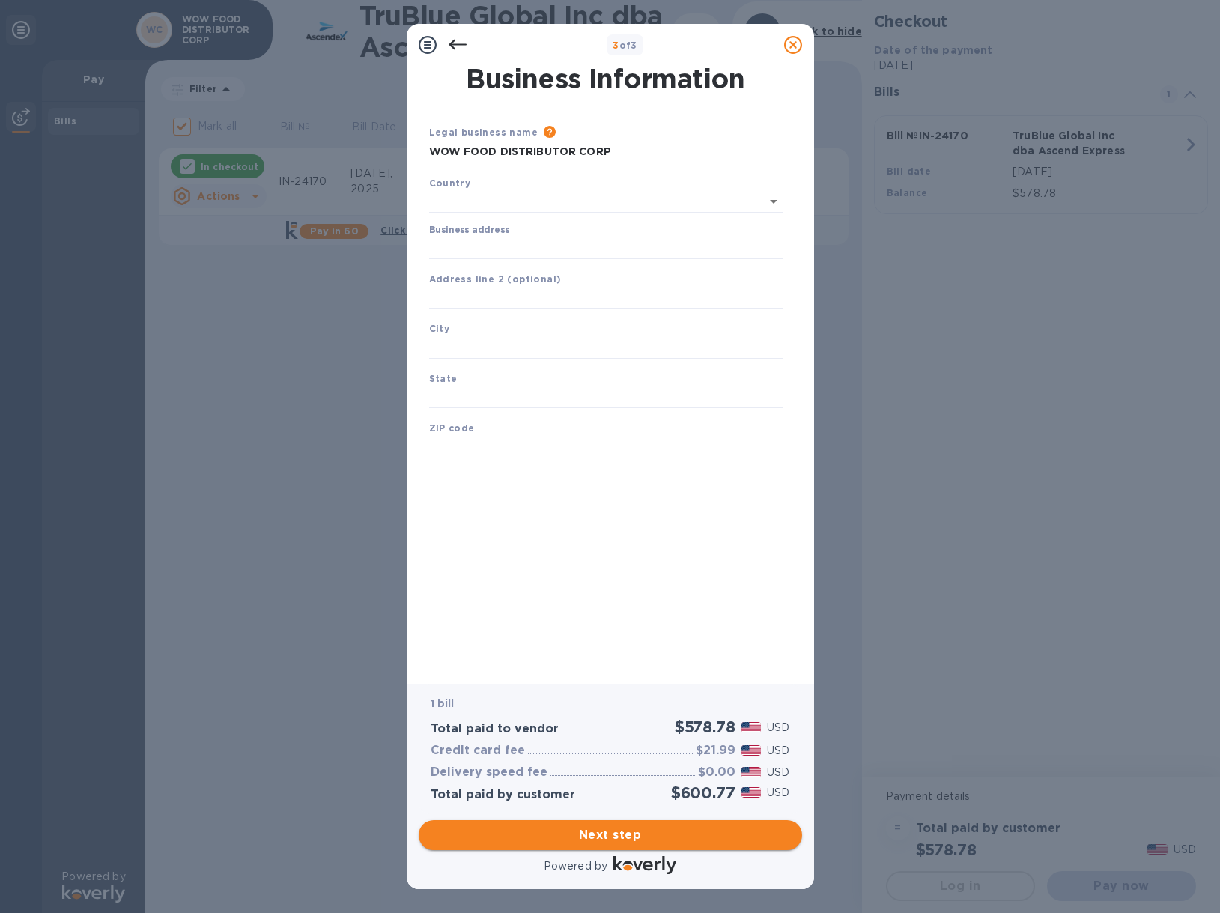
type input "[GEOGRAPHIC_DATA]"
click at [507, 240] on input "Business address" at bounding box center [605, 245] width 353 height 22
type input "[STREET_ADDRESS][PERSON_NAME]"
click at [507, 331] on div "City" at bounding box center [605, 337] width 365 height 50
click at [506, 341] on input "text" at bounding box center [605, 344] width 353 height 22
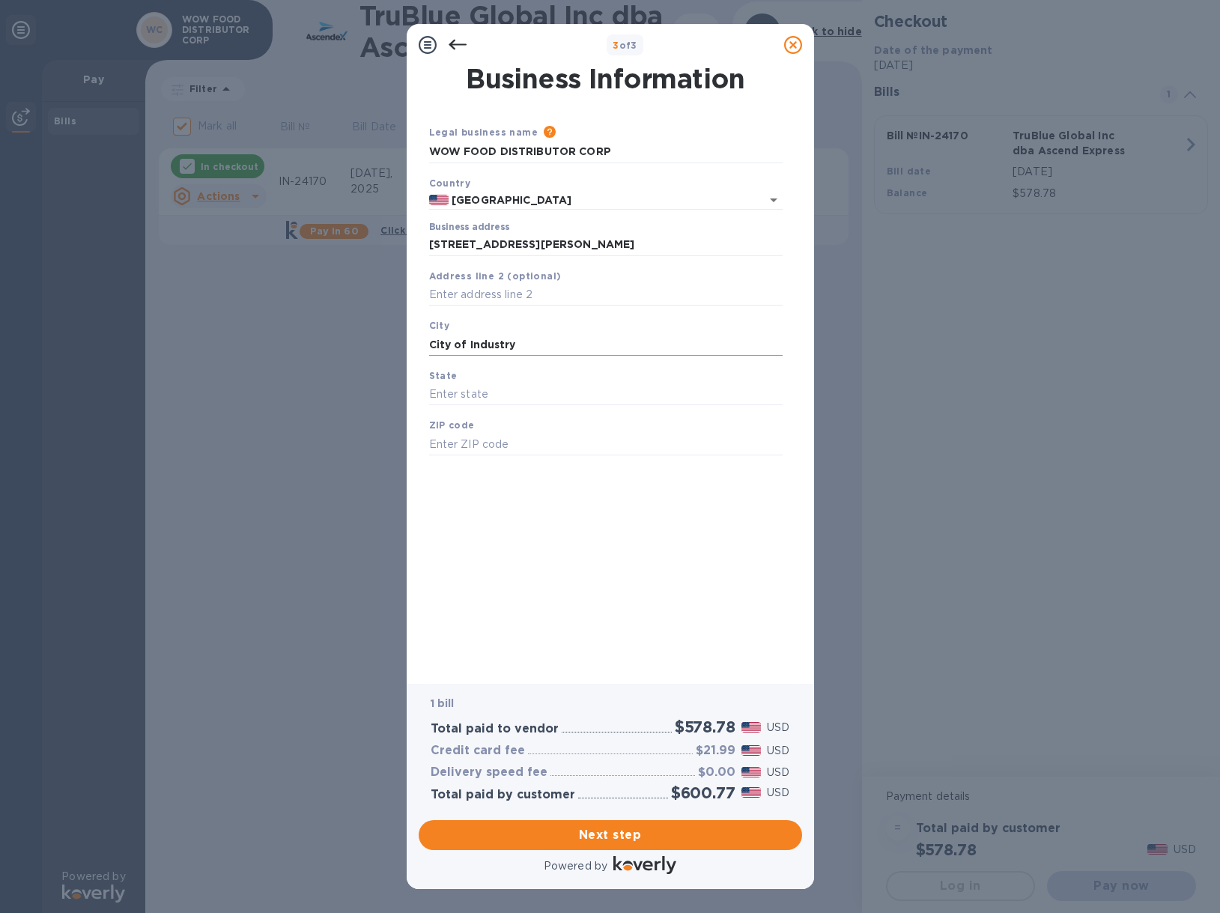
type input "City of Industry"
type input "CA"
type input "91745"
click at [590, 506] on div "Business Information Legal business name Please provide the legal name that app…" at bounding box center [610, 364] width 368 height 597
click at [615, 832] on span "Next step" at bounding box center [610, 835] width 359 height 18
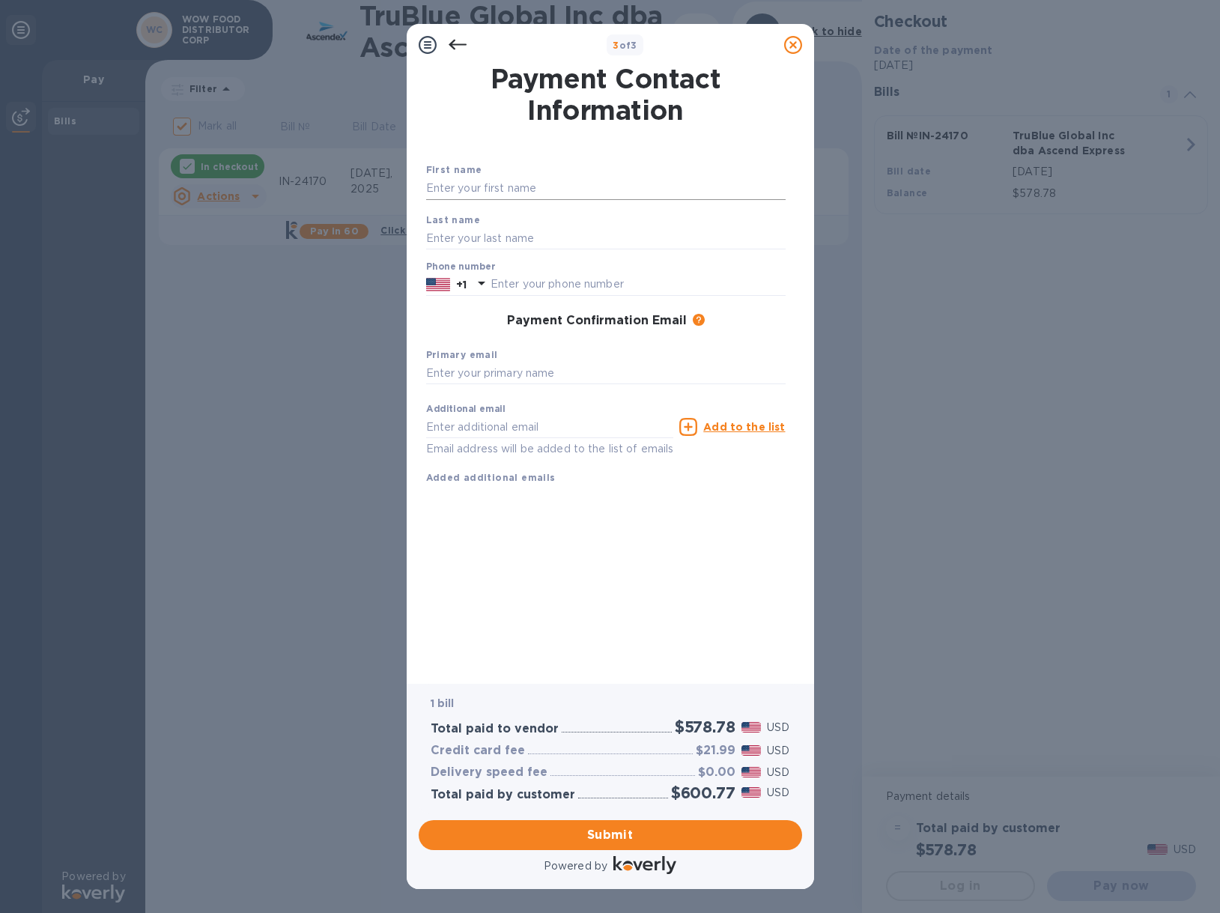
click at [527, 189] on input "text" at bounding box center [605, 188] width 359 height 22
type input "Analiza"
type input "[PERSON_NAME]"
type input "6267576395"
drag, startPoint x: 499, startPoint y: 192, endPoint x: 338, endPoint y: 173, distance: 161.3
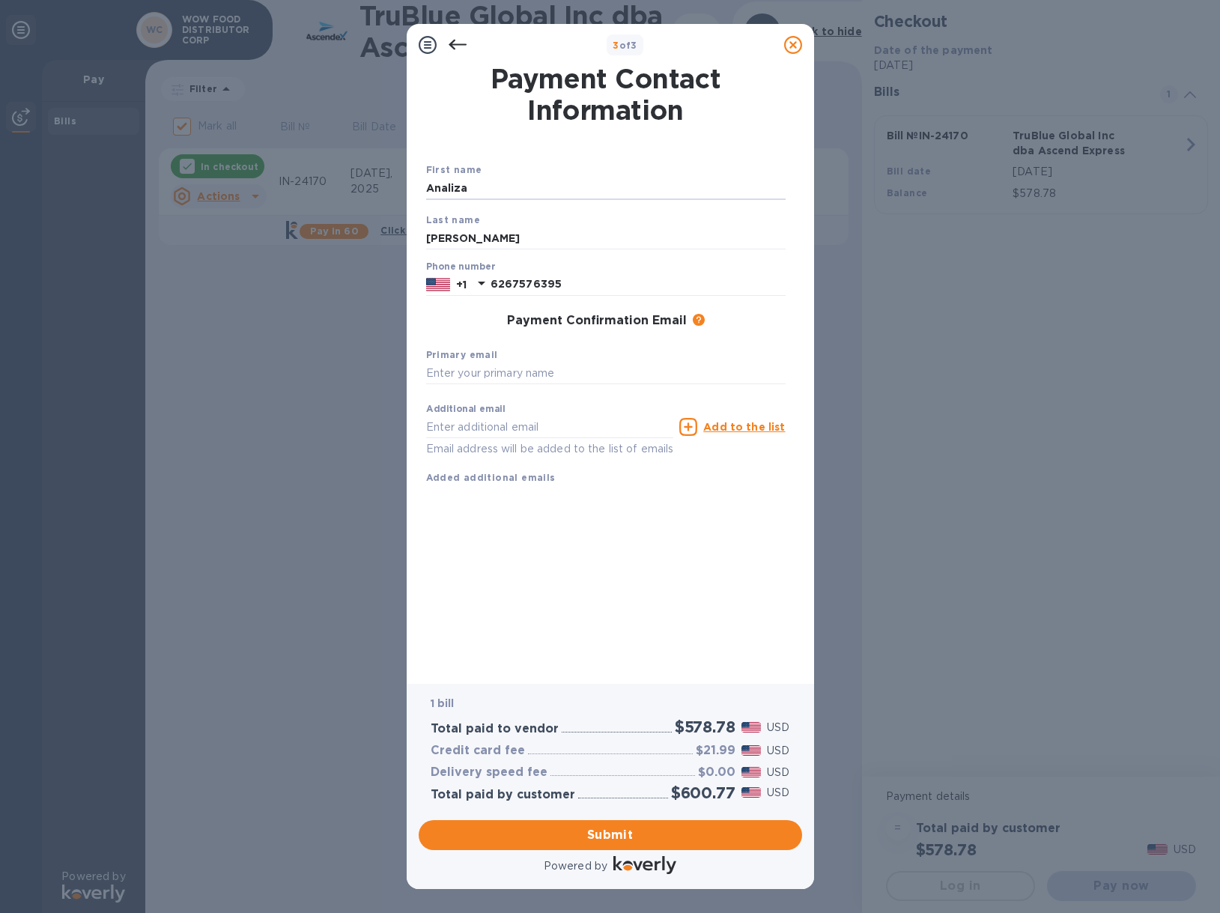
click at [338, 173] on div "3 of 3 Payment Contact Information First name [PERSON_NAME] Last name [PERSON_N…" at bounding box center [610, 456] width 1220 height 913
type input "Analiza"
click at [476, 375] on input "text" at bounding box center [605, 373] width 359 height 22
paste input "[EMAIL_ADDRESS][DOMAIN_NAME]"
click at [447, 377] on input "[EMAIL_ADDRESS][DOMAIN_NAME]" at bounding box center [605, 373] width 359 height 22
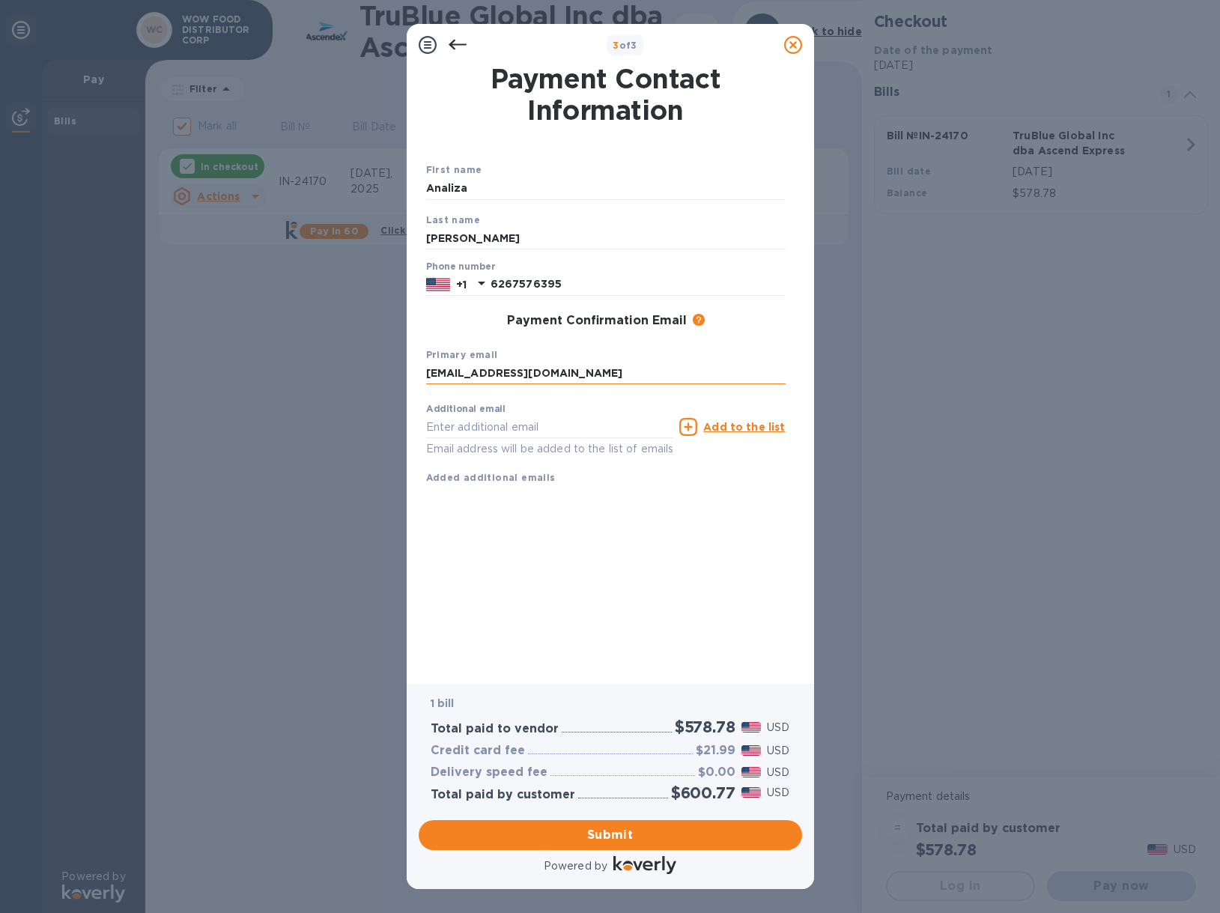
click at [447, 377] on input "[EMAIL_ADDRESS][DOMAIN_NAME]" at bounding box center [605, 373] width 359 height 22
type input "[EMAIL_ADDRESS][DOMAIN_NAME]"
click at [455, 420] on input "text" at bounding box center [550, 427] width 248 height 22
paste input "[EMAIL_ADDRESS][DOMAIN_NAME]"
click at [440, 428] on input "[EMAIL_ADDRESS][DOMAIN_NAME]" at bounding box center [550, 427] width 248 height 22
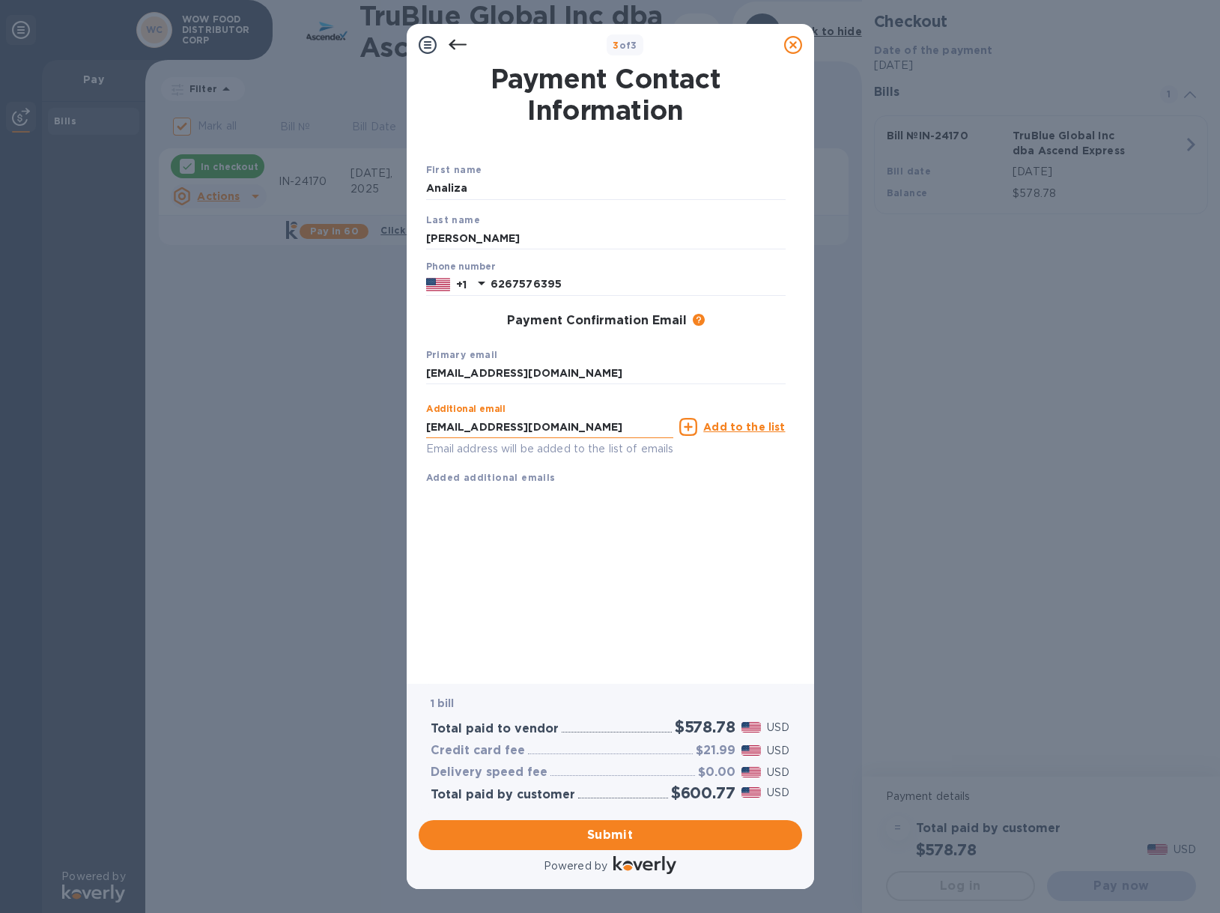
click at [440, 428] on input "[EMAIL_ADDRESS][DOMAIN_NAME]" at bounding box center [550, 427] width 248 height 22
type input "[PERSON_NAME][EMAIL_ADDRESS][DOMAIN_NAME]"
click at [759, 431] on u "Add to the list" at bounding box center [744, 427] width 82 height 12
click at [616, 842] on span "Submit" at bounding box center [610, 835] width 359 height 18
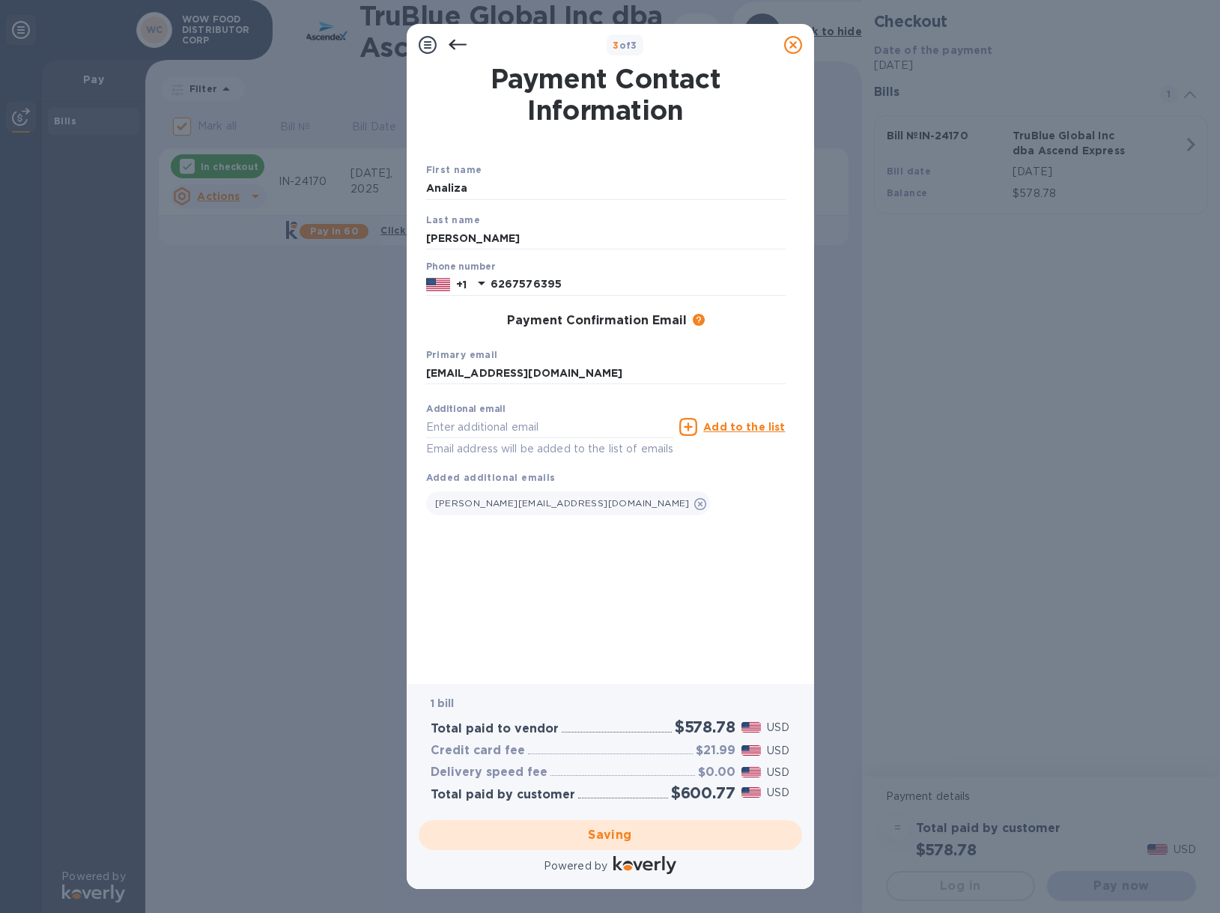
checkbox input "false"
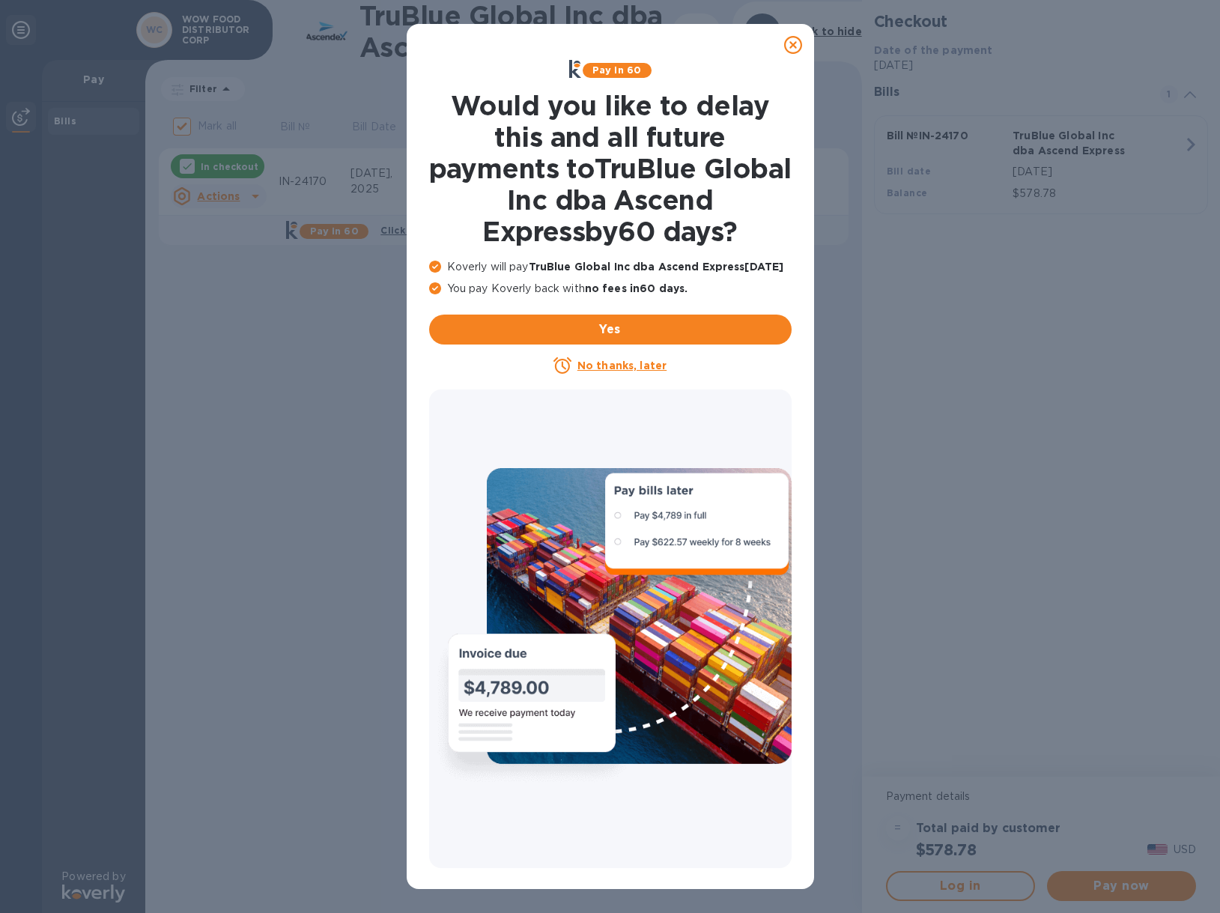
click at [800, 41] on icon at bounding box center [793, 45] width 18 height 18
